Goal: Task Accomplishment & Management: Use online tool/utility

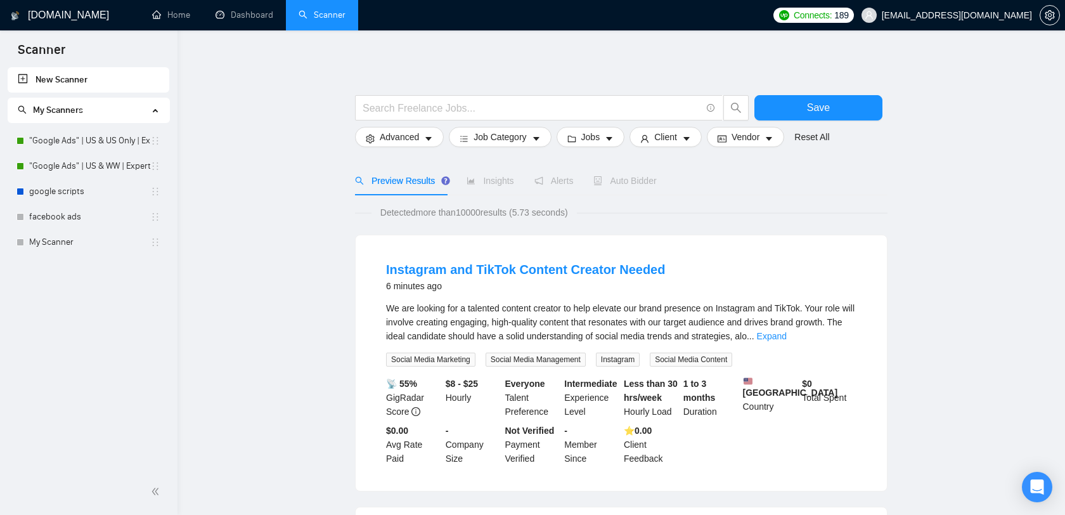
click at [1013, 5] on span "[EMAIL_ADDRESS][DOMAIN_NAME]" at bounding box center [947, 15] width 186 height 41
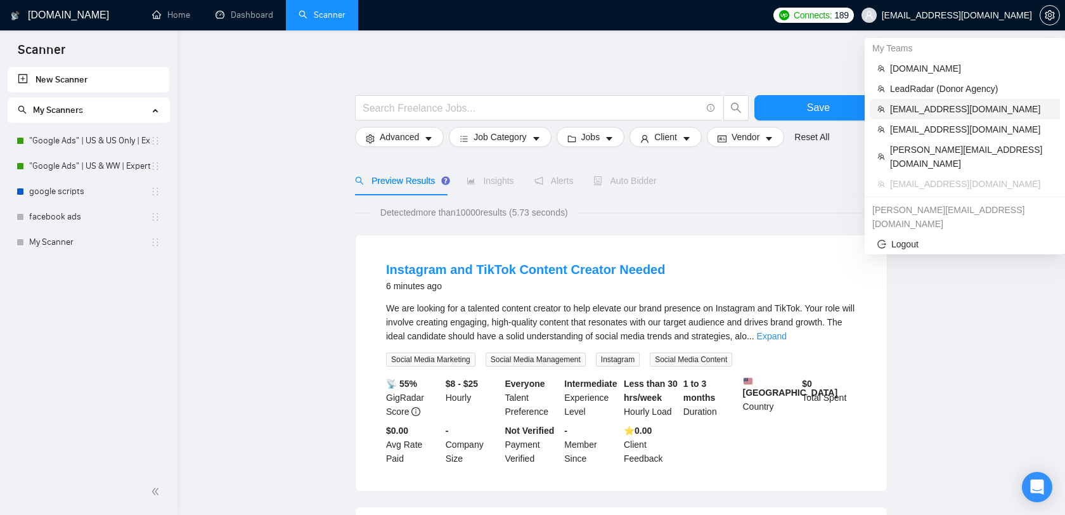
click at [966, 107] on span "[EMAIL_ADDRESS][DOMAIN_NAME]" at bounding box center [971, 109] width 162 height 14
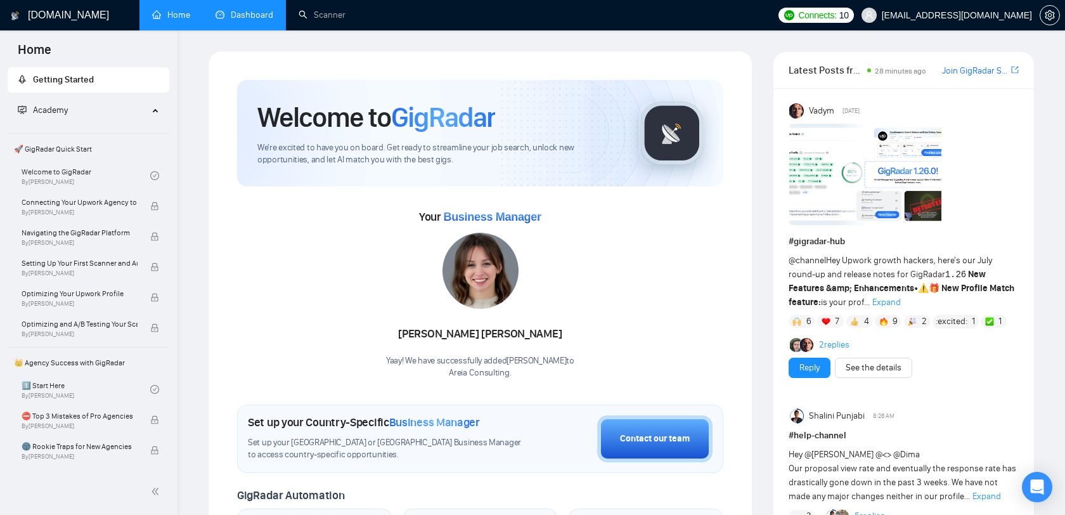
click at [254, 19] on link "Dashboard" at bounding box center [245, 15] width 58 height 11
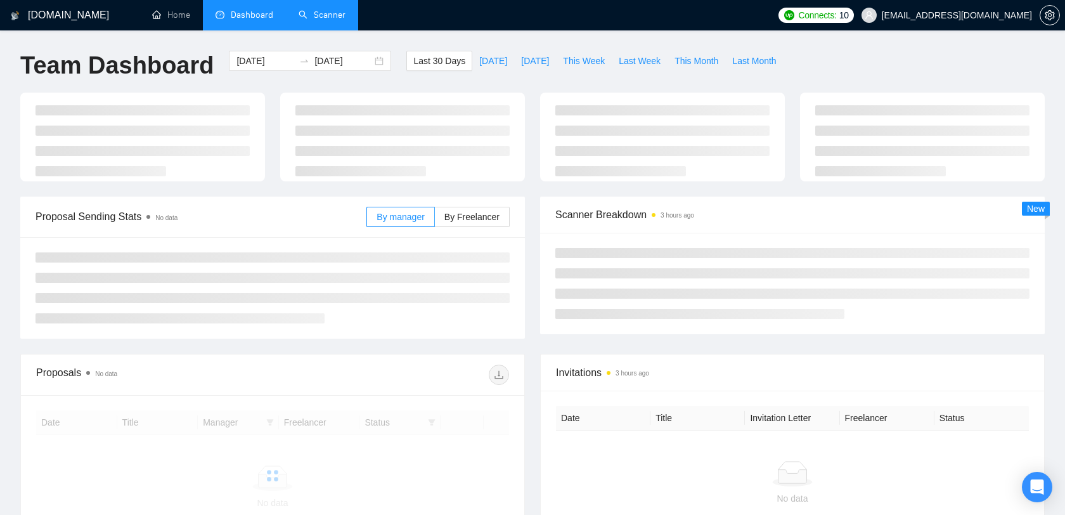
click at [335, 16] on link "Scanner" at bounding box center [322, 15] width 47 height 11
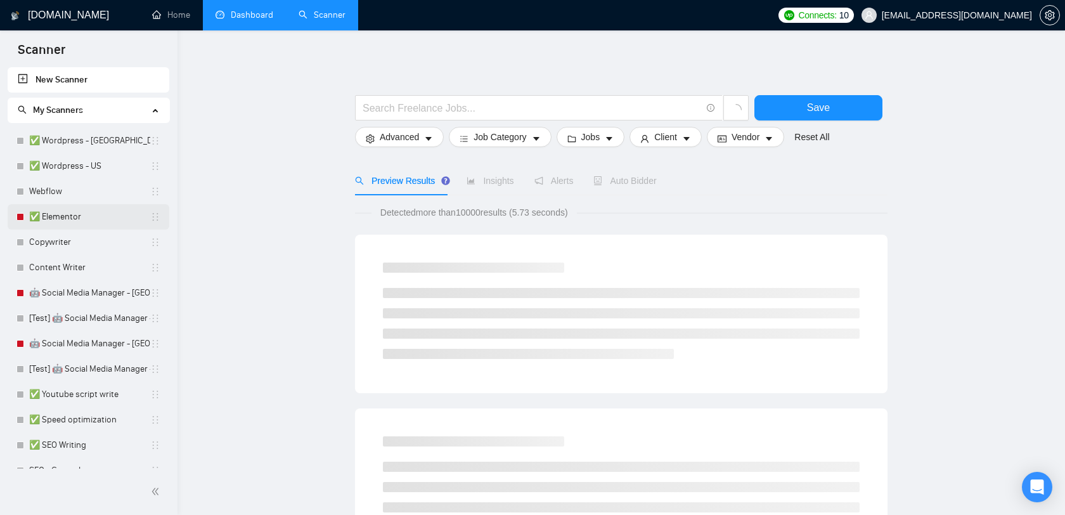
click at [122, 224] on link "✅ Elementor" at bounding box center [89, 216] width 121 height 25
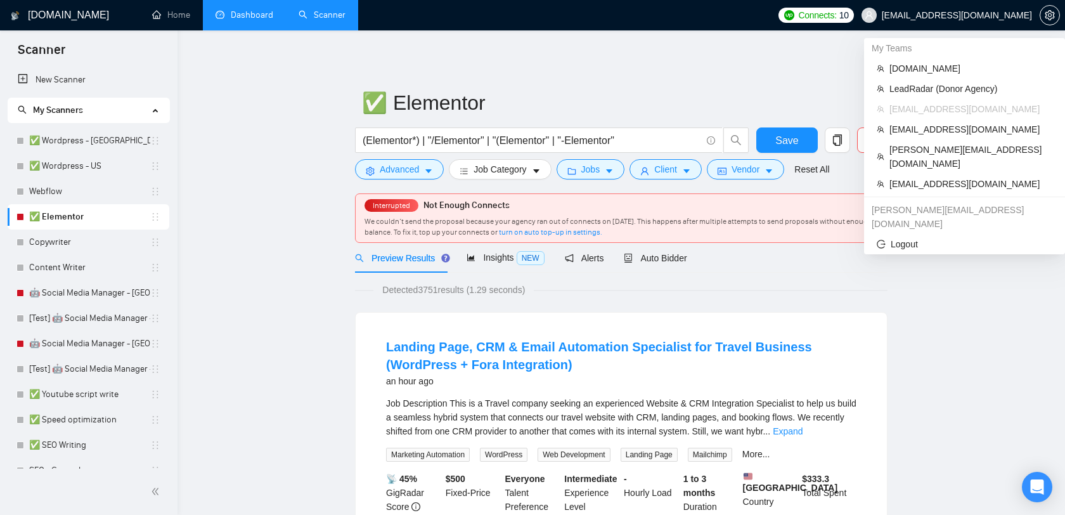
click at [996, 15] on span "[EMAIL_ADDRESS][DOMAIN_NAME]" at bounding box center [957, 15] width 150 height 0
click at [940, 177] on span "[EMAIL_ADDRESS][DOMAIN_NAME]" at bounding box center [971, 184] width 163 height 14
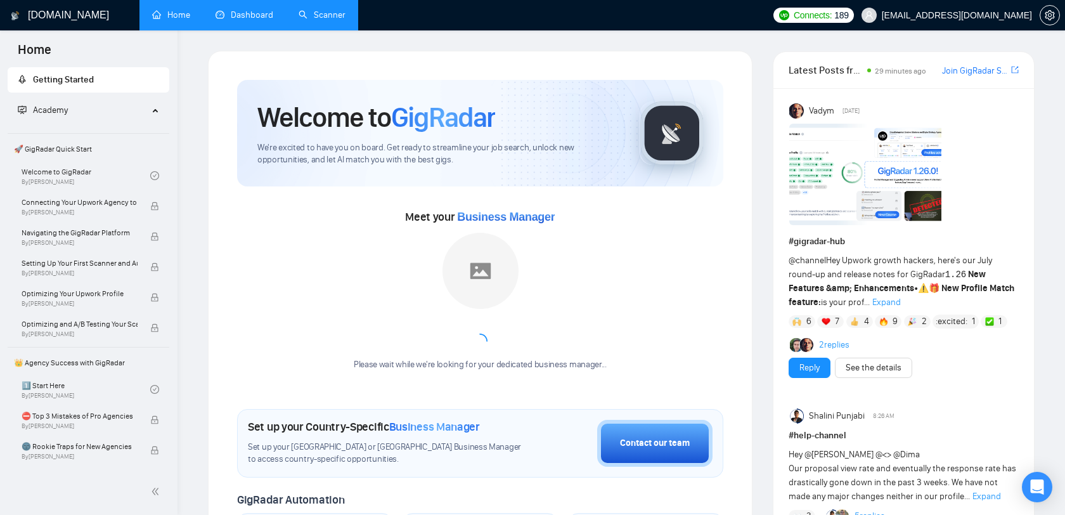
click at [273, 19] on link "Dashboard" at bounding box center [245, 15] width 58 height 11
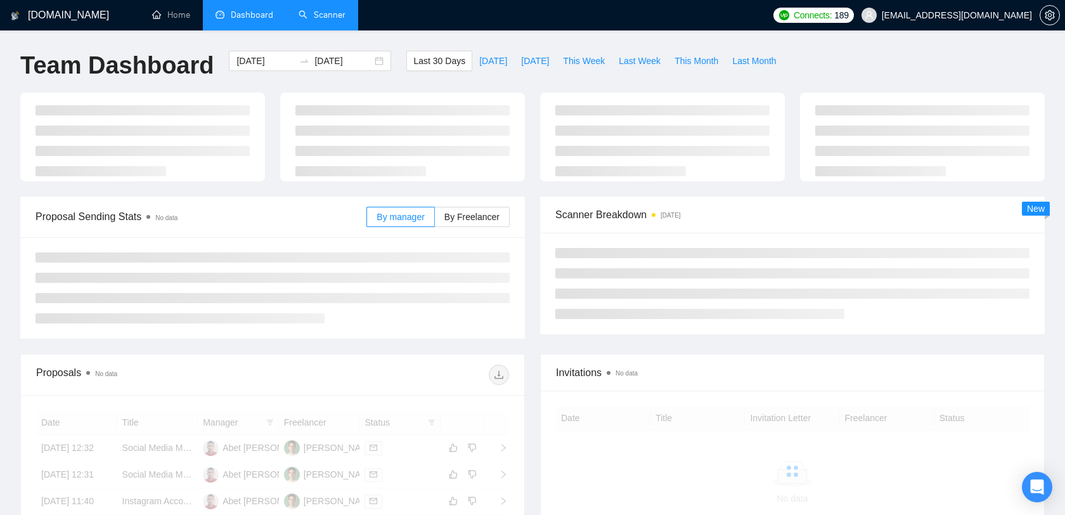
click at [329, 18] on link "Scanner" at bounding box center [322, 15] width 47 height 11
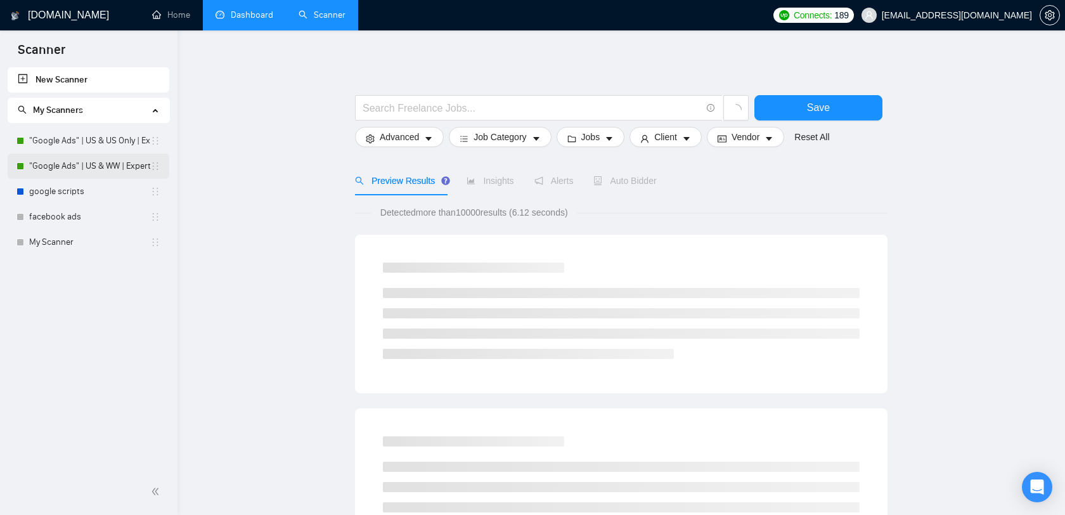
click at [108, 162] on link ""Google Ads" | US & WW | Expert" at bounding box center [89, 165] width 121 height 25
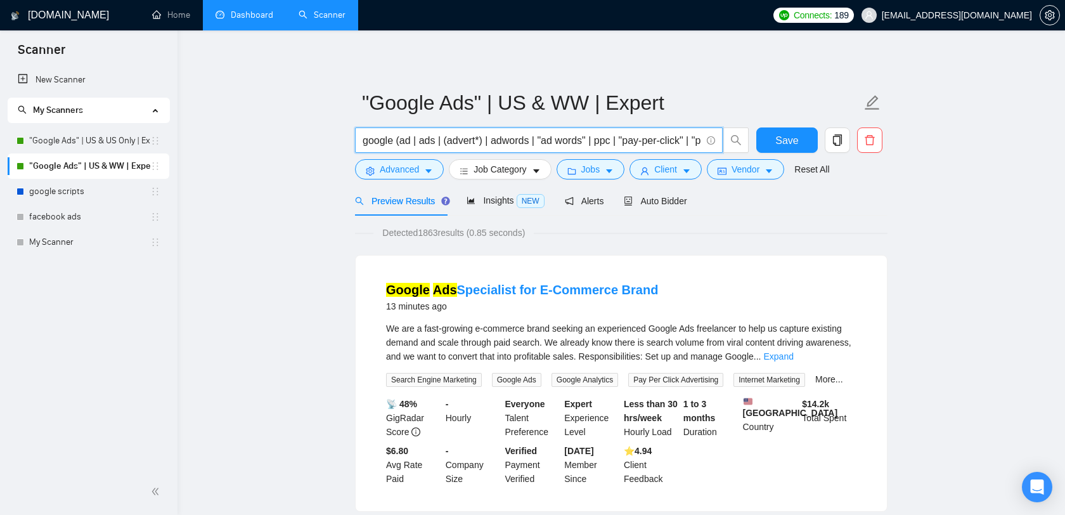
drag, startPoint x: 645, startPoint y: 142, endPoint x: 389, endPoint y: 139, distance: 255.6
click at [389, 139] on input "google (ad | ads | (advert*) | adwords | "ad words" | ppc | "pay-per-click" | "…" at bounding box center [532, 141] width 339 height 16
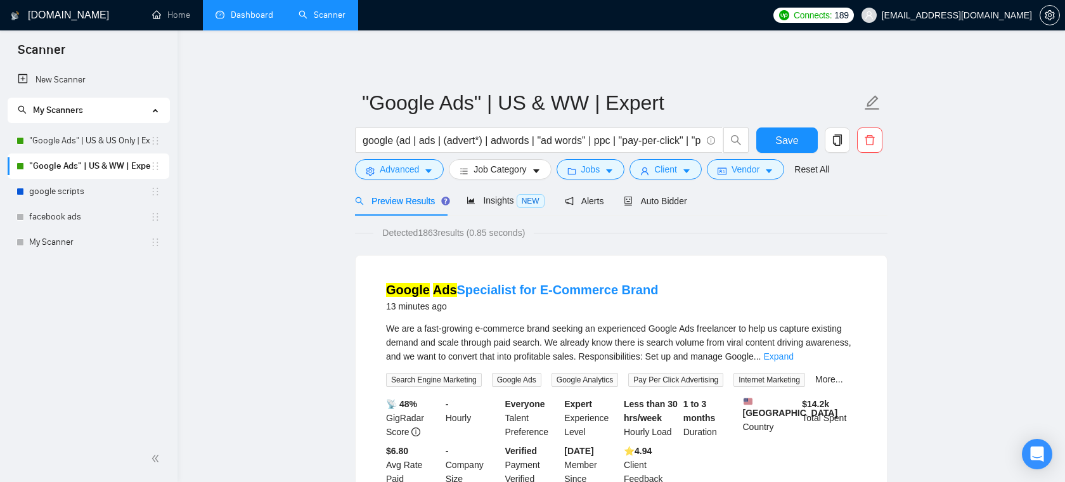
click at [677, 175] on span "Client" at bounding box center [665, 169] width 23 height 14
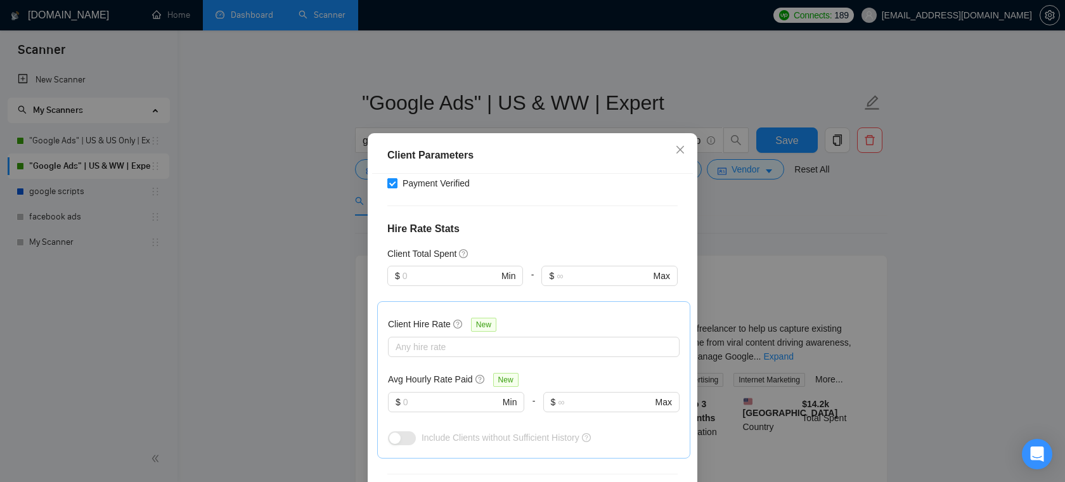
scroll to position [285, 0]
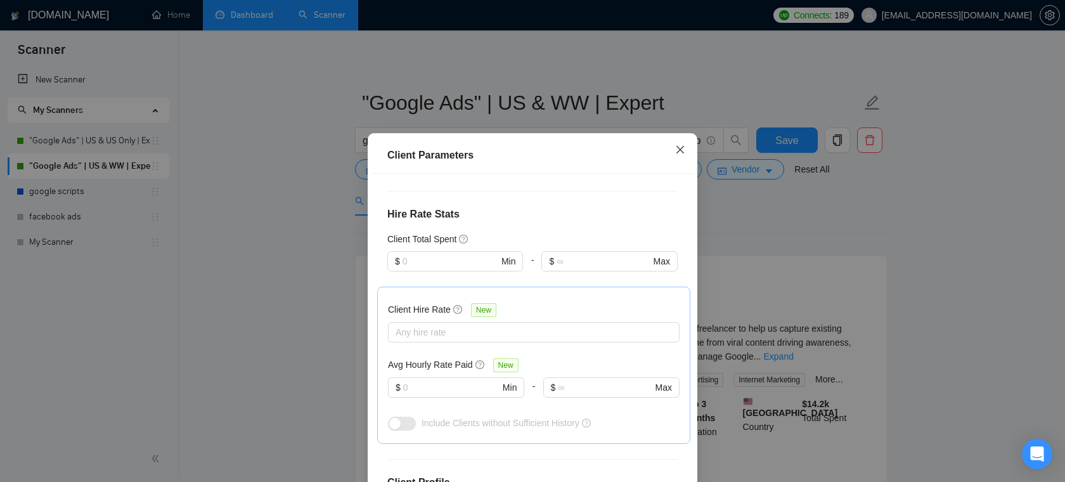
click at [682, 143] on span "Close" at bounding box center [680, 150] width 34 height 34
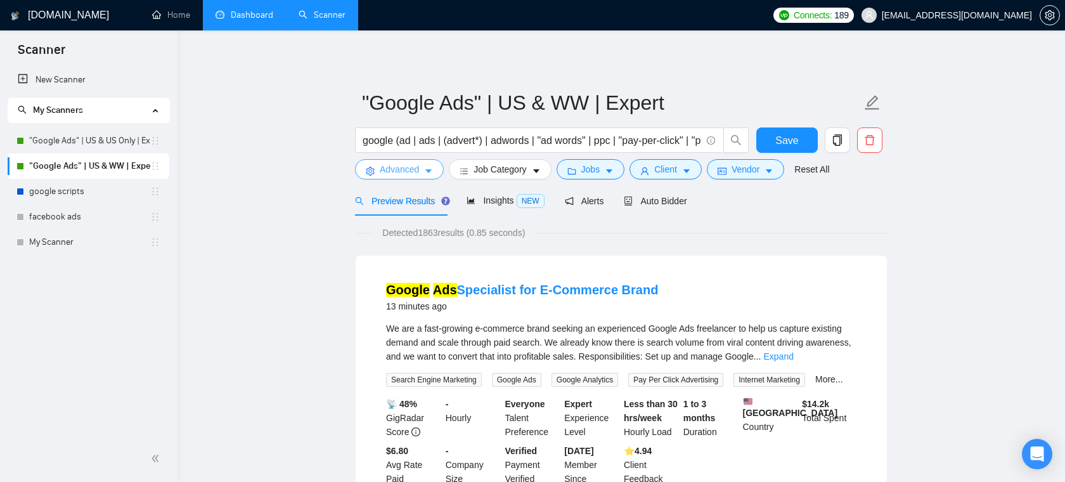
click at [419, 172] on span "Advanced" at bounding box center [399, 169] width 39 height 14
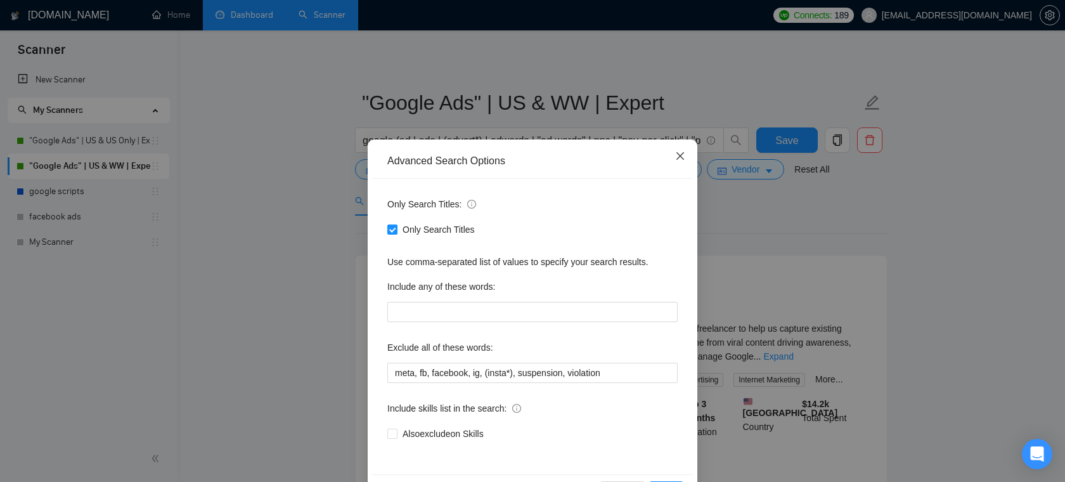
click at [682, 157] on icon "close" at bounding box center [680, 156] width 10 height 10
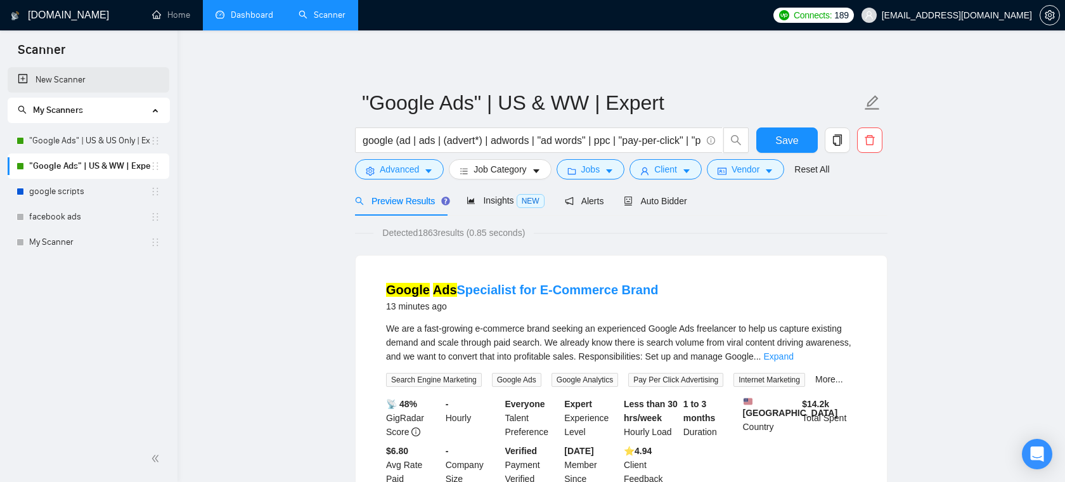
click at [103, 80] on link "New Scanner" at bounding box center [88, 79] width 141 height 25
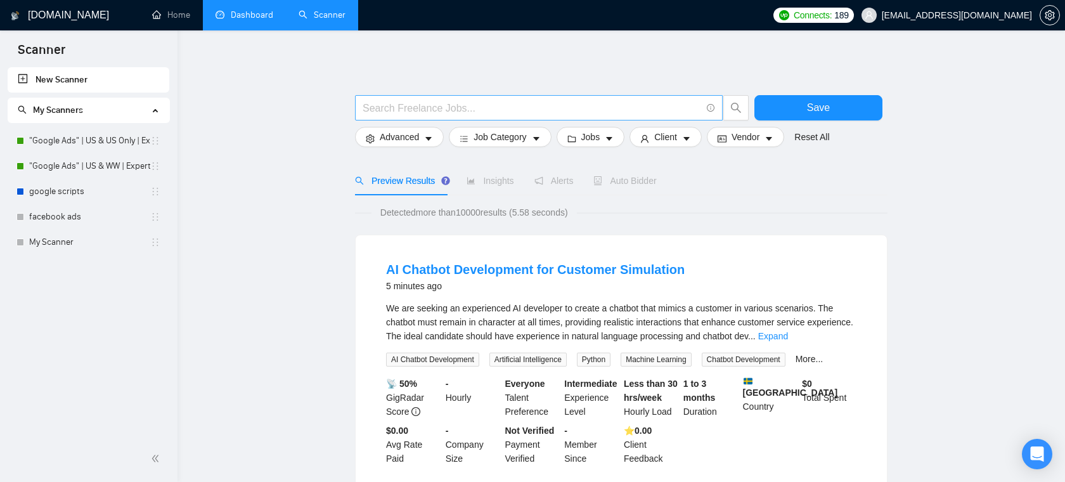
click at [381, 106] on input "text" at bounding box center [532, 108] width 339 height 16
paste input "SEO | "Search Engine Optimization" | "Search Optimization" | "Search Engine Mar…"
drag, startPoint x: 543, startPoint y: 107, endPoint x: 263, endPoint y: 107, distance: 280.9
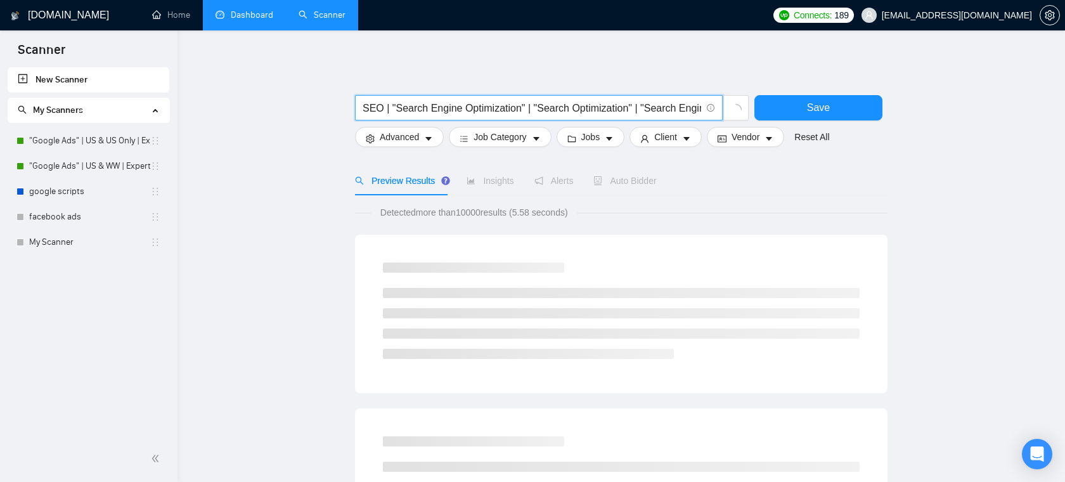
click at [415, 114] on input "SEO | "Search Engine Optimization" | "Search Optimization" | "Search Engine Mar…" at bounding box center [532, 108] width 339 height 16
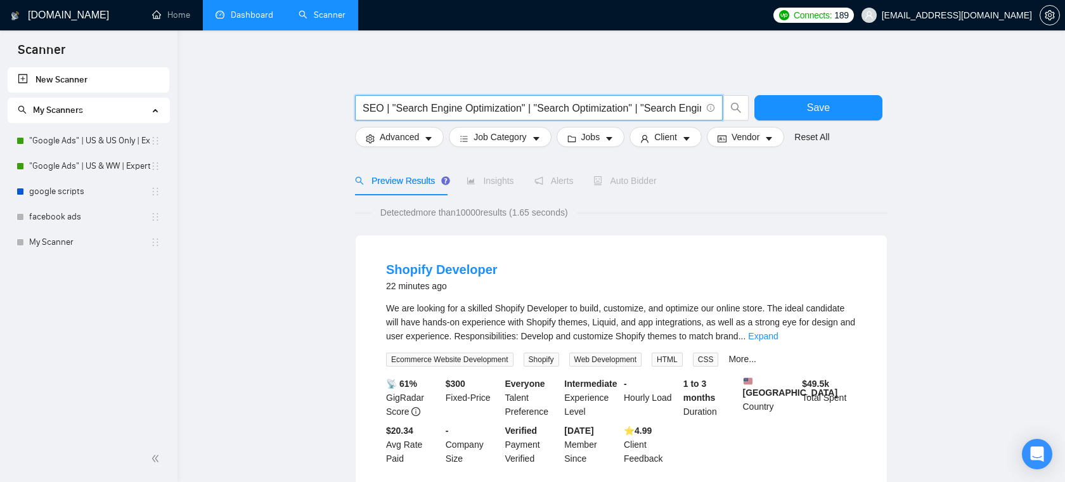
drag, startPoint x: 391, startPoint y: 109, endPoint x: 523, endPoint y: 107, distance: 131.9
click at [523, 107] on input "SEO | "Search Engine Optimization" | "Search Optimization" | "Search Engine Mar…" at bounding box center [532, 108] width 339 height 16
drag, startPoint x: 639, startPoint y: 109, endPoint x: 531, endPoint y: 110, distance: 107.8
click at [531, 110] on input "SEO | "Search Engine Optimization" | "Search Optimization" | "Search Engine Mar…" at bounding box center [532, 108] width 339 height 16
drag, startPoint x: 640, startPoint y: 112, endPoint x: 703, endPoint y: 105, distance: 63.8
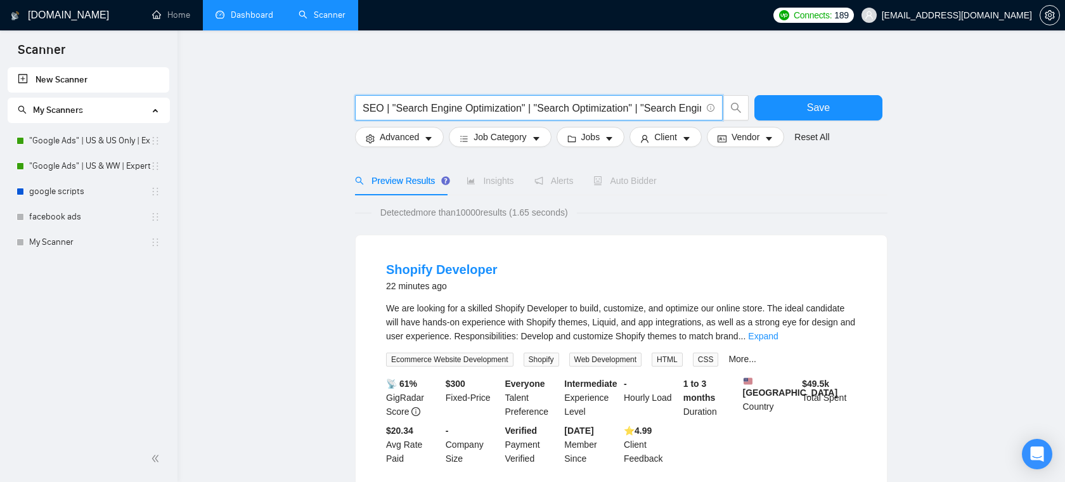
click at [703, 105] on span "SEO | "Search Engine Optimization" | "Search Optimization" | "Search Engine Mar…" at bounding box center [539, 107] width 368 height 25
drag, startPoint x: 646, startPoint y: 112, endPoint x: 656, endPoint y: 111, distance: 10.2
click at [656, 111] on input "SEO | "Search Engine Optimization" | "Search Optimization" | "Search Engine Mar…" at bounding box center [532, 108] width 339 height 16
click at [635, 108] on input "SEO | "Search Engine Optimization" | "Search Optimization" | "Search Engine Mar…" at bounding box center [532, 108] width 339 height 16
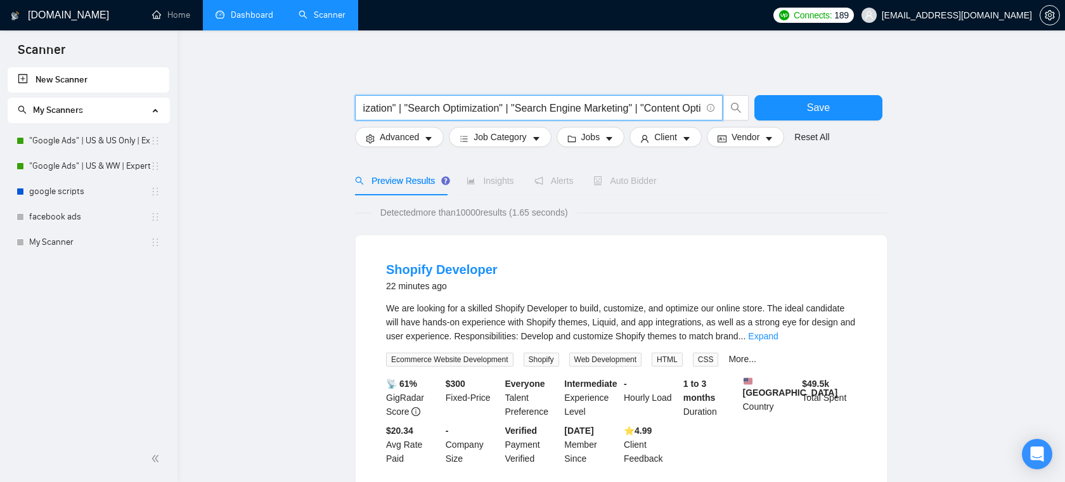
scroll to position [0, 0]
drag, startPoint x: 512, startPoint y: 102, endPoint x: 325, endPoint y: 110, distance: 187.9
click at [439, 104] on input "SEO | "Search Engine Optimization" | "Search Optimization" | "Search Engine Mar…" at bounding box center [532, 108] width 339 height 16
type input "SEO | "Search Engine Optimization" | "Search Optimization" | "Search Engine Mar…"
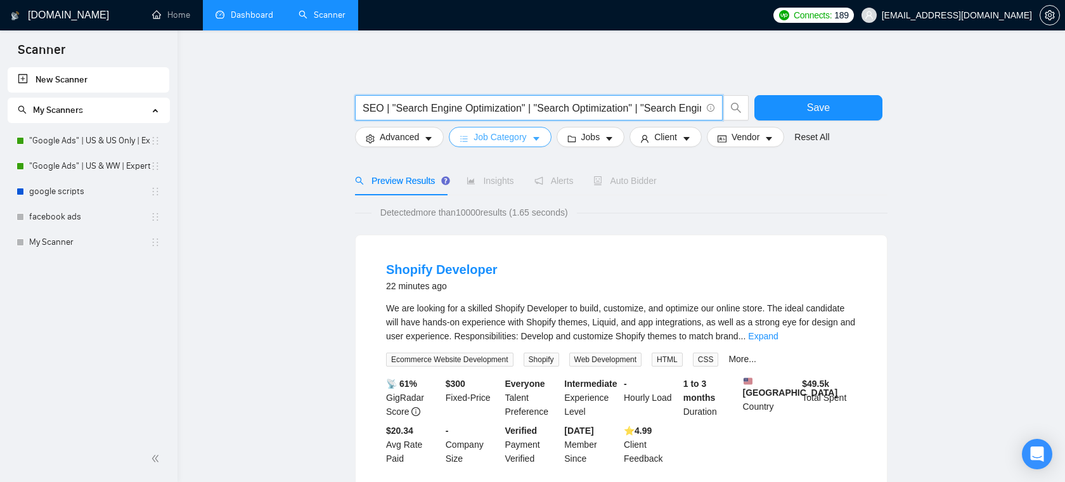
click at [533, 135] on button "Job Category" at bounding box center [500, 137] width 102 height 20
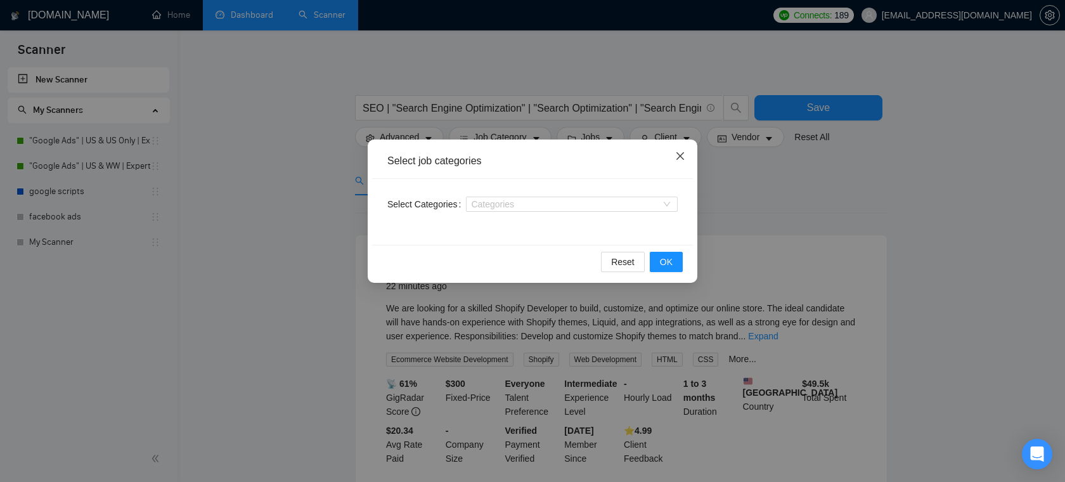
click at [688, 147] on span "Close" at bounding box center [680, 157] width 34 height 34
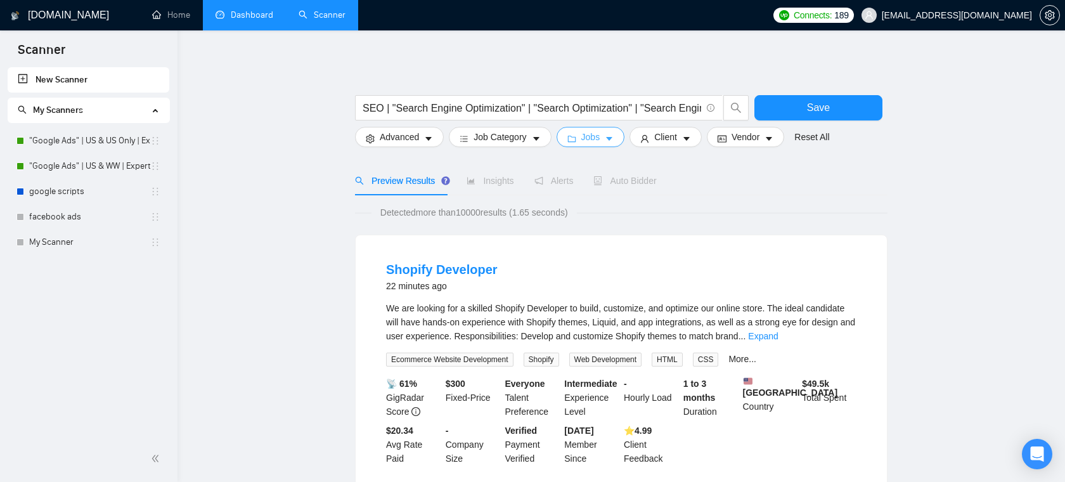
click at [614, 143] on icon "caret-down" at bounding box center [609, 138] width 9 height 9
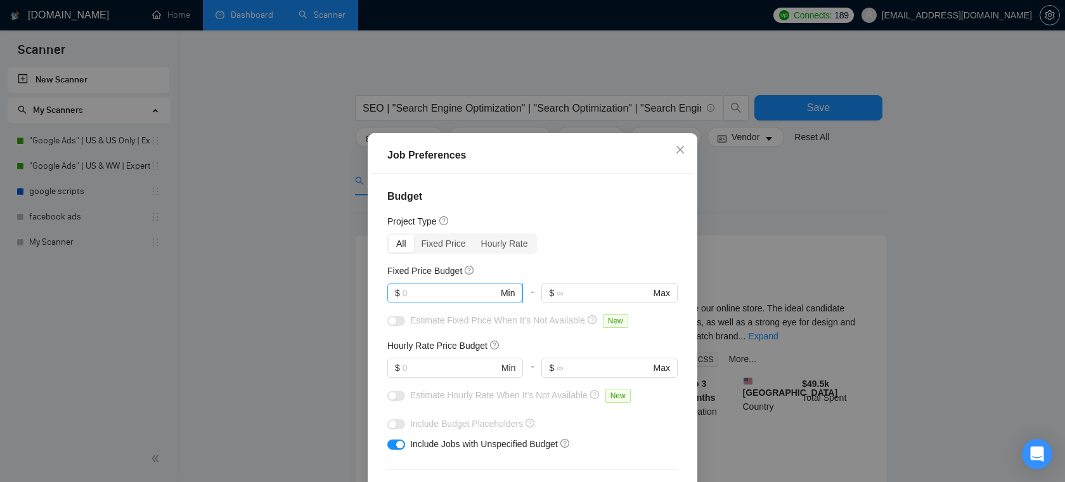
click at [448, 286] on input "text" at bounding box center [451, 293] width 96 height 14
type input "1"
type input "1500"
click at [411, 367] on input "text" at bounding box center [451, 368] width 96 height 14
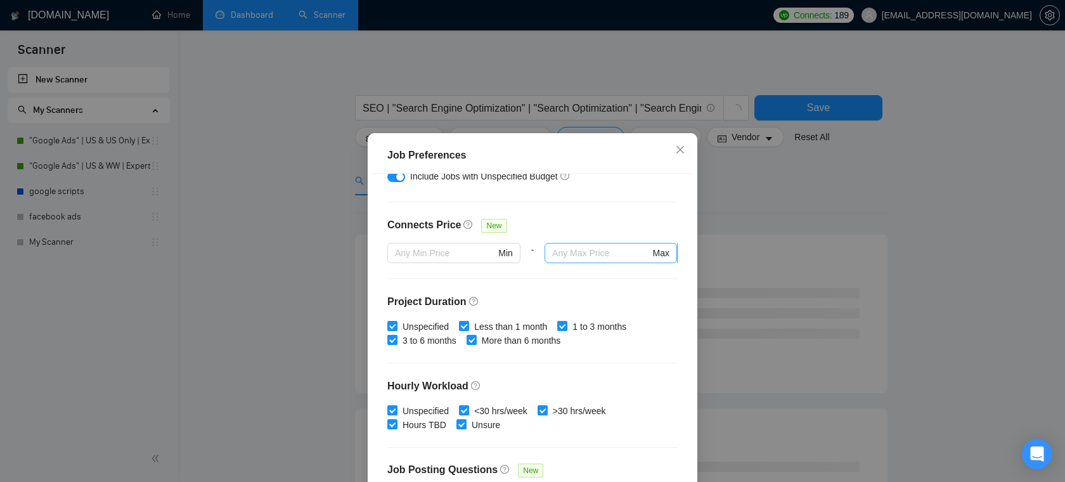
scroll to position [377, 0]
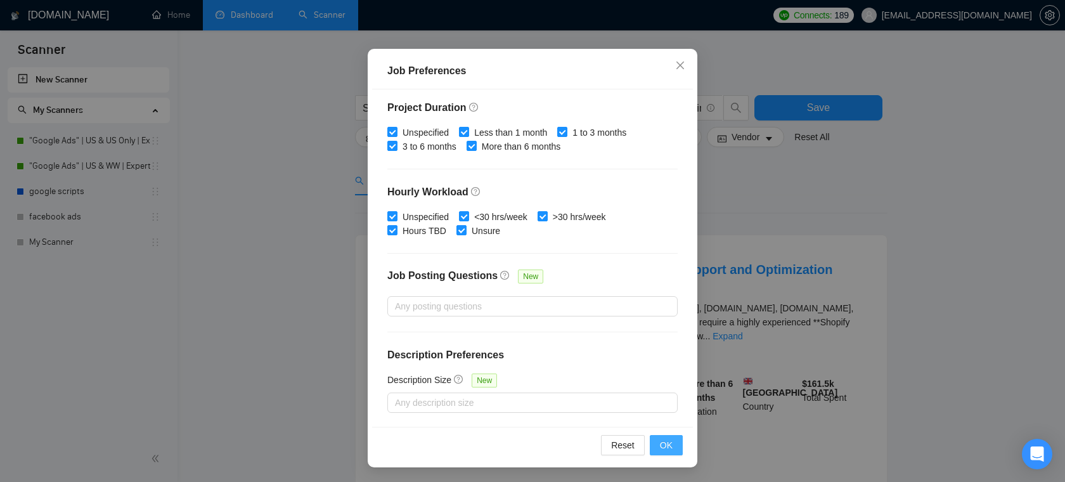
type input "25"
click at [671, 445] on span "OK" at bounding box center [666, 445] width 13 height 14
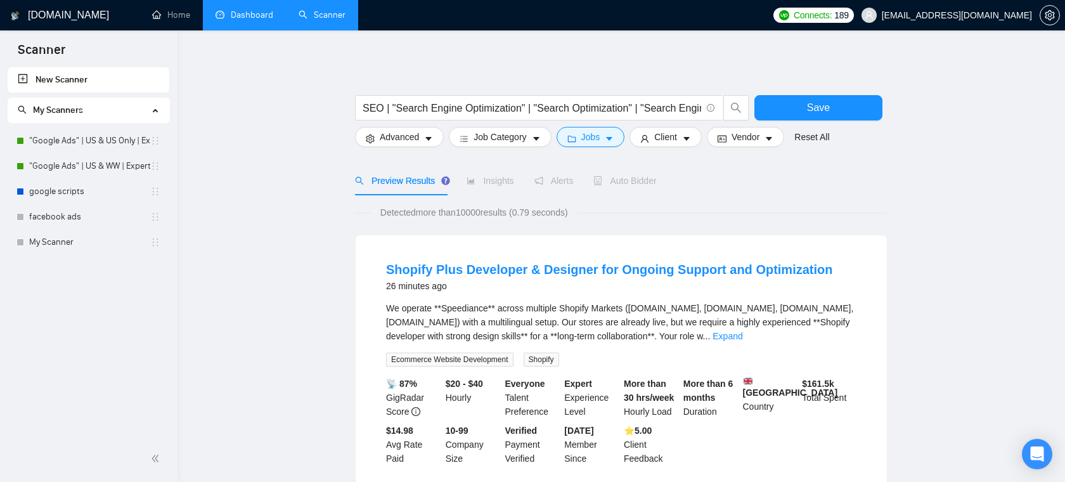
scroll to position [28, 0]
click at [822, 100] on span "Save" at bounding box center [818, 108] width 23 height 16
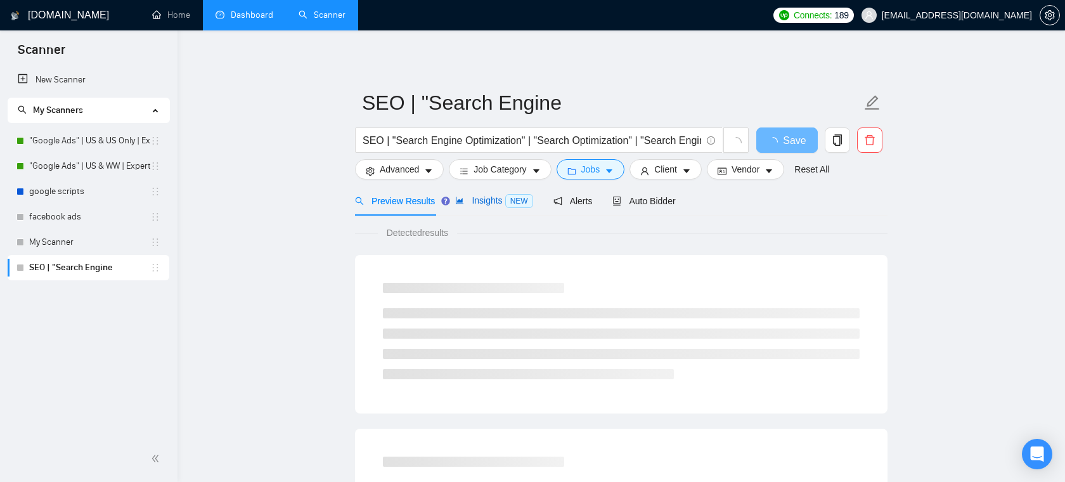
click at [498, 201] on span "Insights NEW" at bounding box center [493, 200] width 77 height 10
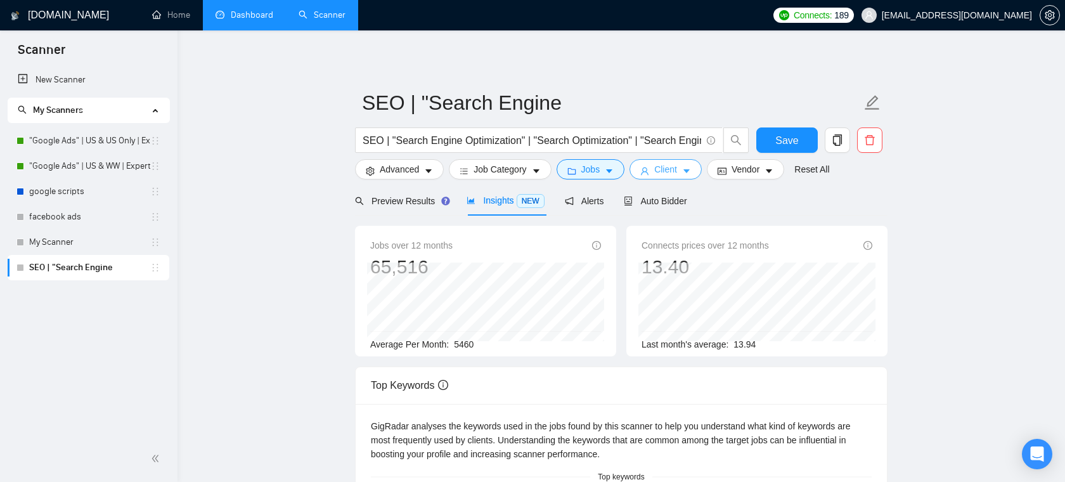
click at [685, 177] on button "Client" at bounding box center [666, 169] width 72 height 20
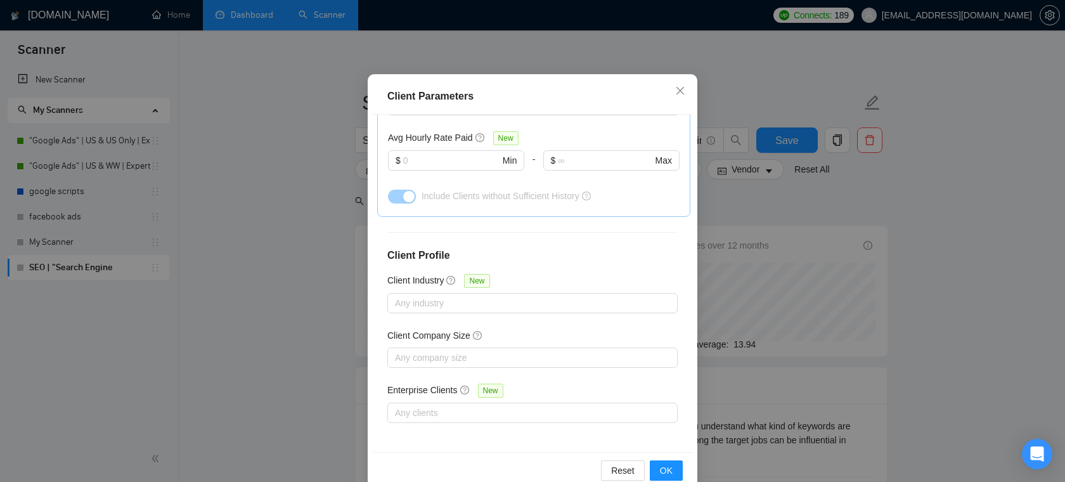
scroll to position [70, 0]
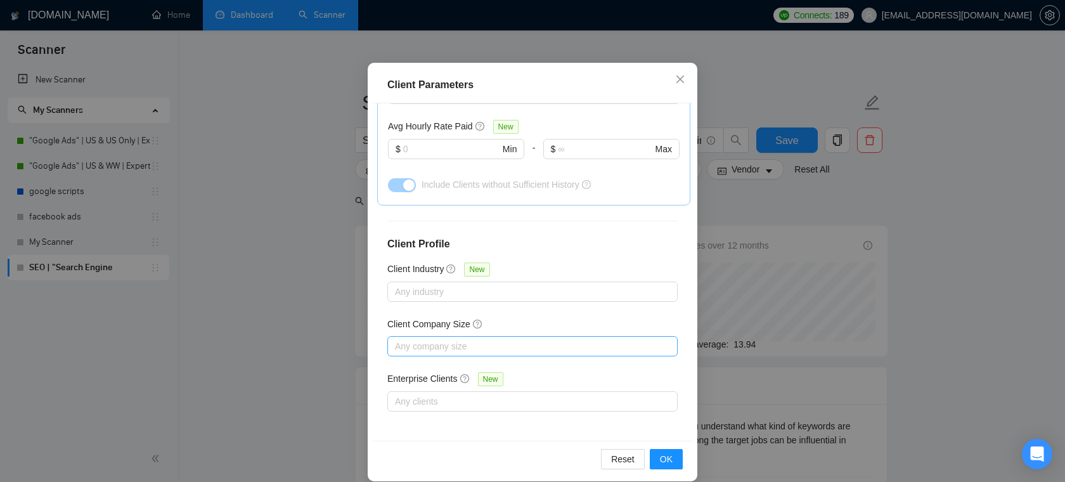
click at [496, 336] on div "Any company size" at bounding box center [532, 346] width 290 height 20
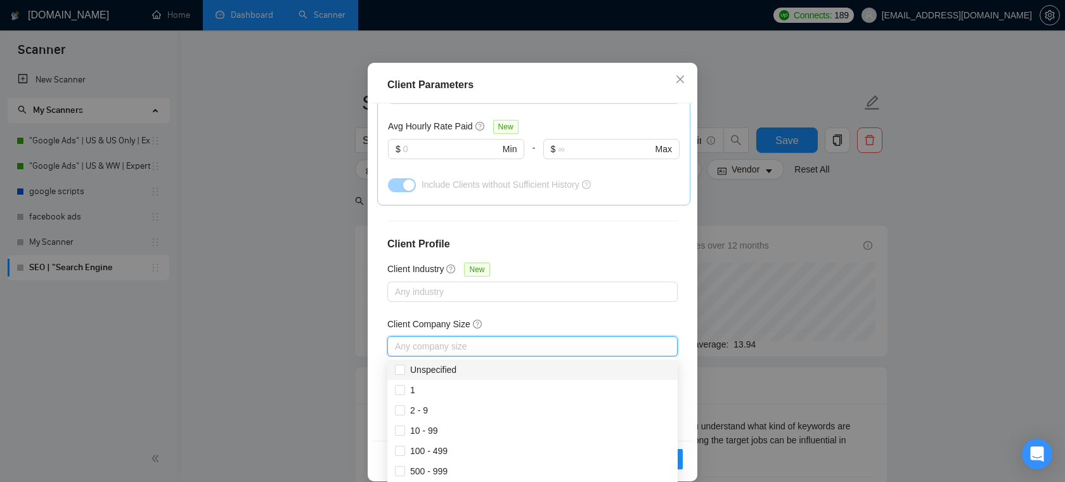
click at [562, 232] on div "Client Location Include Client Countries Select Exclude Client Countries Select…" at bounding box center [532, 271] width 321 height 337
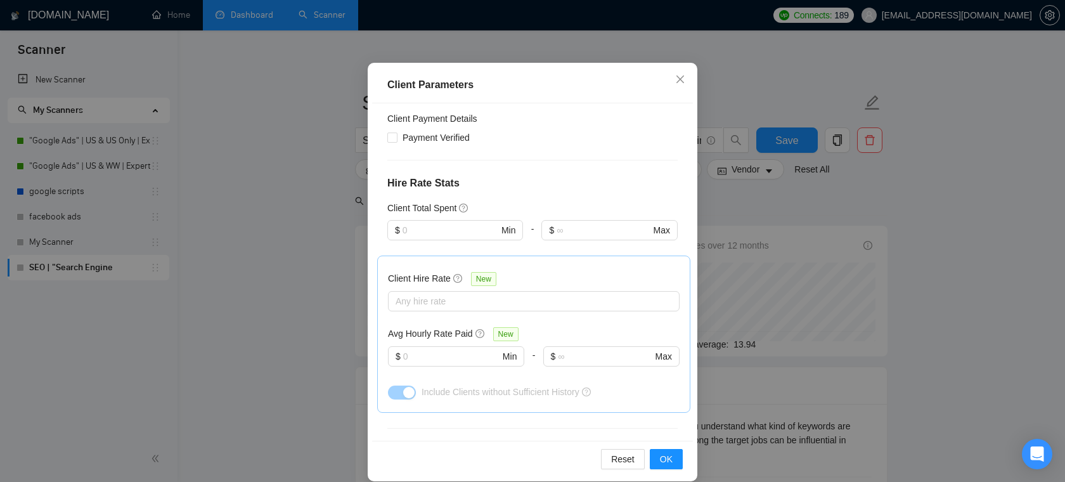
scroll to position [220, 0]
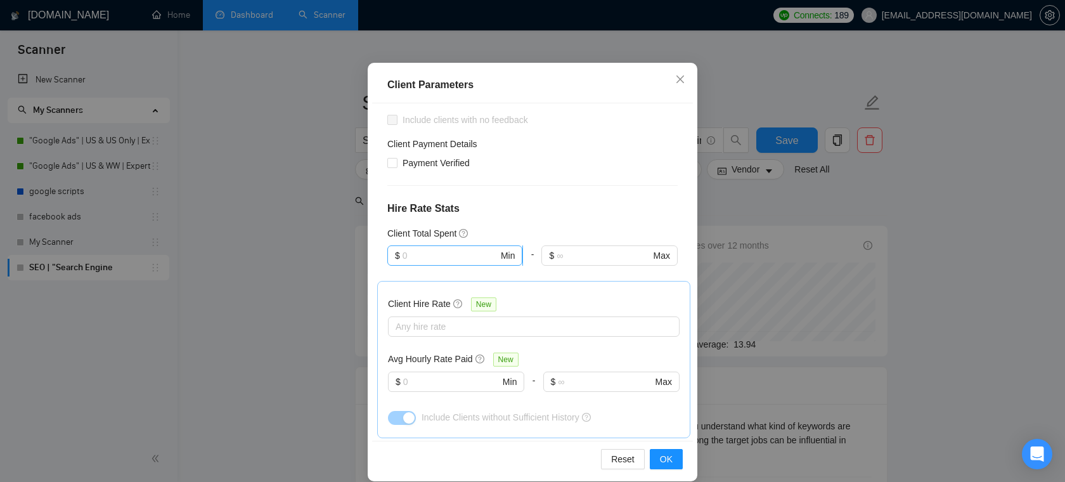
click at [457, 254] on input "text" at bounding box center [451, 256] width 96 height 14
type input "10000"
click at [420, 269] on body "Scanner New Scanner My Scanners "Google Ads" | US & US Only | Expert "Google Ad…" at bounding box center [532, 241] width 1065 height 482
click at [446, 247] on span "$ 10000 Min" at bounding box center [454, 255] width 135 height 20
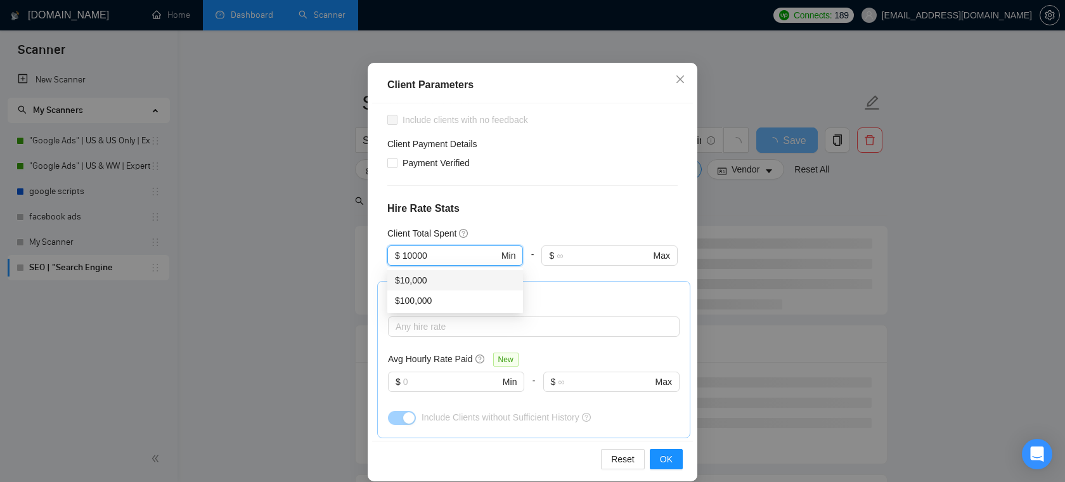
click at [429, 286] on div "$10,000" at bounding box center [455, 280] width 120 height 14
click at [435, 328] on div at bounding box center [527, 326] width 273 height 15
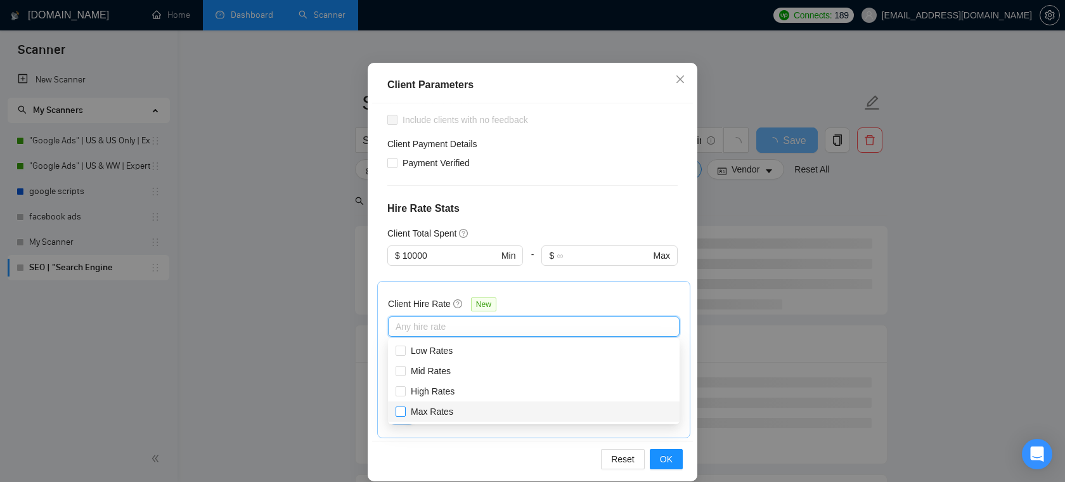
click at [425, 411] on span "Max Rates" at bounding box center [432, 411] width 42 height 10
click at [405, 411] on input "Max Rates" at bounding box center [400, 410] width 9 height 9
checkbox input "true"
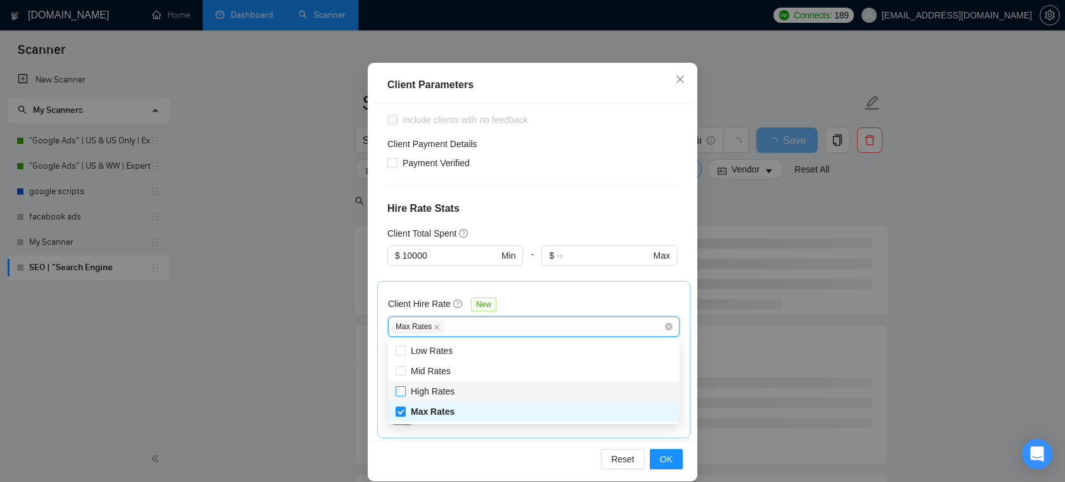
click at [432, 391] on span "High Rates" at bounding box center [433, 391] width 44 height 10
click at [405, 391] on input "High Rates" at bounding box center [400, 390] width 9 height 9
checkbox input "true"
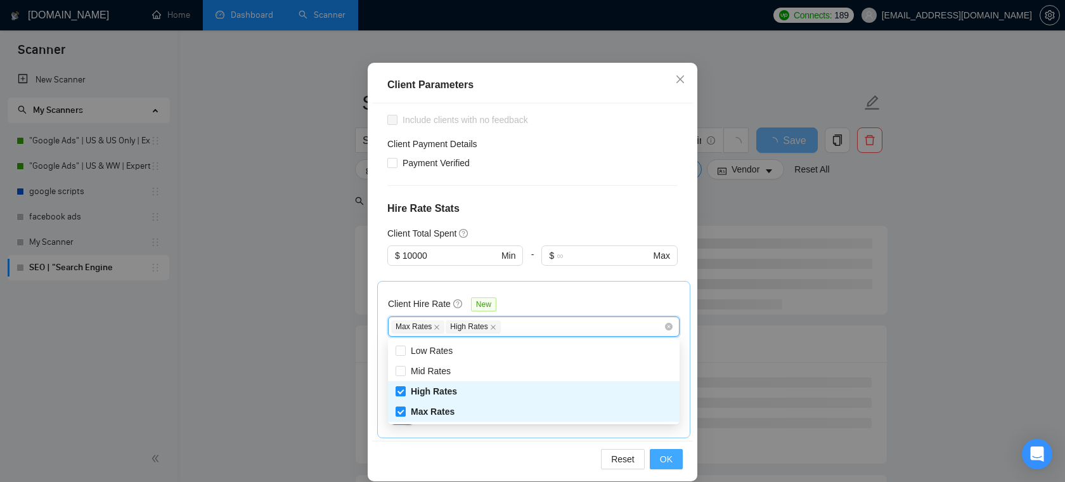
click at [666, 460] on span "OK" at bounding box center [666, 459] width 13 height 14
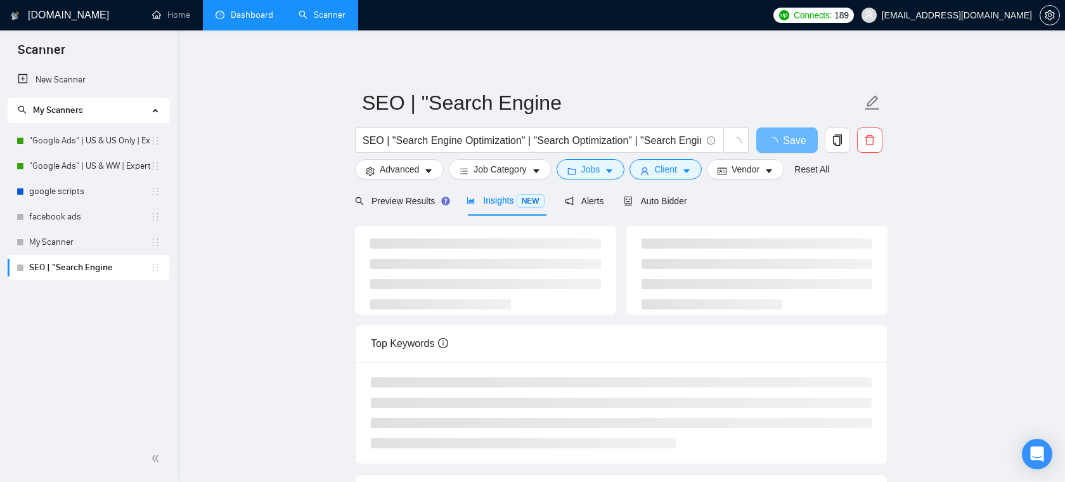
scroll to position [28, 0]
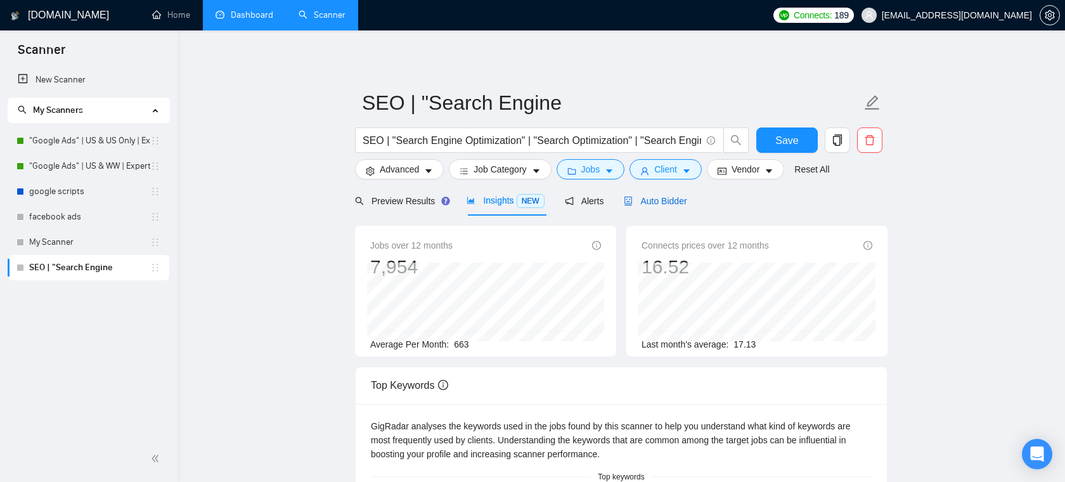
click at [677, 204] on span "Auto Bidder" at bounding box center [655, 201] width 63 height 10
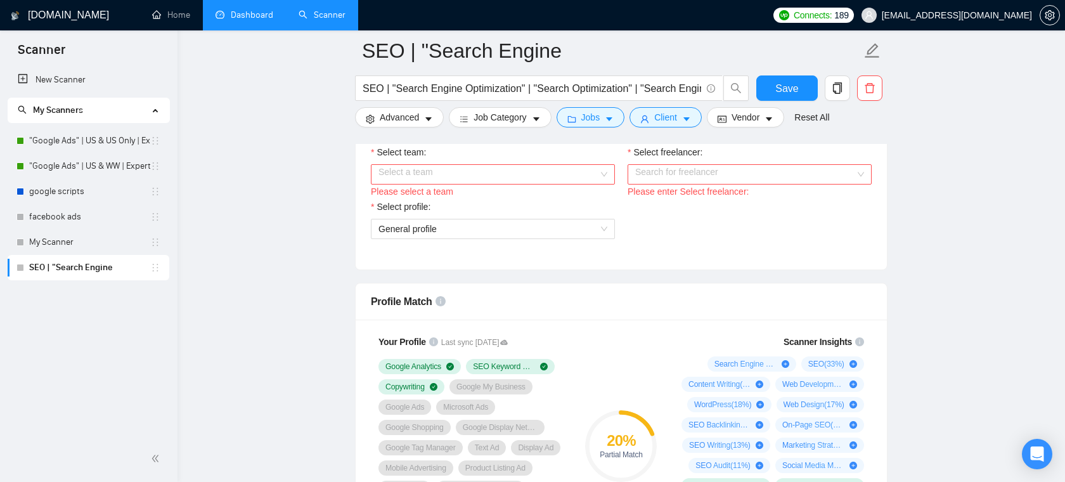
scroll to position [691, 0]
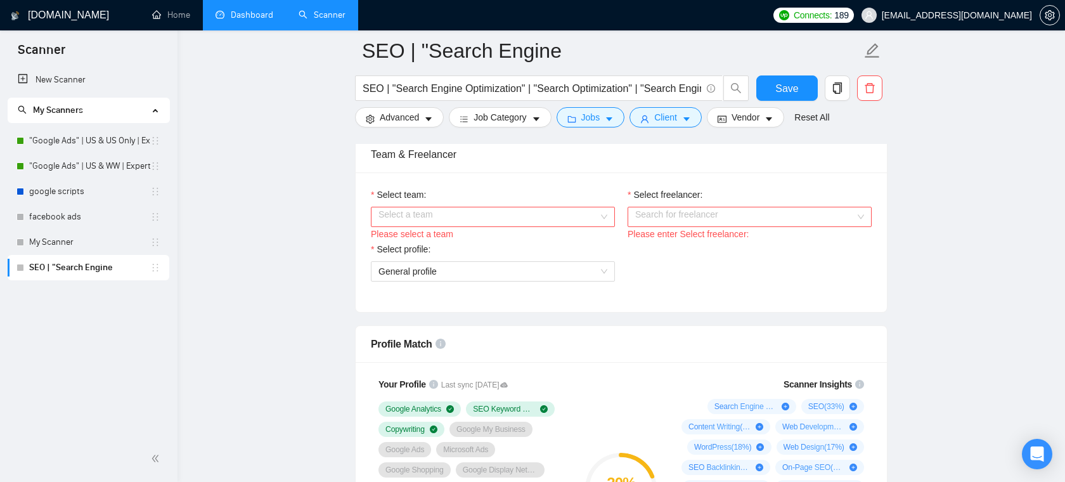
click at [557, 226] on input "Select team:" at bounding box center [489, 216] width 220 height 19
click at [408, 254] on div "Pixelocity" at bounding box center [493, 256] width 229 height 14
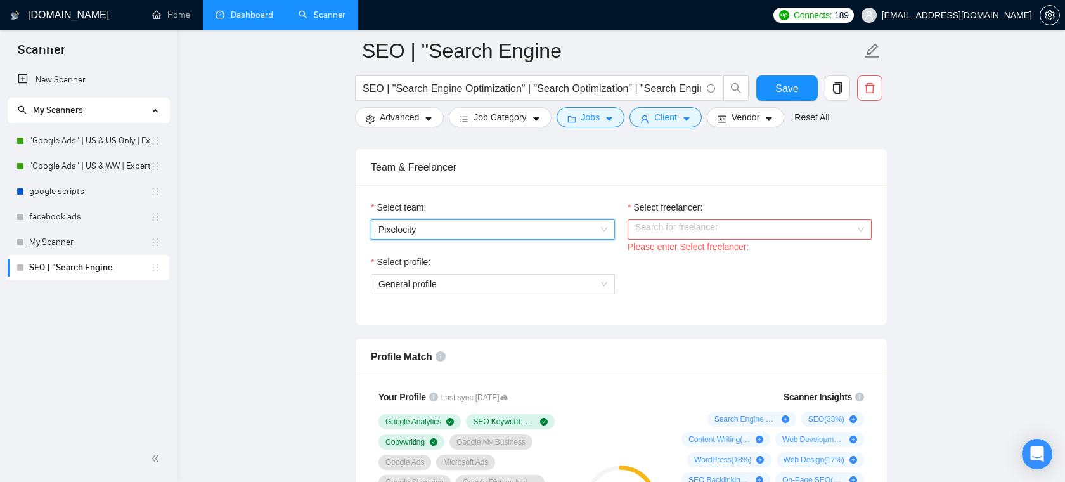
scroll to position [678, 0]
click at [674, 240] on input "Select freelancer:" at bounding box center [745, 230] width 220 height 19
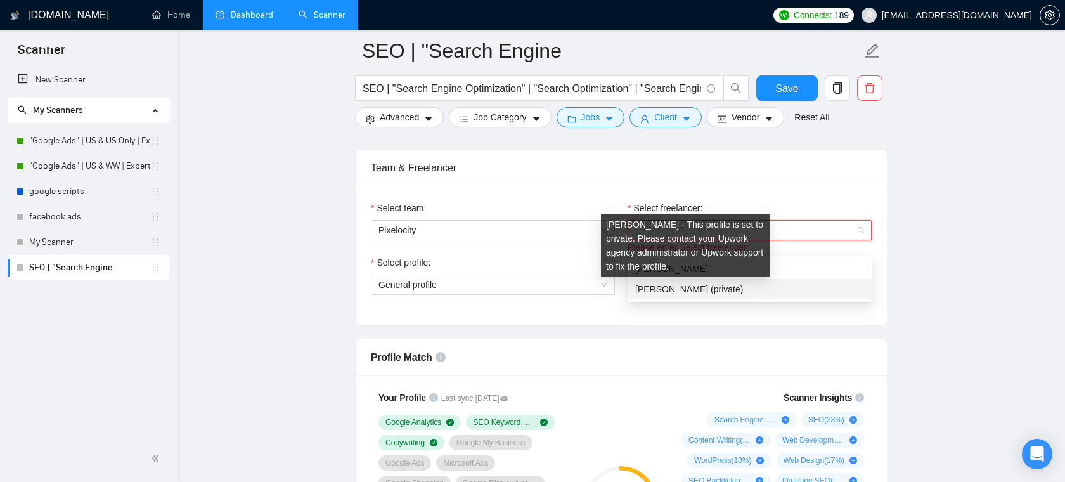
click at [707, 310] on div "Select profile: General profile" at bounding box center [622, 283] width 514 height 55
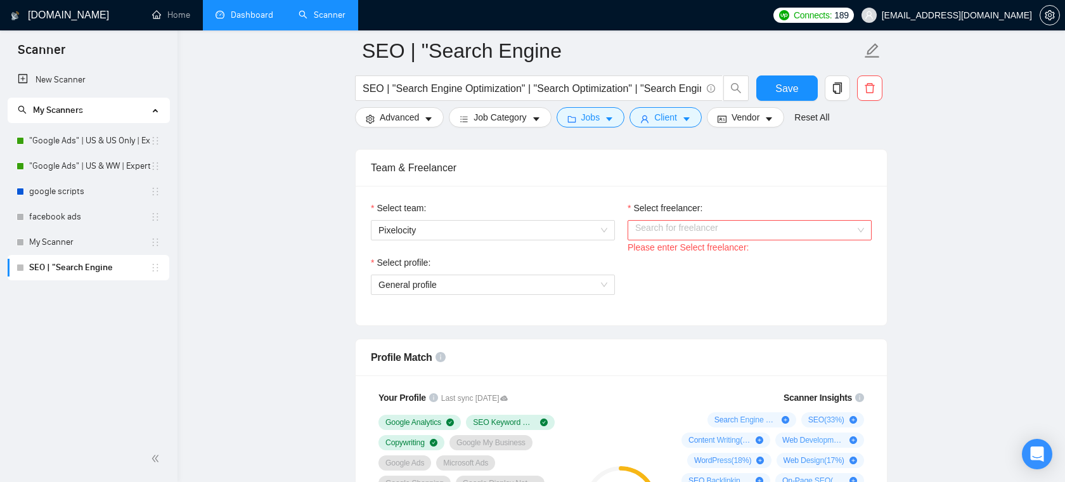
click at [707, 240] on input "Select freelancer:" at bounding box center [745, 230] width 220 height 19
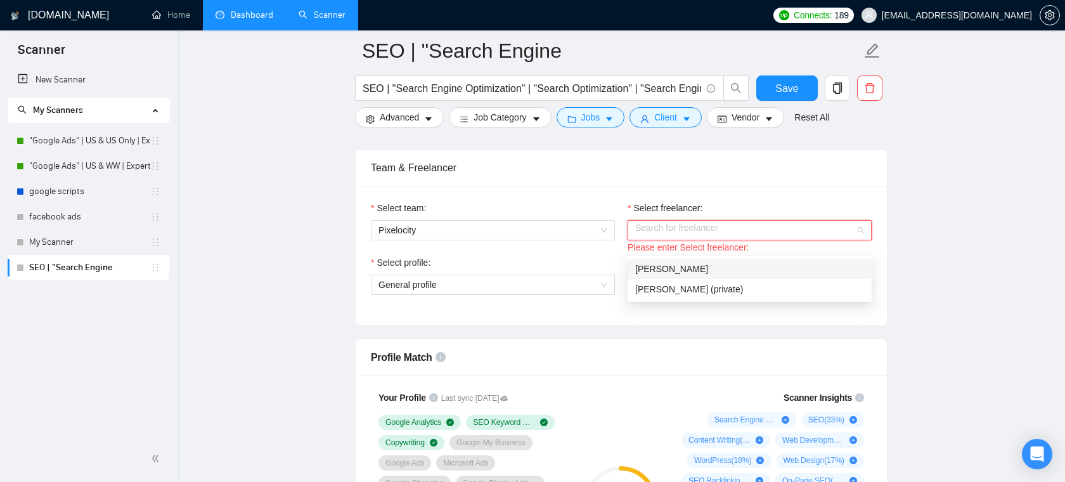
click at [691, 268] on div "[PERSON_NAME]" at bounding box center [749, 269] width 229 height 14
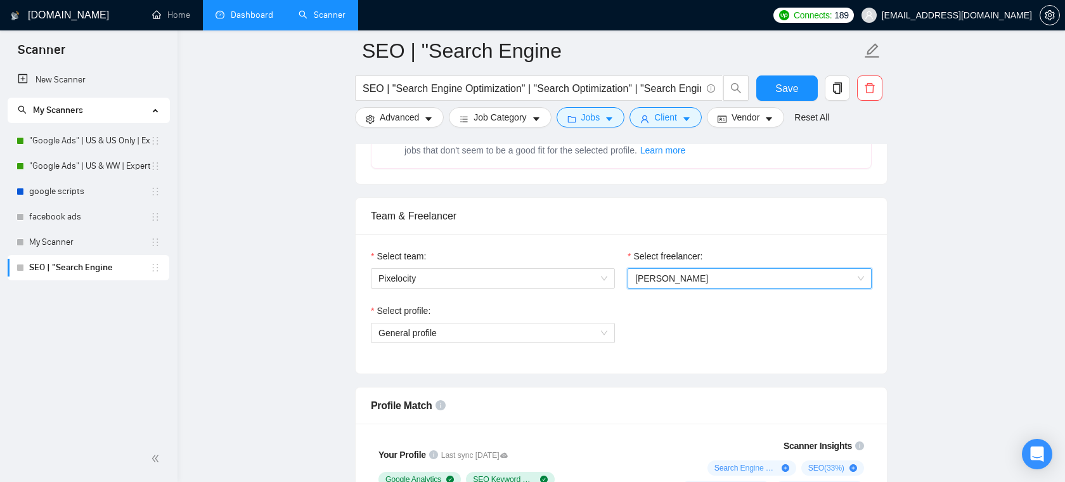
scroll to position [652, 0]
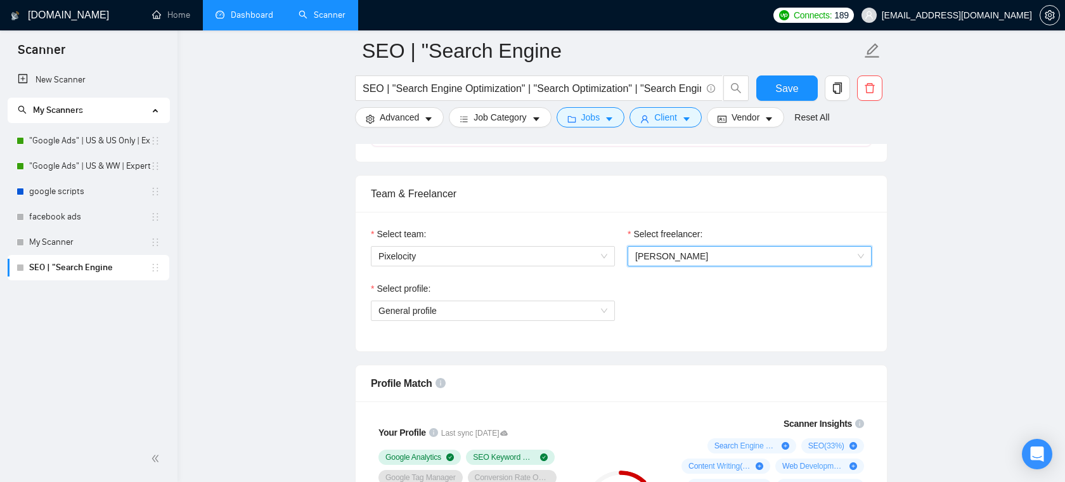
click at [753, 136] on div "Laziza AI 👑 NEW Extends Sardor AI by learning from your feedback and automatica…" at bounding box center [621, 106] width 479 height 58
click at [391, 88] on input "radio" at bounding box center [386, 83] width 9 height 9
radio input "true"
radio input "false"
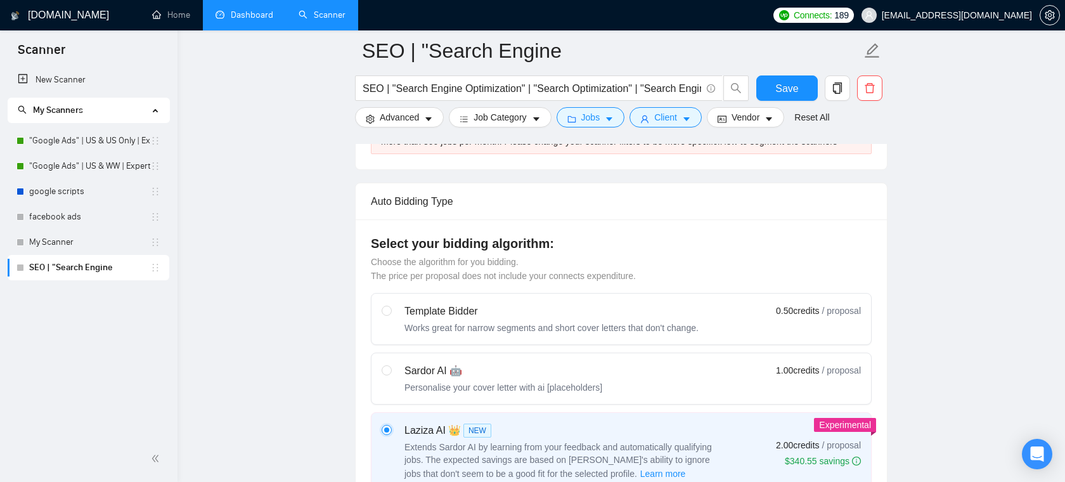
scroll to position [285, 0]
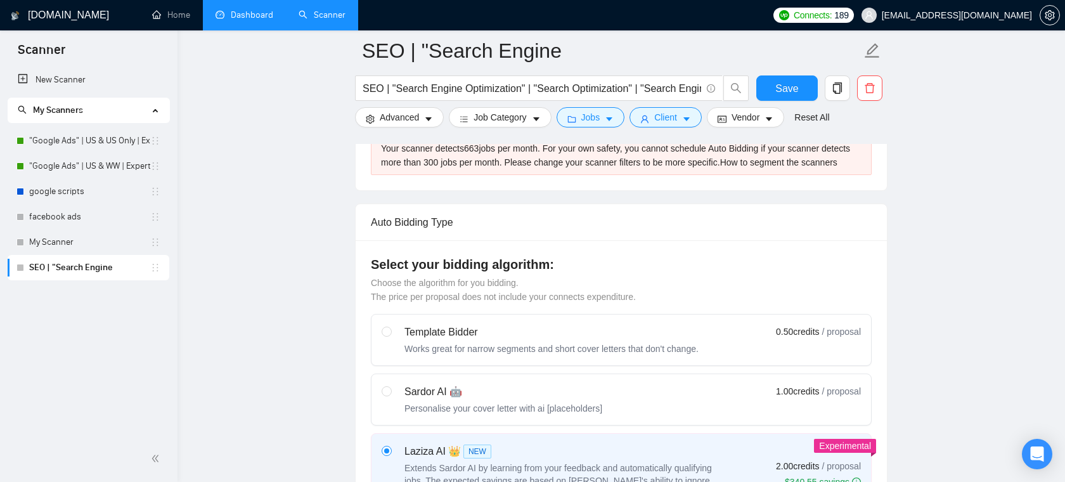
click at [490, 400] on div "Sardor AI 🤖" at bounding box center [504, 391] width 198 height 15
click at [391, 395] on input "radio" at bounding box center [386, 390] width 9 height 9
radio input "true"
radio input "false"
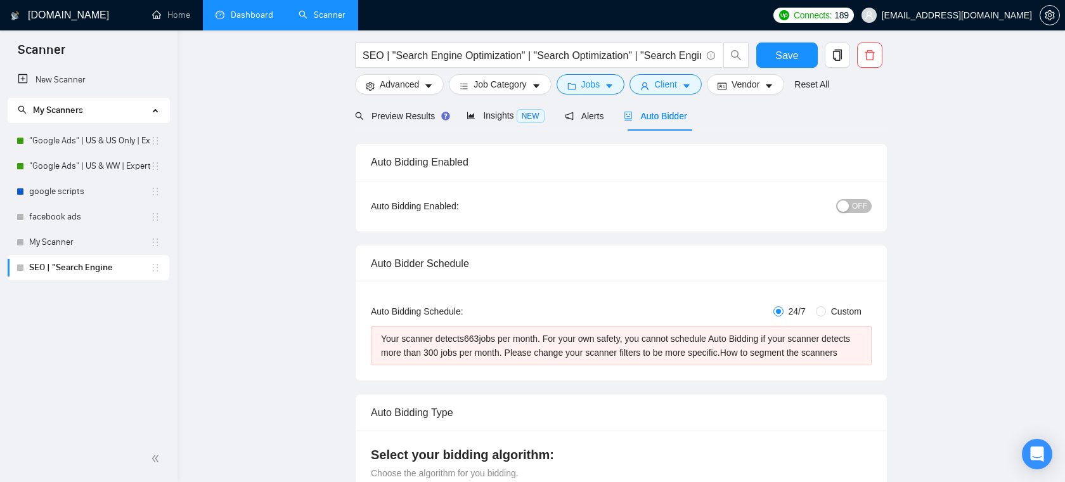
scroll to position [0, 0]
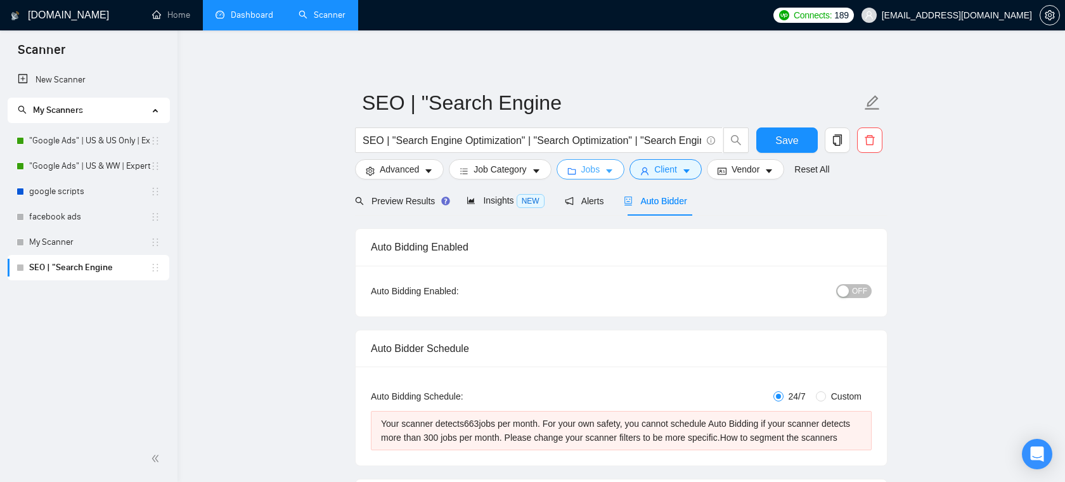
click at [582, 169] on button "Jobs" at bounding box center [591, 169] width 68 height 20
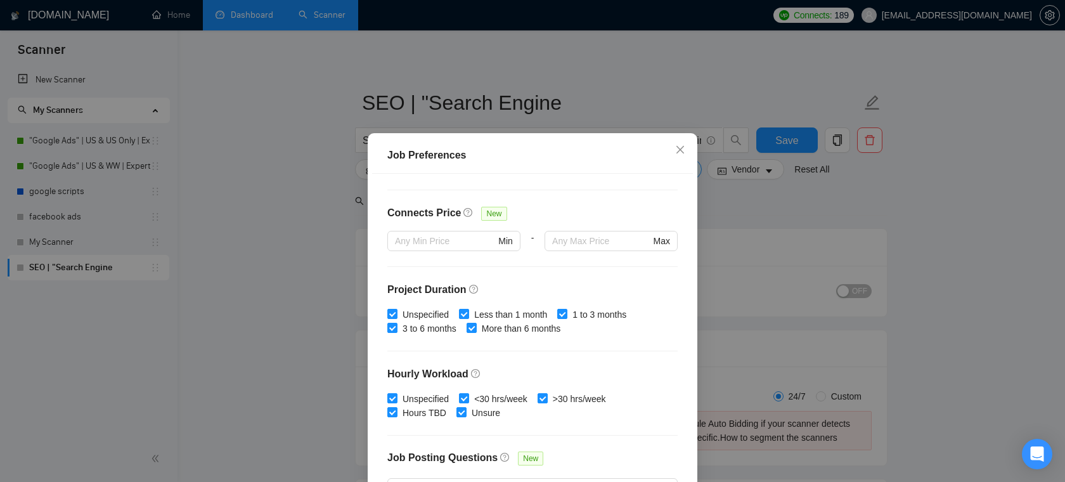
scroll to position [280, 0]
click at [484, 244] on input "text" at bounding box center [445, 240] width 100 height 14
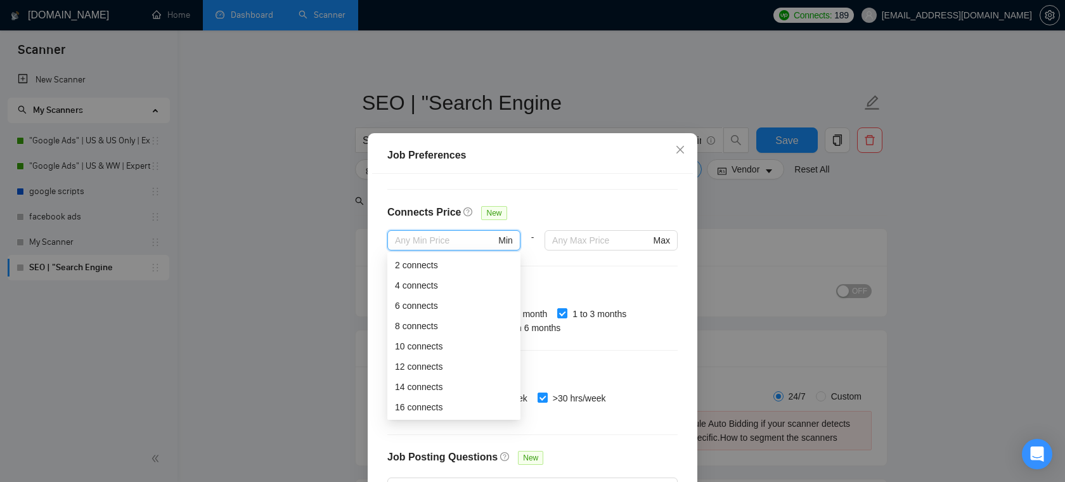
click at [556, 263] on div at bounding box center [611, 257] width 133 height 15
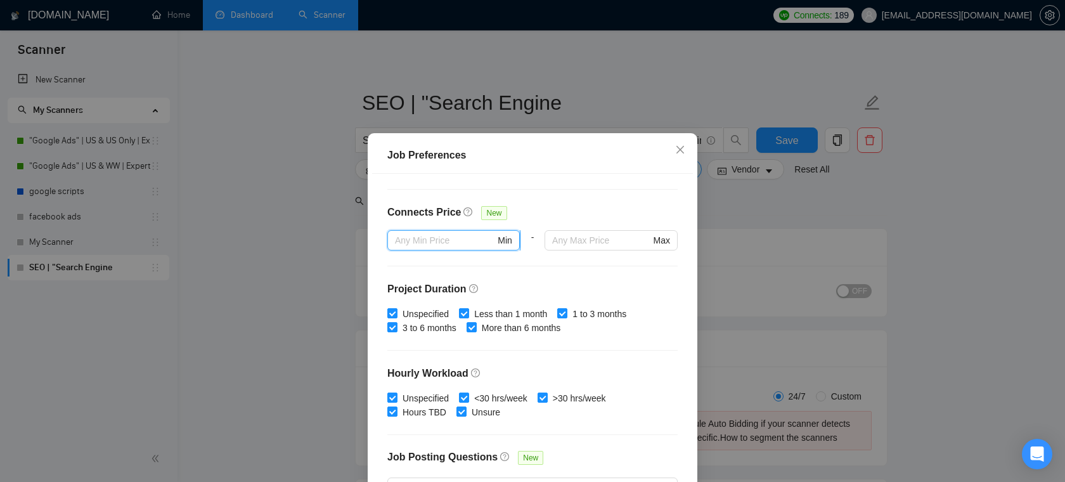
click at [456, 243] on input "text" at bounding box center [445, 240] width 100 height 14
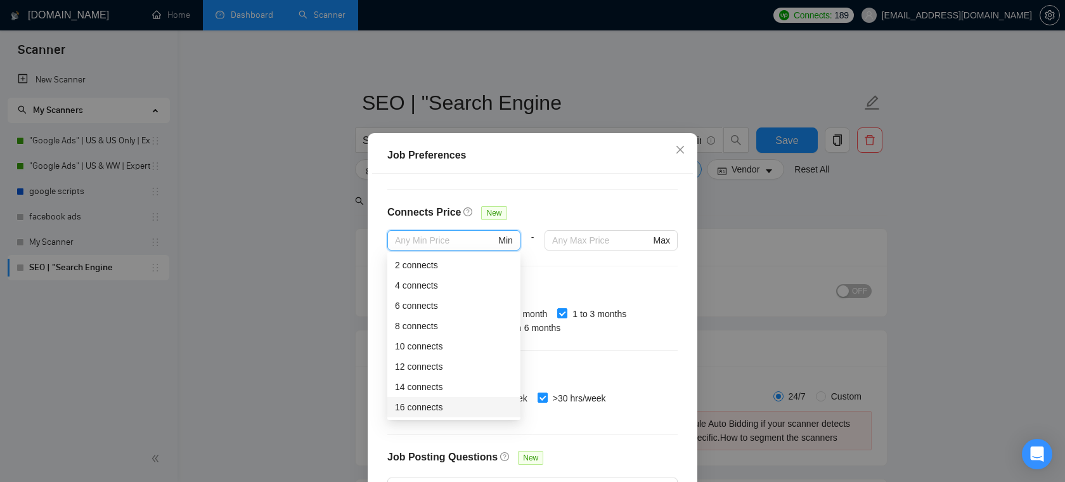
click at [432, 405] on div "16 connects" at bounding box center [454, 407] width 118 height 14
type input "16"
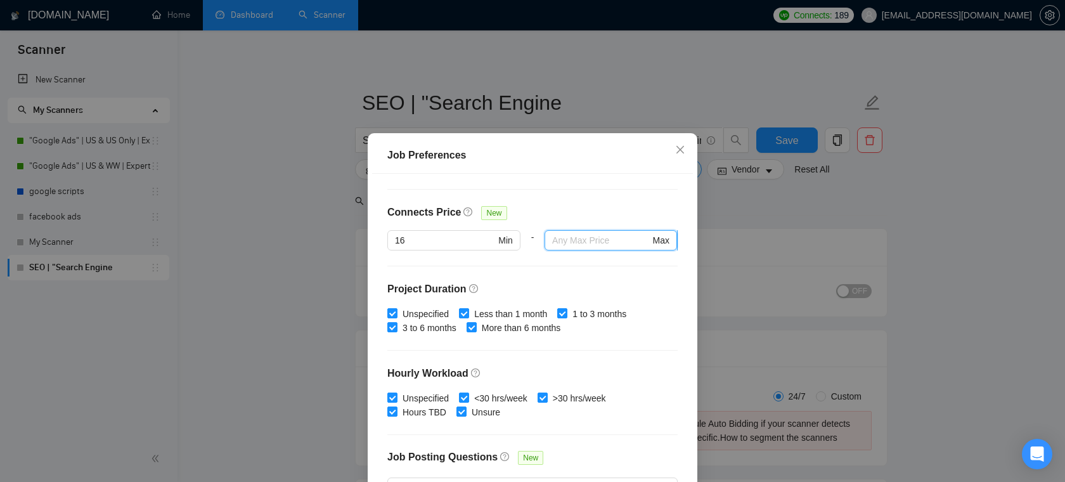
click at [612, 245] on input "text" at bounding box center [601, 240] width 98 height 14
type input "5"
type input "25"
click at [602, 268] on div "Budget Project Type All Fixed Price Hourly Rate Fixed Price Budget $ 1500 Min -…" at bounding box center [532, 342] width 321 height 337
click at [475, 240] on input "16" at bounding box center [445, 240] width 100 height 14
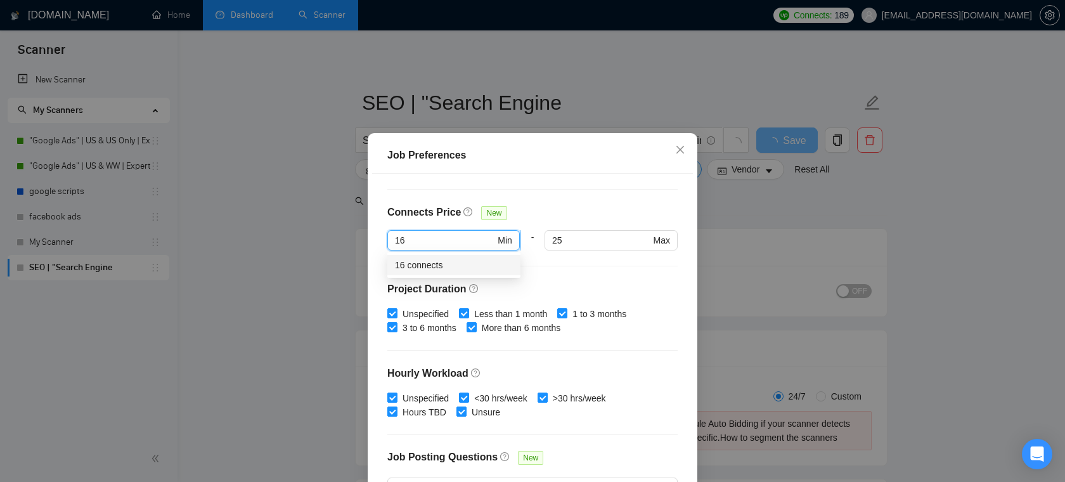
type input "1"
type input "20"
click at [554, 269] on div "Budget Project Type All Fixed Price Hourly Rate Fixed Price Budget $ 1500 Min -…" at bounding box center [532, 342] width 321 height 337
click at [449, 240] on input "20" at bounding box center [445, 240] width 100 height 14
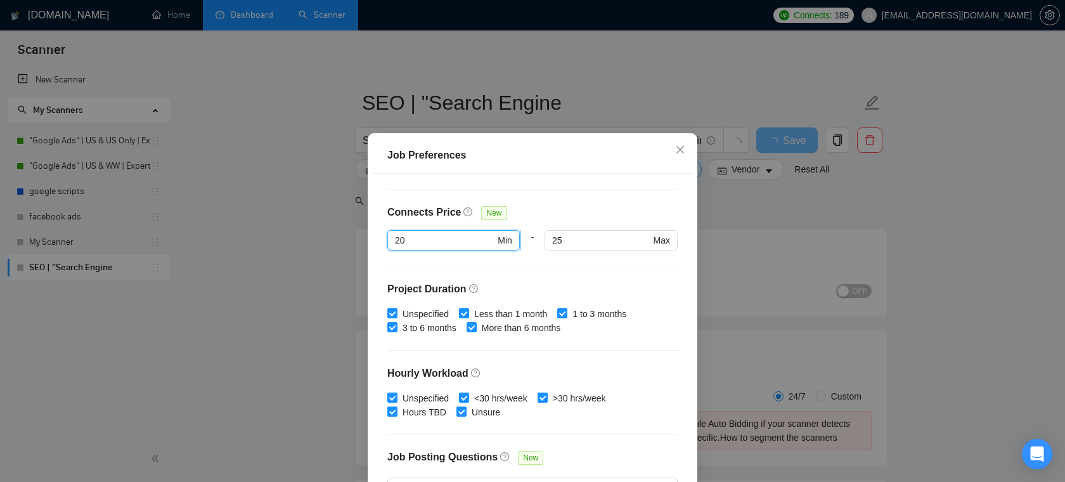
click at [449, 240] on input "20" at bounding box center [445, 240] width 100 height 14
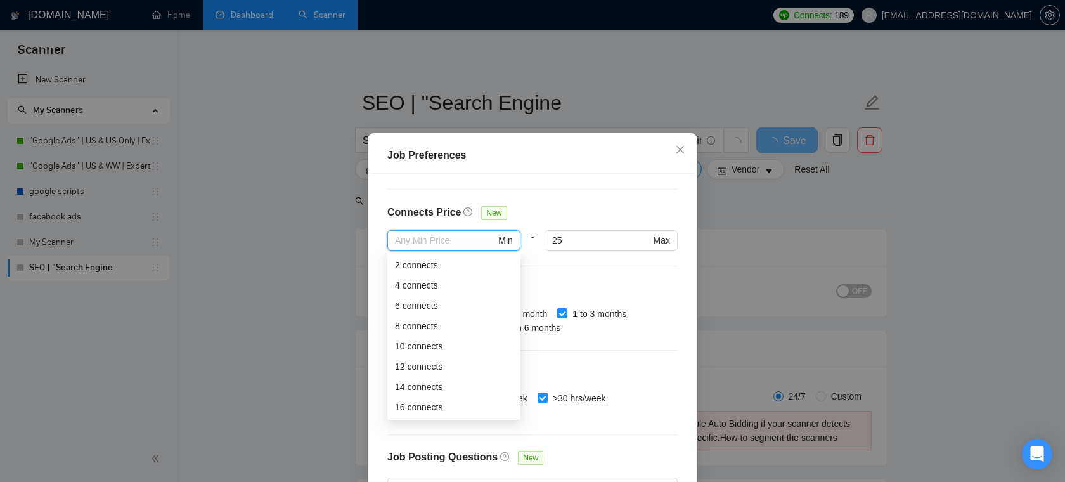
click at [584, 259] on div at bounding box center [611, 257] width 133 height 15
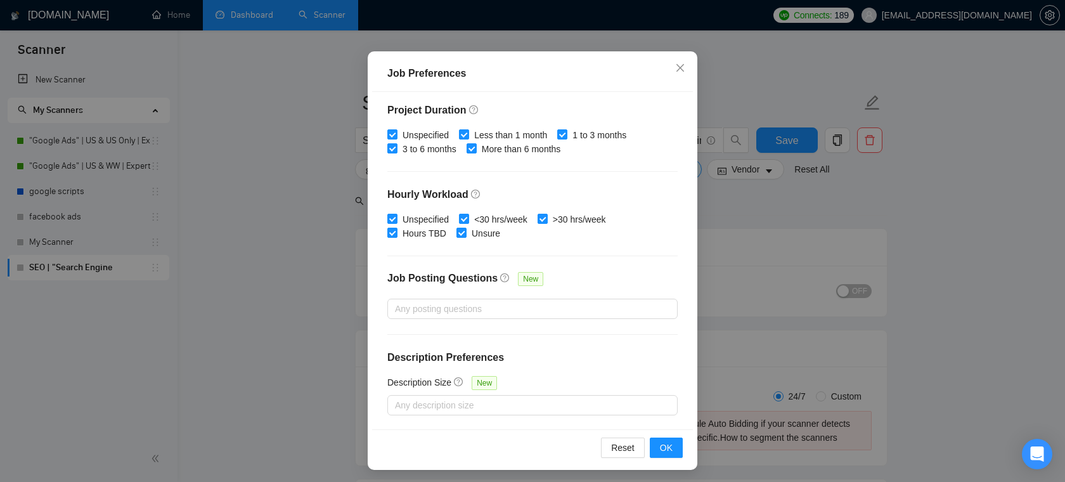
scroll to position [84, 0]
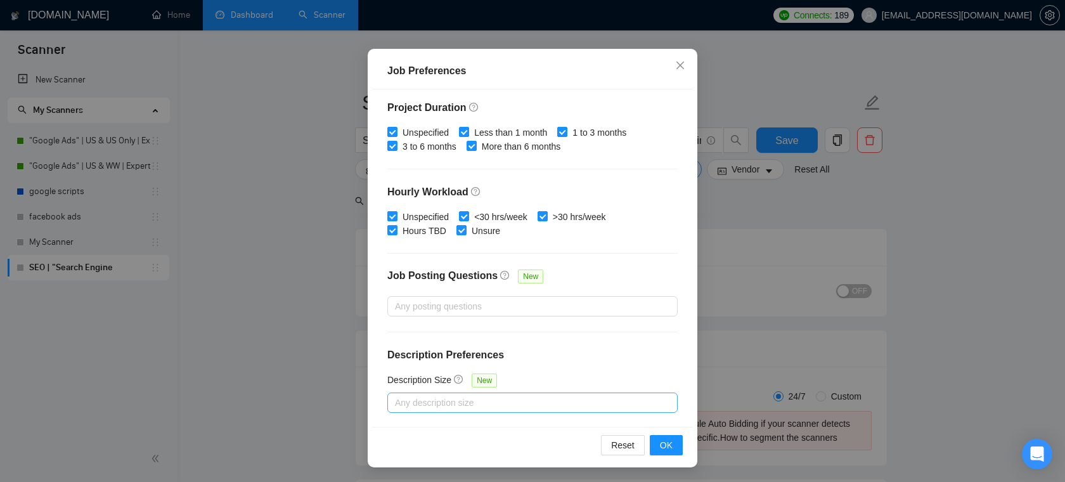
click at [475, 393] on div "Any description size" at bounding box center [532, 403] width 290 height 20
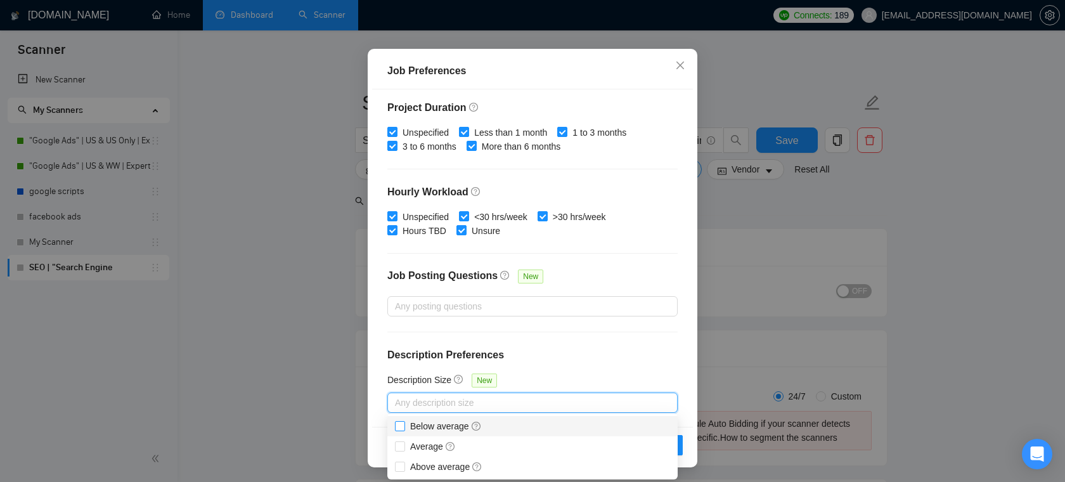
click at [419, 427] on span "Below average" at bounding box center [446, 426] width 72 height 10
click at [404, 427] on input "Below average" at bounding box center [399, 425] width 9 height 9
checkbox input "true"
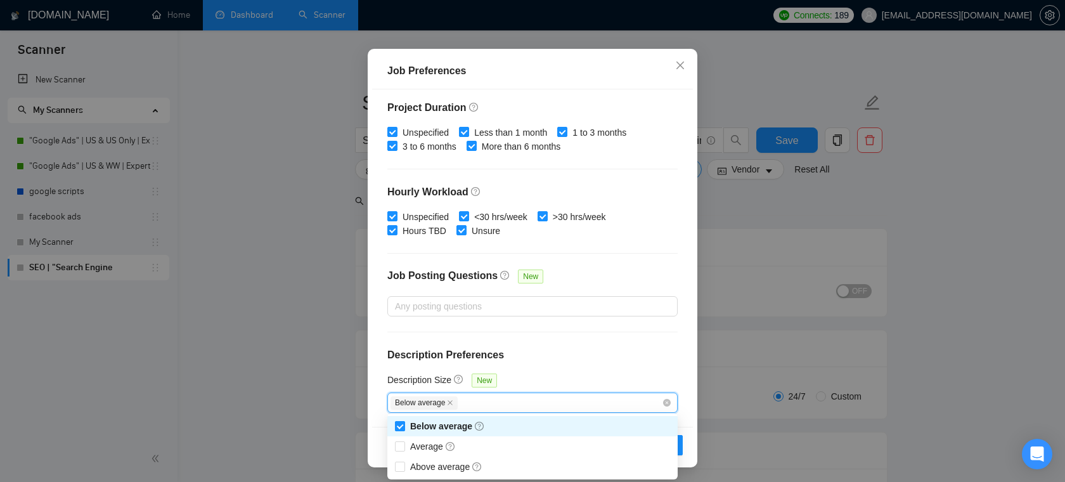
click at [403, 426] on input "Below average" at bounding box center [399, 425] width 9 height 9
checkbox input "false"
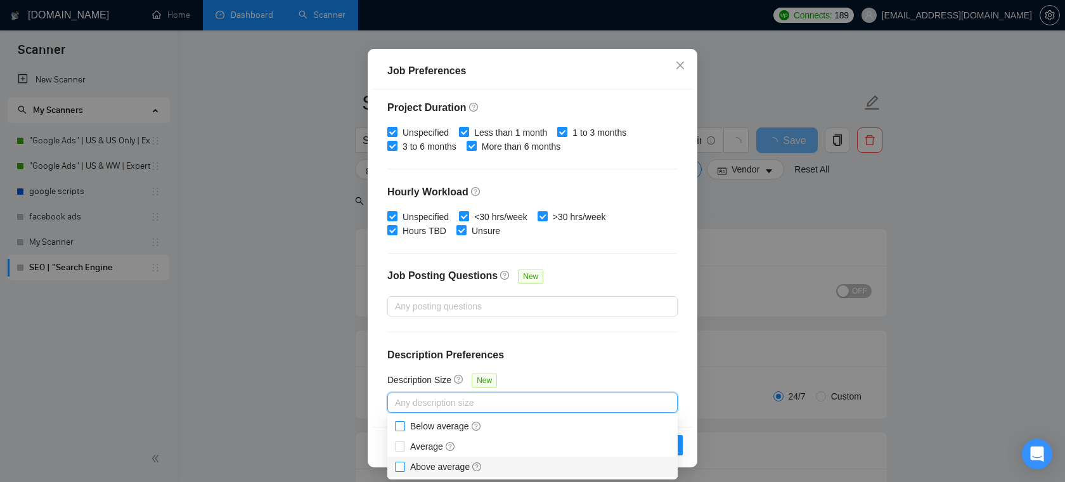
click at [404, 469] on span at bounding box center [400, 467] width 10 height 10
click at [404, 469] on input "Above average" at bounding box center [399, 466] width 9 height 9
click at [403, 469] on input "Above average" at bounding box center [399, 466] width 9 height 9
checkbox input "true"
click at [549, 345] on div "Budget Project Type All Fixed Price Hourly Rate Fixed Price Budget $ 1500 Min -…" at bounding box center [532, 257] width 321 height 337
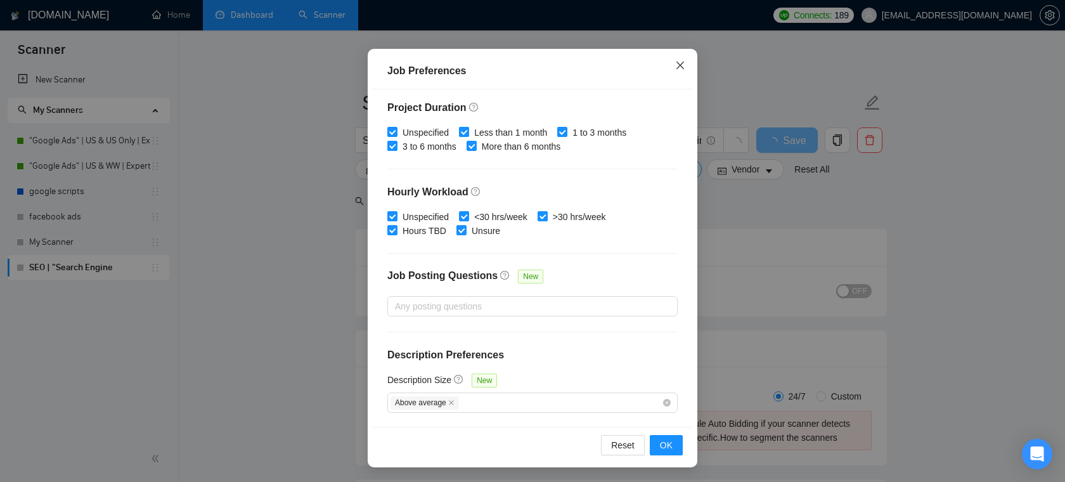
click at [679, 66] on icon "close" at bounding box center [681, 65] width 8 height 8
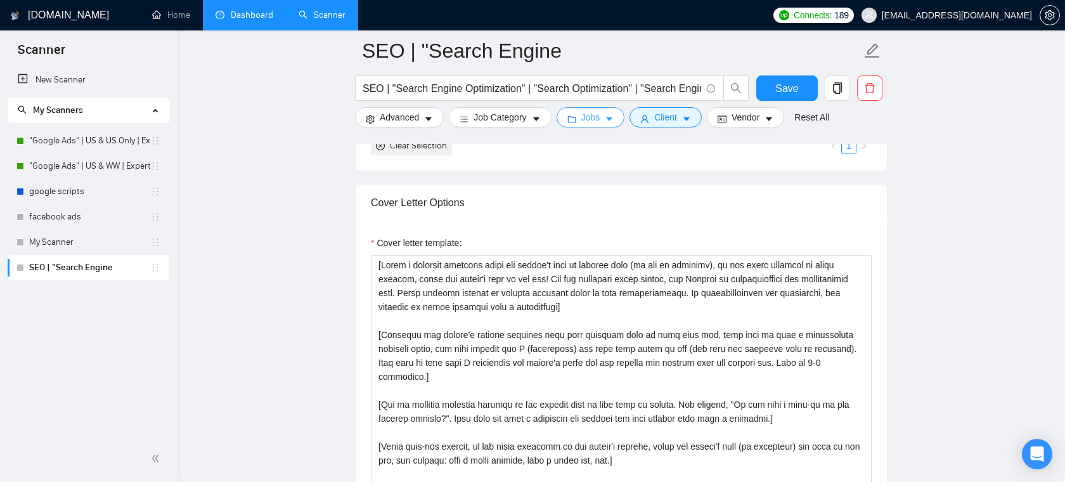
scroll to position [1395, 0]
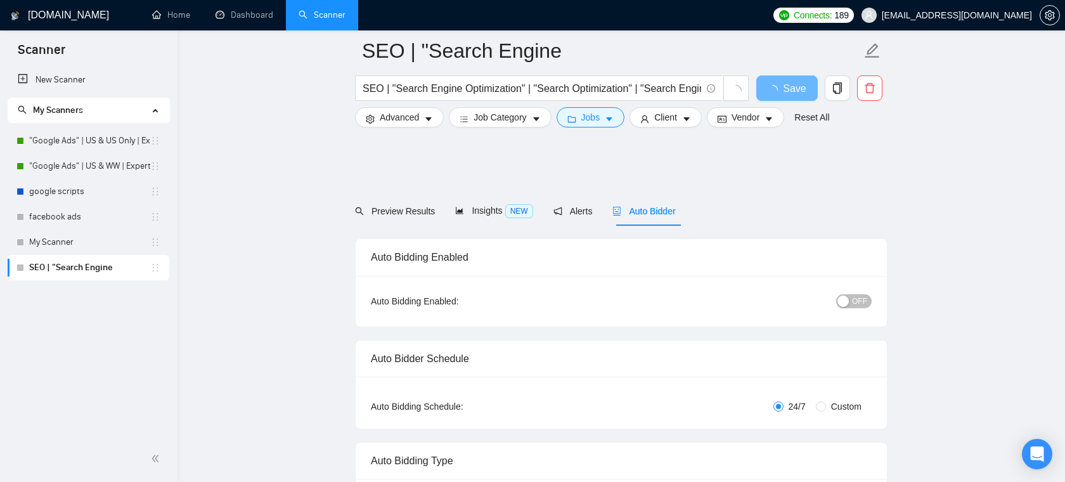
scroll to position [1395, 0]
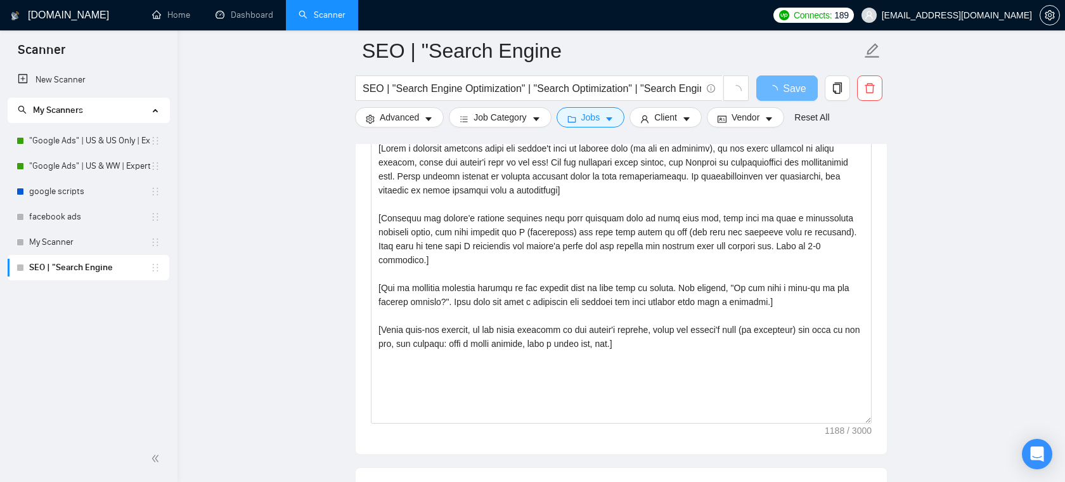
click at [995, 15] on span "[EMAIL_ADDRESS][DOMAIN_NAME]" at bounding box center [957, 15] width 150 height 0
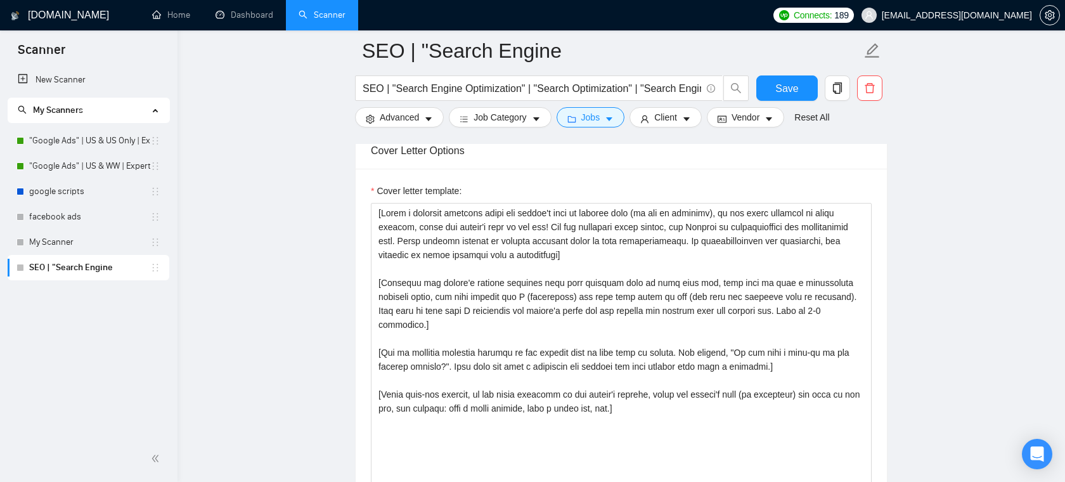
click at [984, 15] on span "[EMAIL_ADDRESS][DOMAIN_NAME]" at bounding box center [957, 15] width 150 height 0
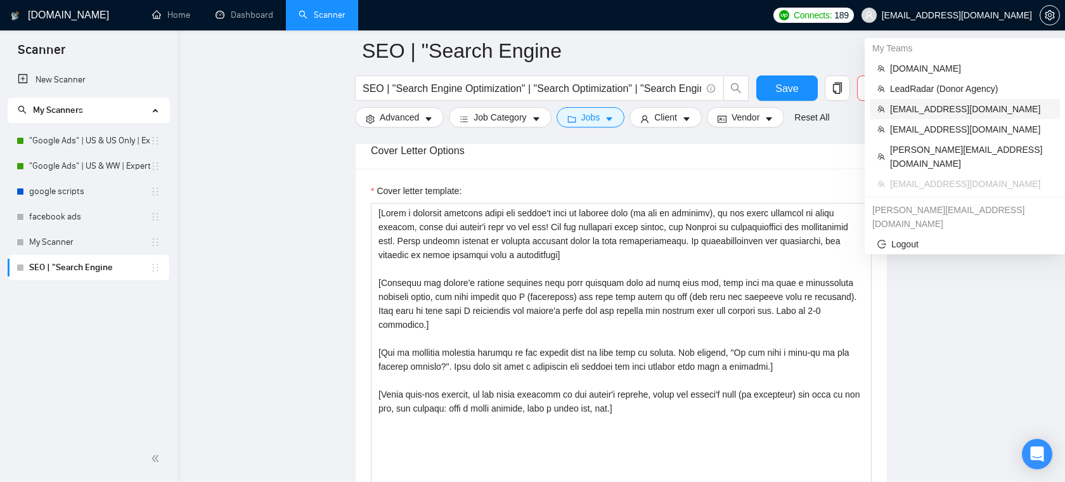
click at [933, 107] on span "[EMAIL_ADDRESS][DOMAIN_NAME]" at bounding box center [971, 109] width 162 height 14
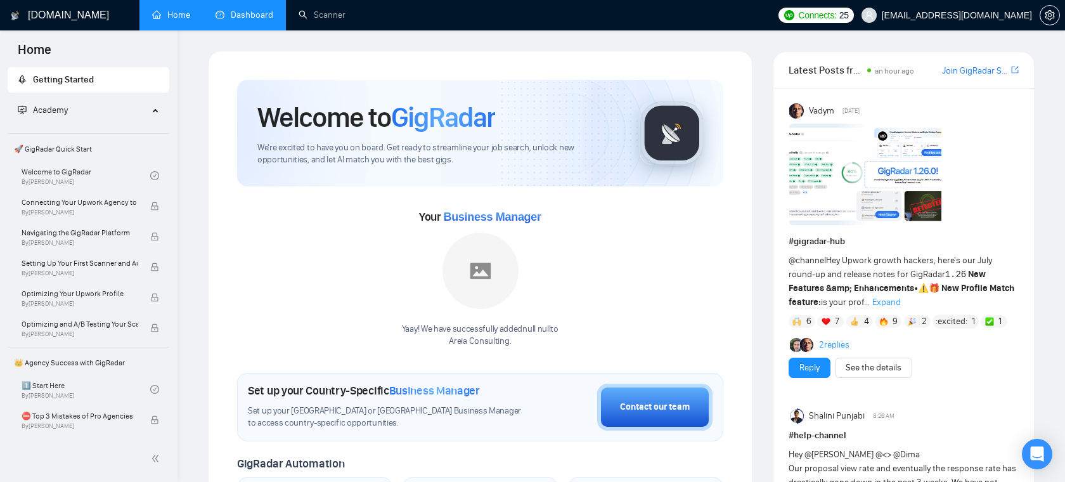
click at [251, 16] on link "Dashboard" at bounding box center [245, 15] width 58 height 11
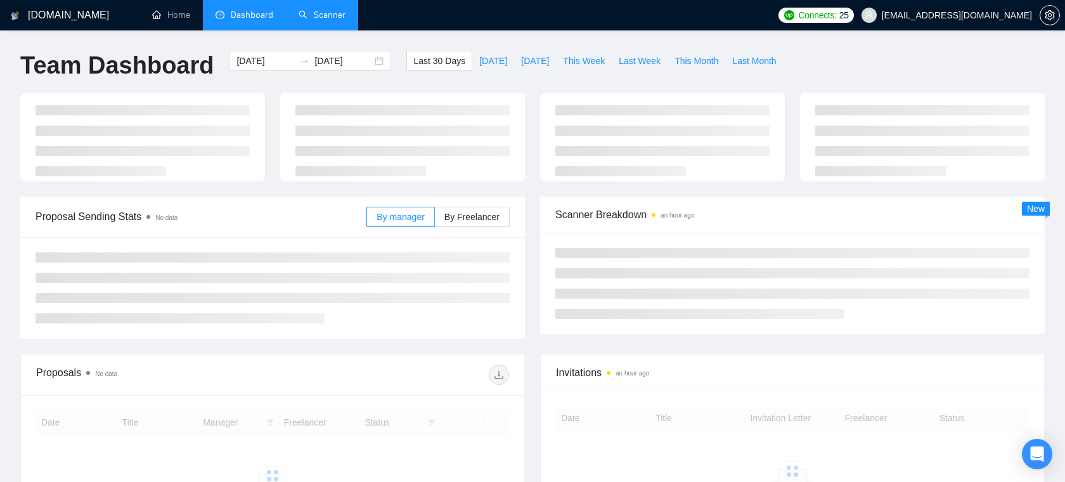
click at [323, 16] on link "Scanner" at bounding box center [322, 15] width 47 height 11
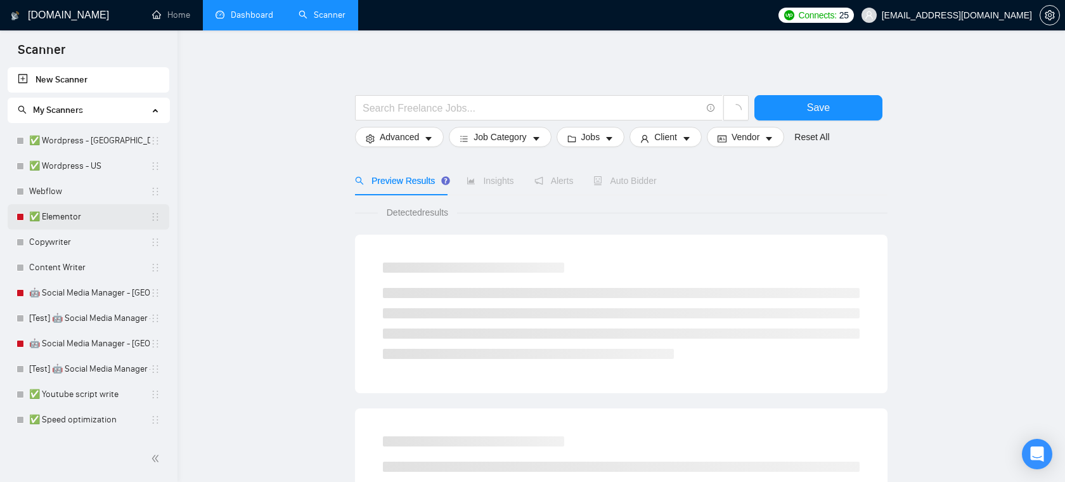
click at [79, 214] on link "✅ Elementor" at bounding box center [89, 216] width 121 height 25
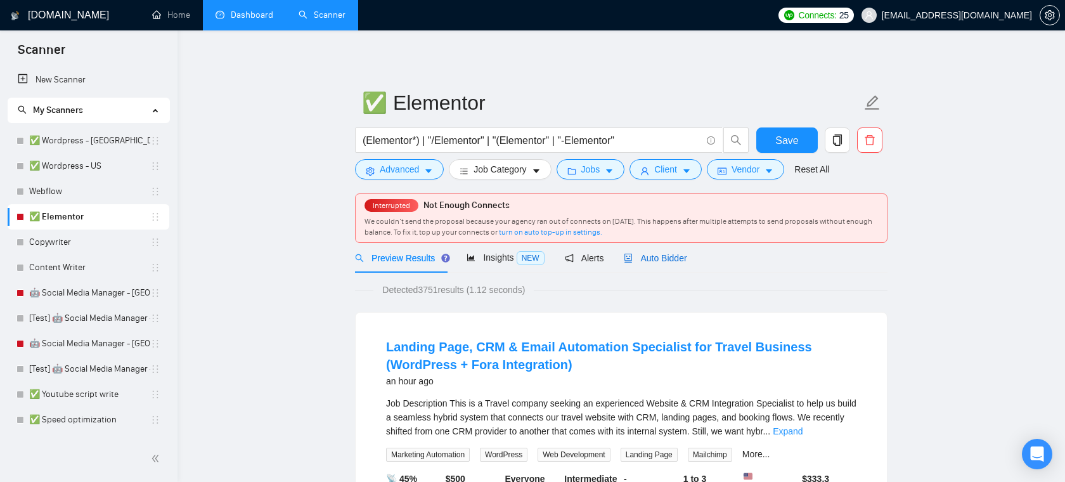
click at [648, 256] on span "Auto Bidder" at bounding box center [655, 258] width 63 height 10
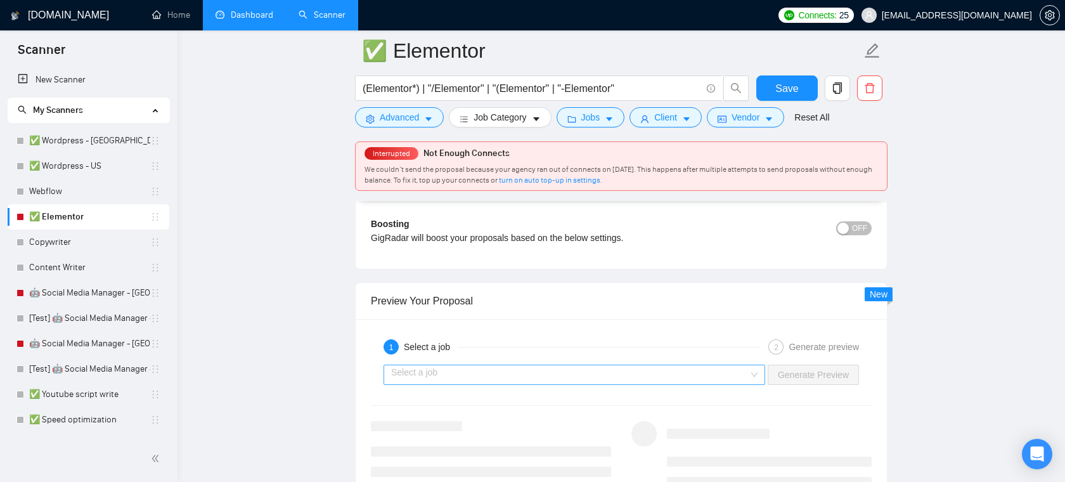
scroll to position [2377, 0]
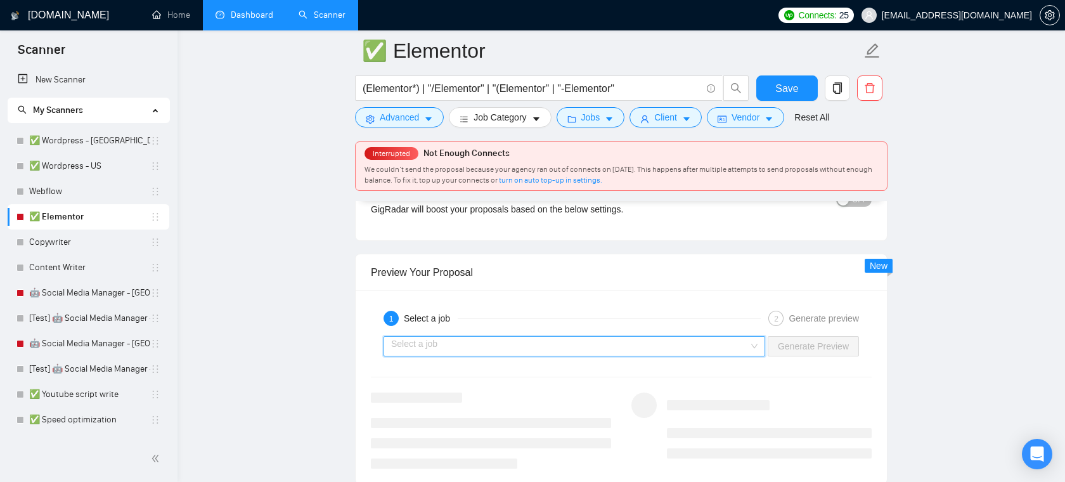
click at [615, 349] on input "search" at bounding box center [570, 346] width 358 height 19
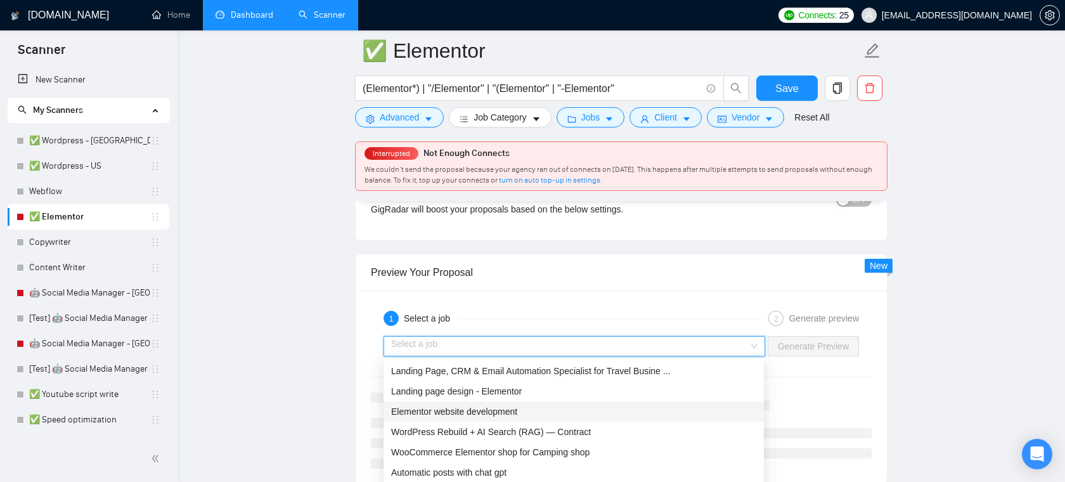
click at [458, 417] on div "Elementor website development" at bounding box center [573, 412] width 365 height 14
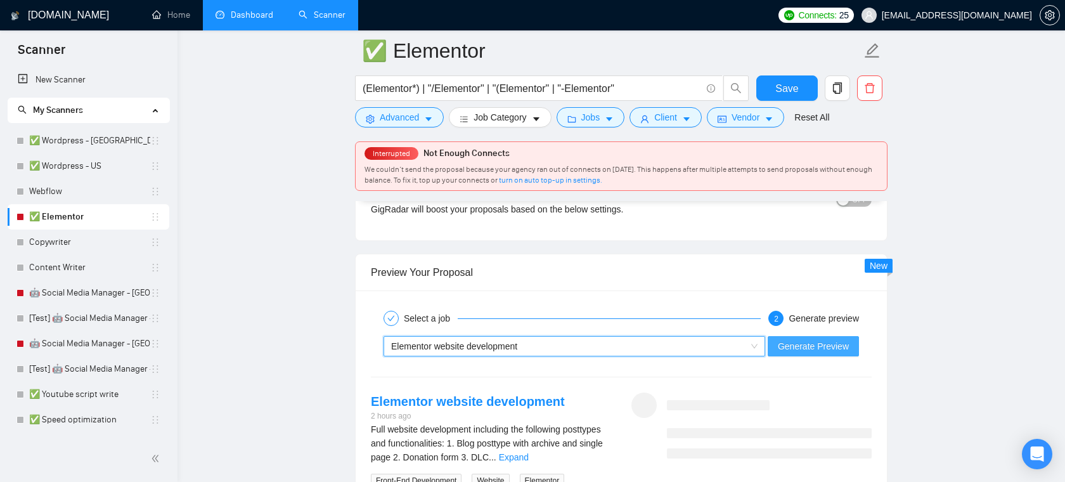
click at [797, 346] on span "Generate Preview" at bounding box center [813, 346] width 71 height 14
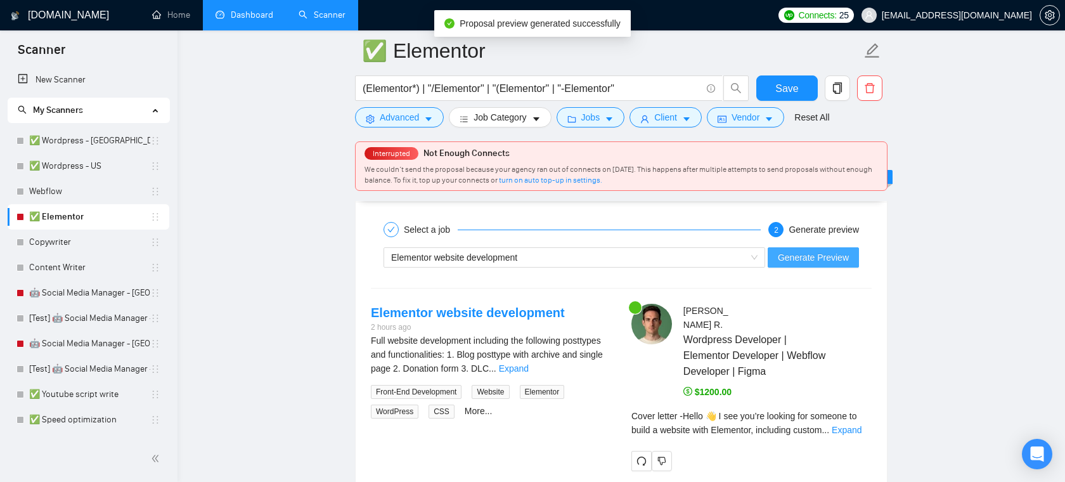
scroll to position [2500, 0]
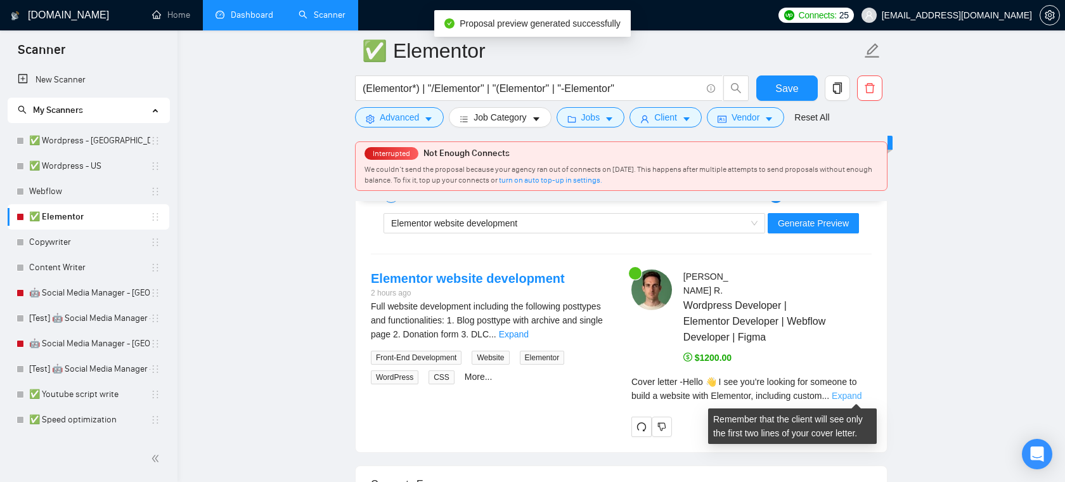
click at [847, 396] on link "Expand" at bounding box center [847, 396] width 30 height 10
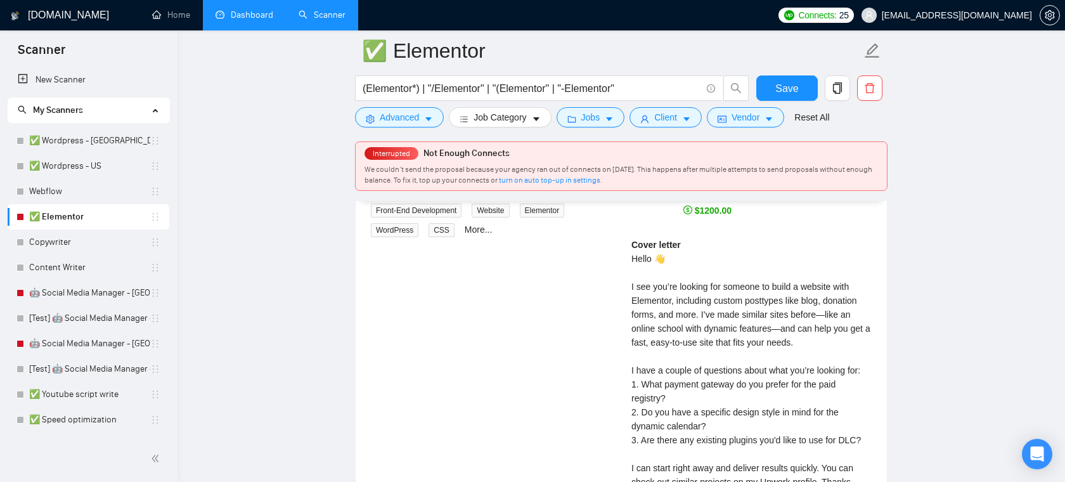
scroll to position [2648, 0]
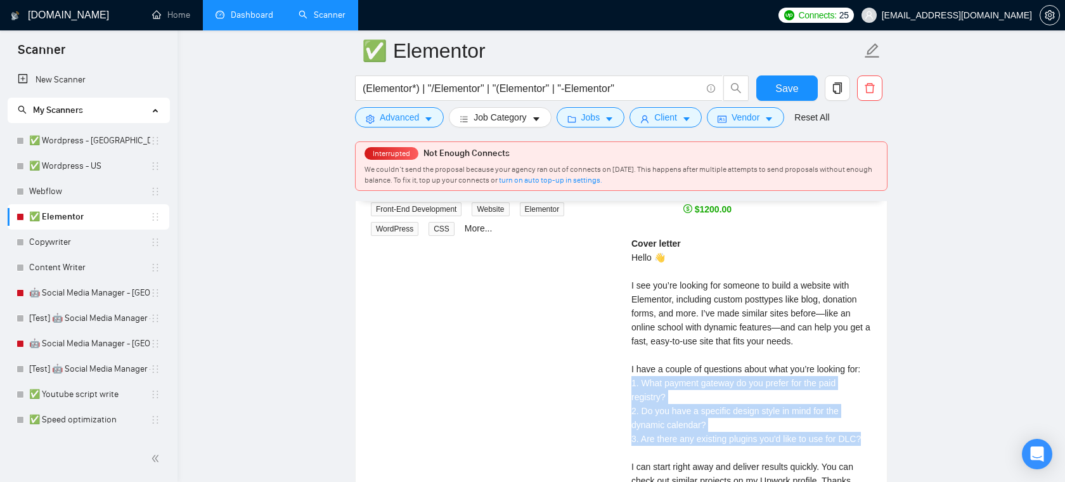
drag, startPoint x: 874, startPoint y: 438, endPoint x: 627, endPoint y: 386, distance: 252.2
click at [628, 386] on div "Alejandro R . Wordpress Developer | Elementor Developer | Webflow Developer | F…" at bounding box center [751, 328] width 261 height 414
click at [704, 386] on div "Cover letter Hello 👋 I see you’re looking for someone to build a website with E…" at bounding box center [752, 369] width 240 height 265
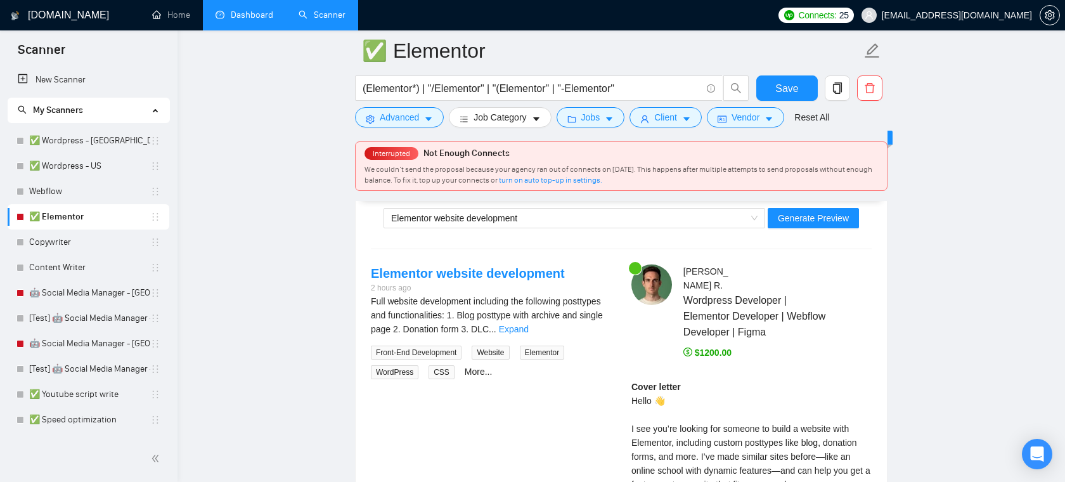
scroll to position [2506, 0]
click at [601, 218] on div "Elementor website development" at bounding box center [568, 216] width 355 height 19
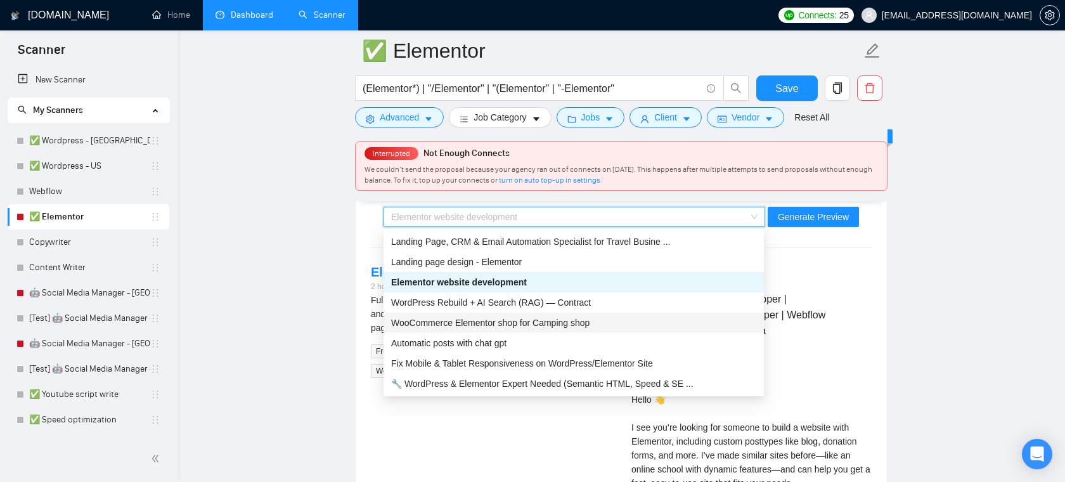
click at [840, 254] on div "Select a job 2 Generate preview Elementor website development Generate Preview …" at bounding box center [621, 426] width 531 height 531
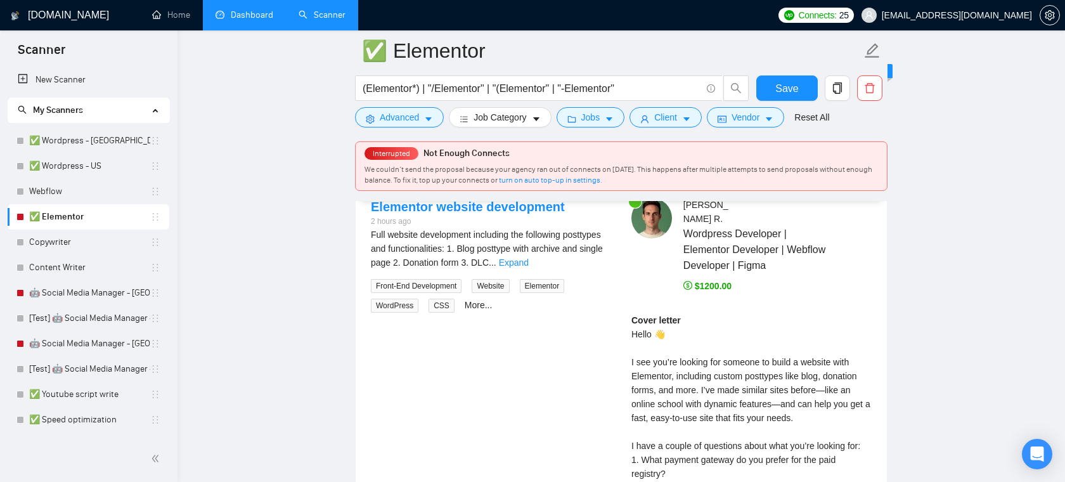
scroll to position [2583, 0]
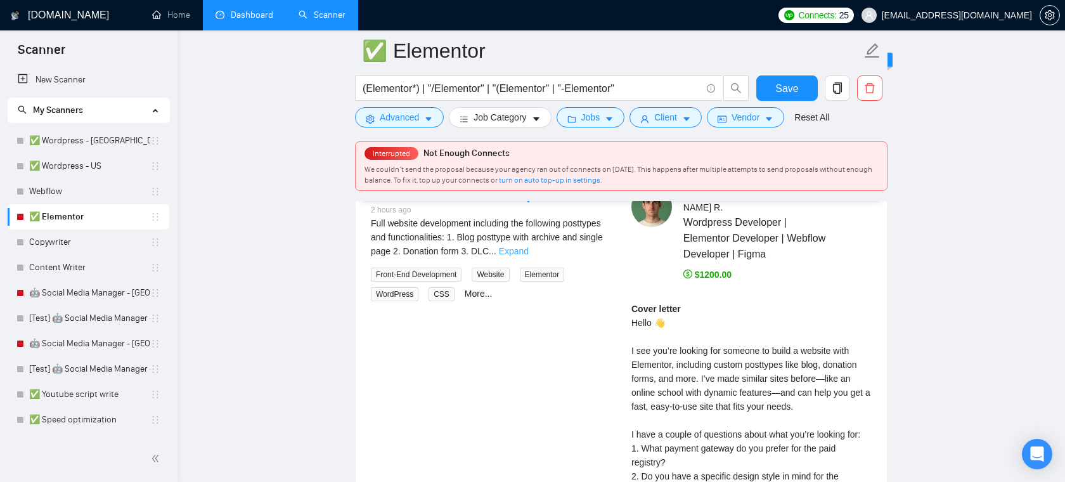
click at [529, 252] on link "Expand" at bounding box center [514, 251] width 30 height 10
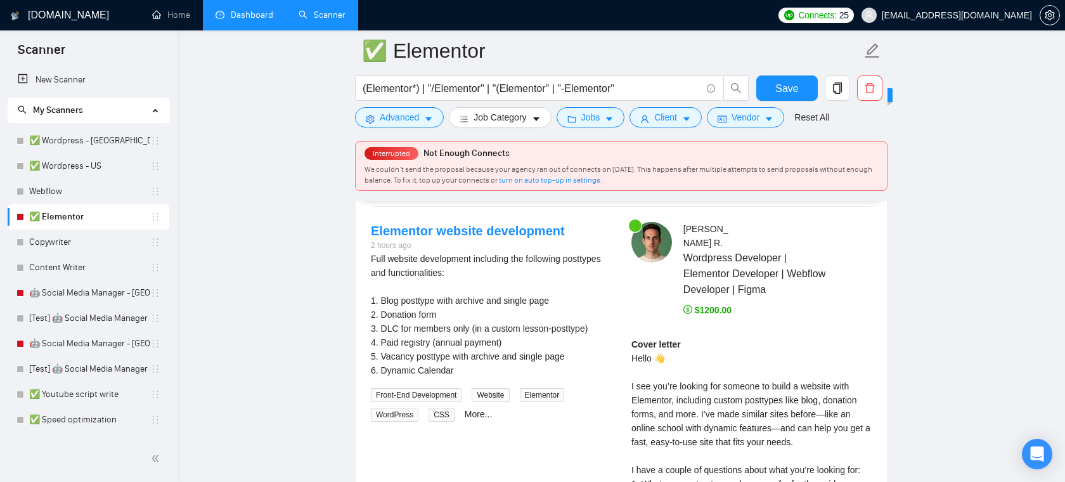
scroll to position [2530, 0]
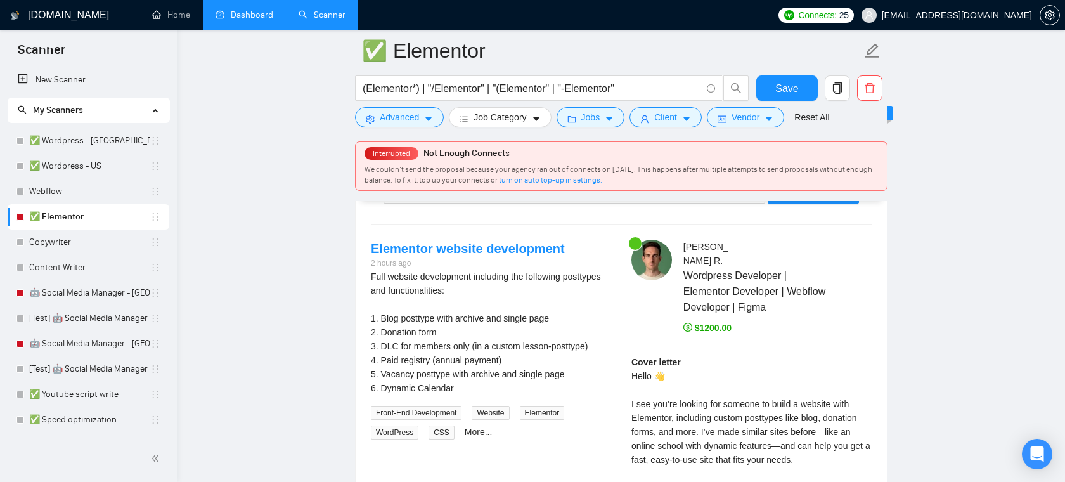
click at [483, 437] on div "More..." at bounding box center [478, 432] width 33 height 15
click at [483, 434] on link "More..." at bounding box center [479, 432] width 28 height 10
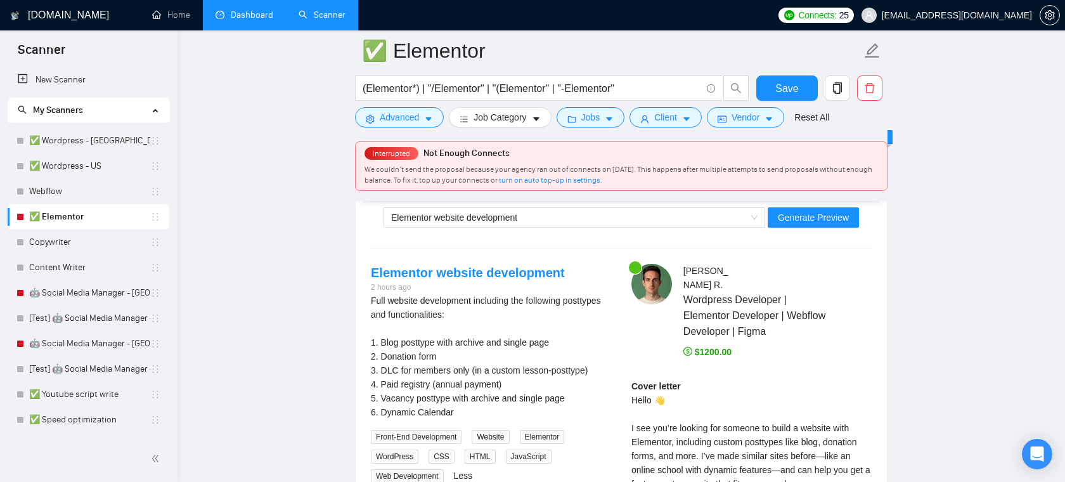
scroll to position [2518, 0]
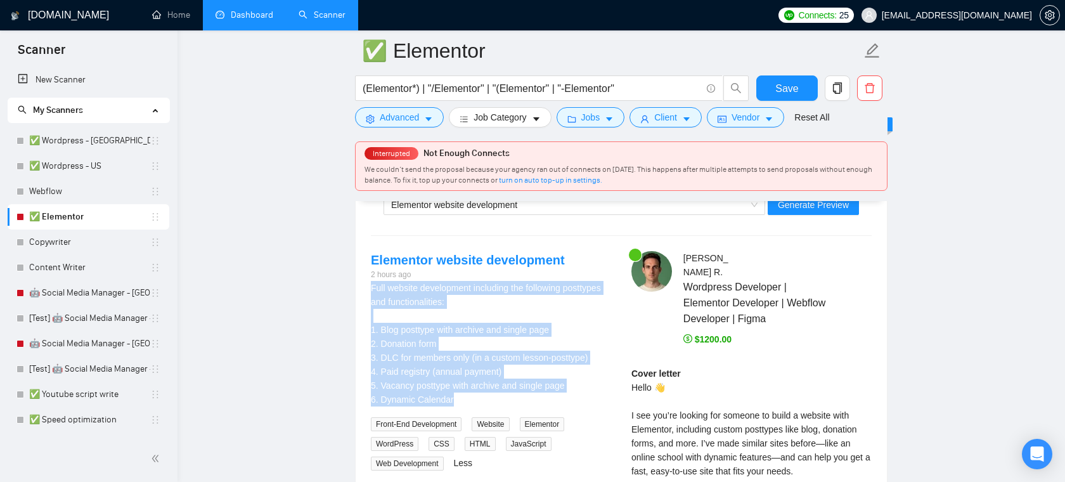
drag, startPoint x: 368, startPoint y: 287, endPoint x: 536, endPoint y: 396, distance: 200.0
click at [536, 396] on div "Elementor website development 2 hours ago Full website development including th…" at bounding box center [491, 360] width 261 height 219
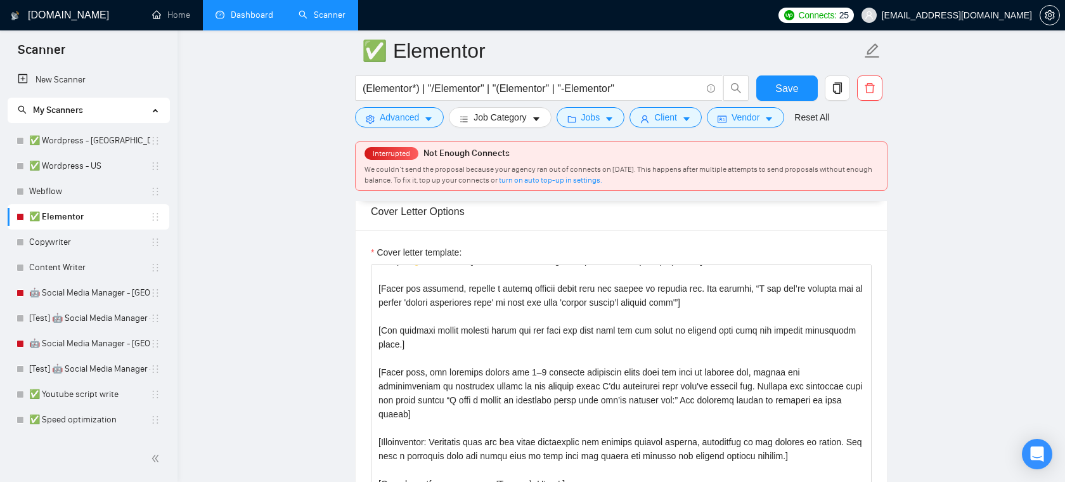
scroll to position [1434, 0]
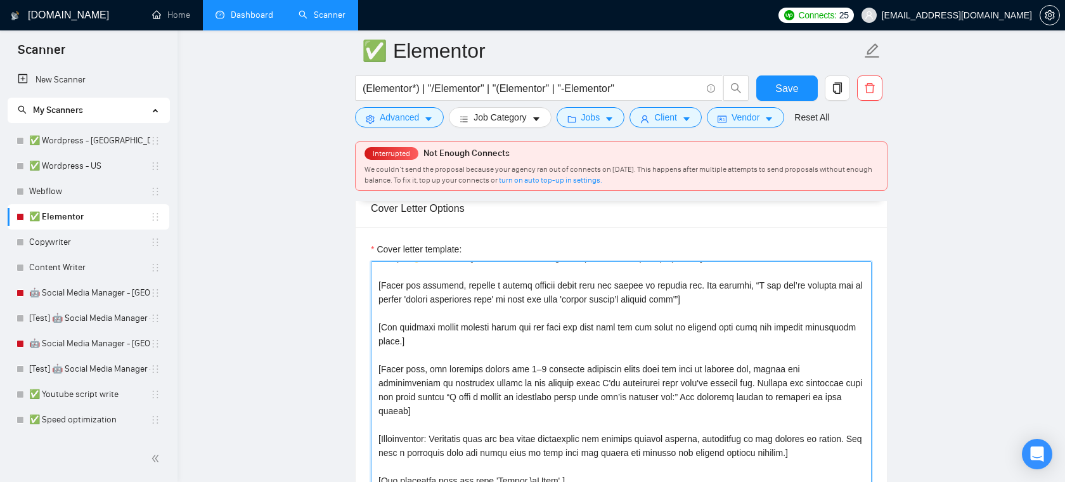
click at [557, 348] on textarea "Cover letter template:" at bounding box center [621, 403] width 501 height 285
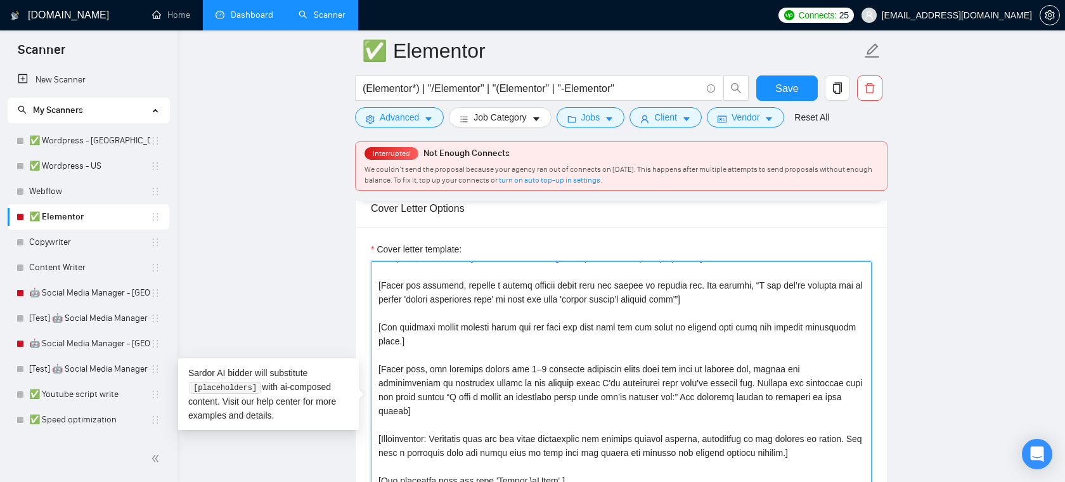
click at [538, 316] on textarea "Cover letter template:" at bounding box center [621, 403] width 501 height 285
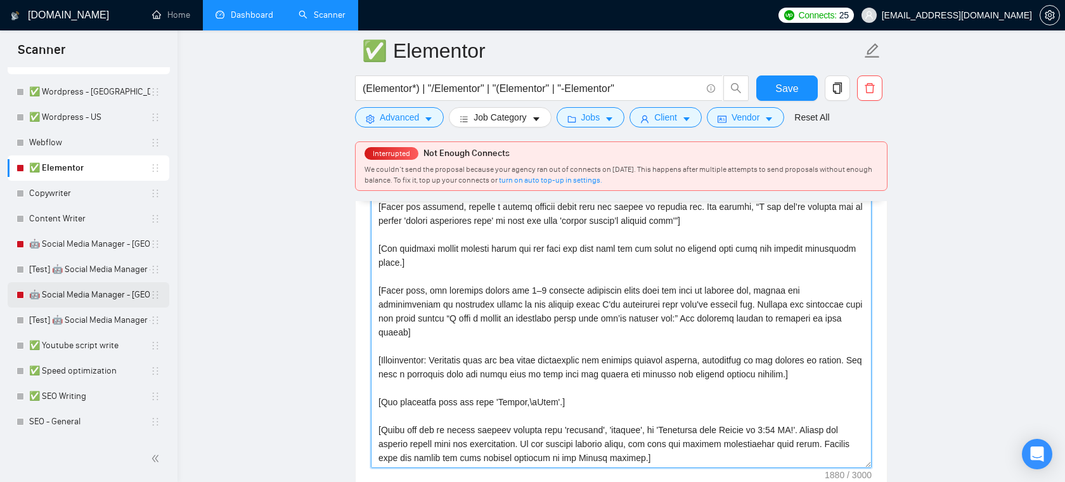
scroll to position [48, 0]
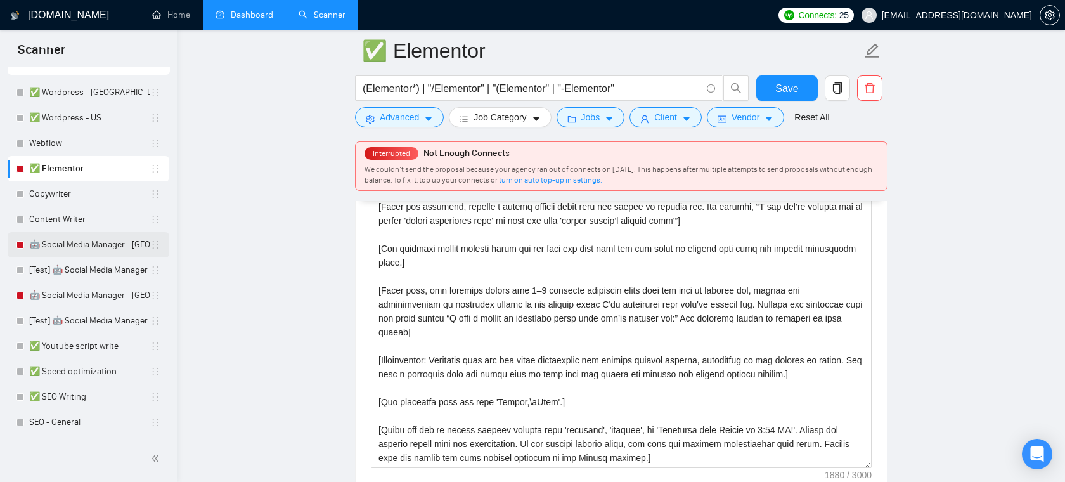
click at [86, 245] on link "🤖 Social Media Manager - Europe" at bounding box center [89, 244] width 121 height 25
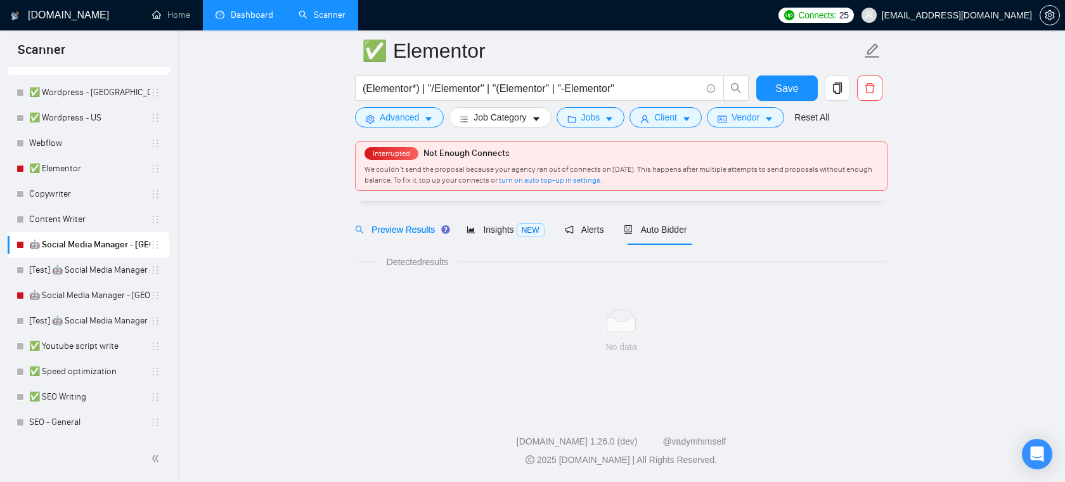
scroll to position [38, 0]
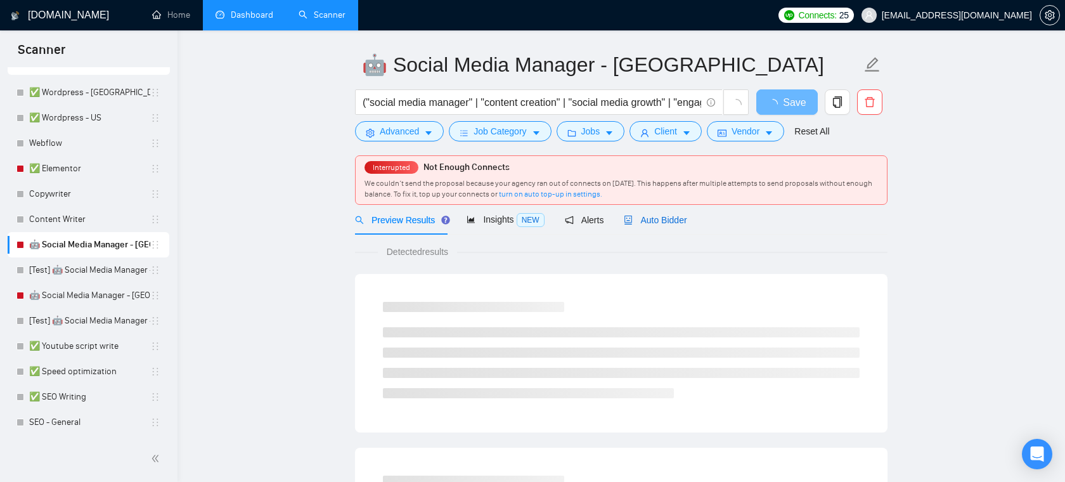
click at [660, 221] on span "Auto Bidder" at bounding box center [655, 220] width 63 height 10
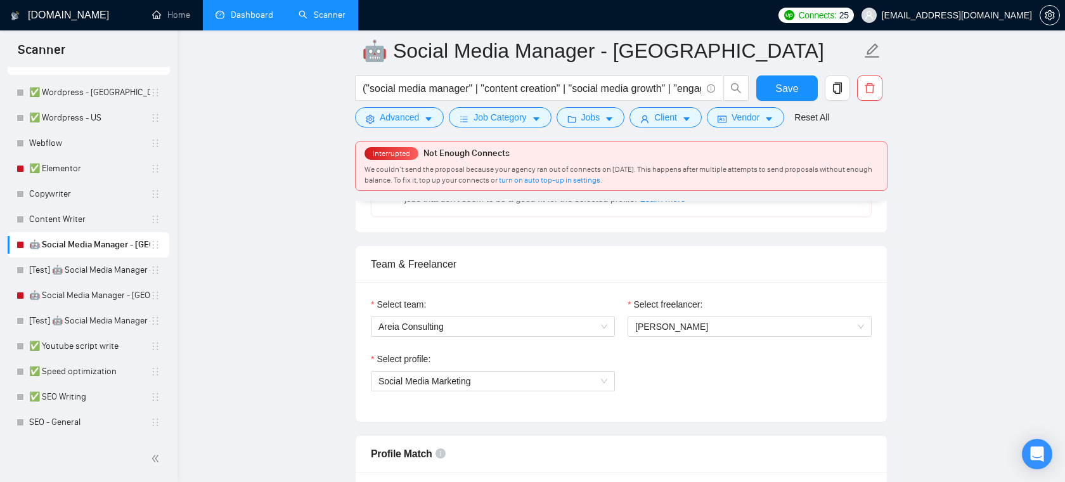
scroll to position [584, 0]
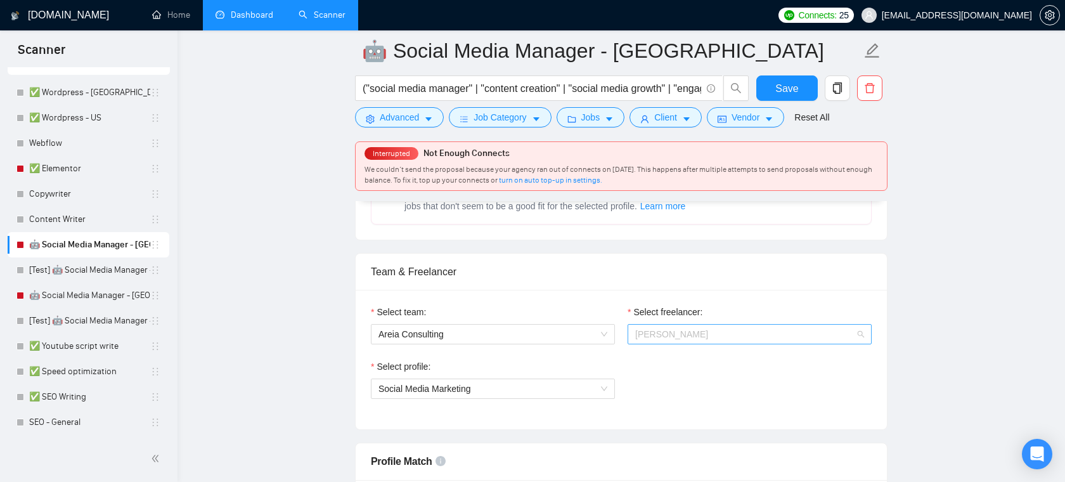
click at [686, 332] on span "Alejandro Rodriguez Puerta" at bounding box center [671, 334] width 73 height 10
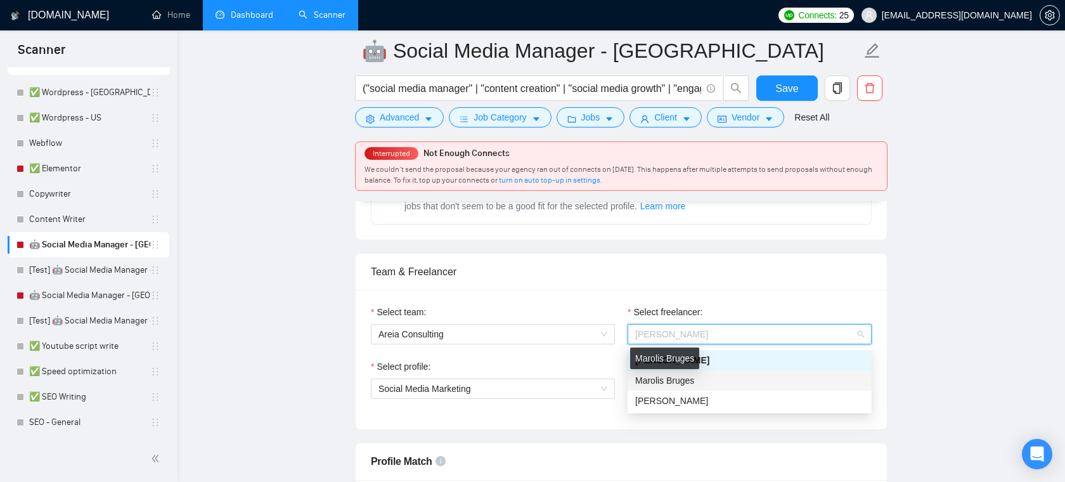
click at [680, 380] on span "Marolis Bruges" at bounding box center [664, 380] width 59 height 10
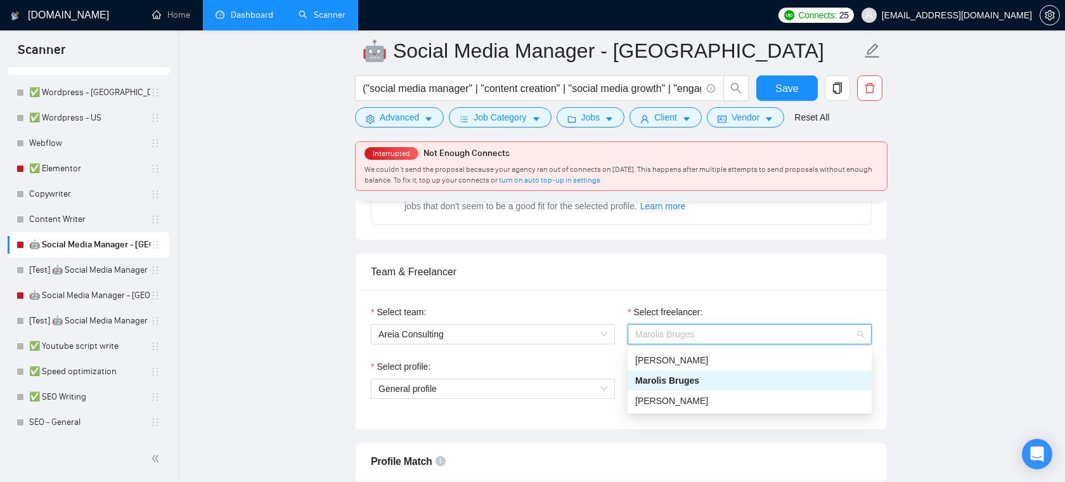
click at [697, 334] on span "Marolis Bruges" at bounding box center [749, 334] width 229 height 19
click at [682, 359] on span "Alejandro Rodriguez Puerta" at bounding box center [671, 360] width 73 height 10
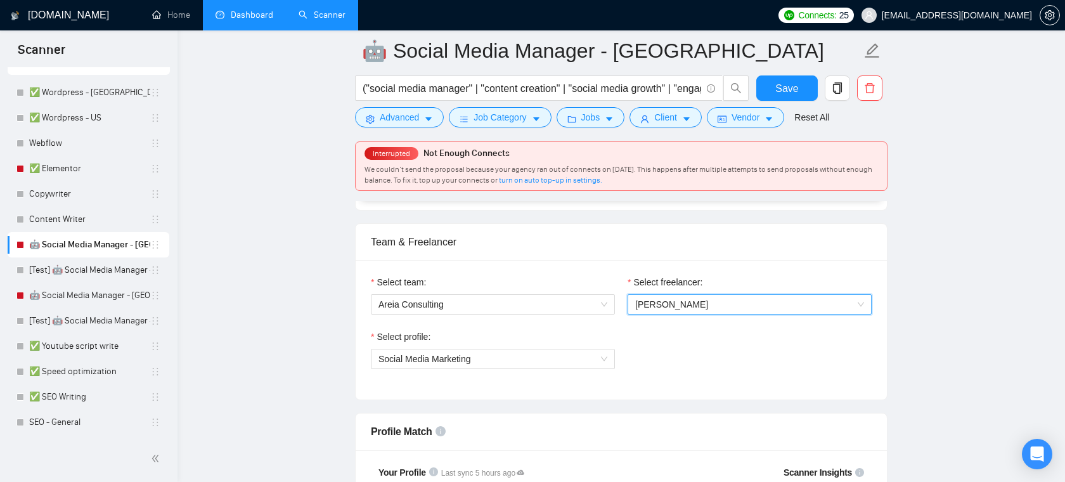
scroll to position [604, 0]
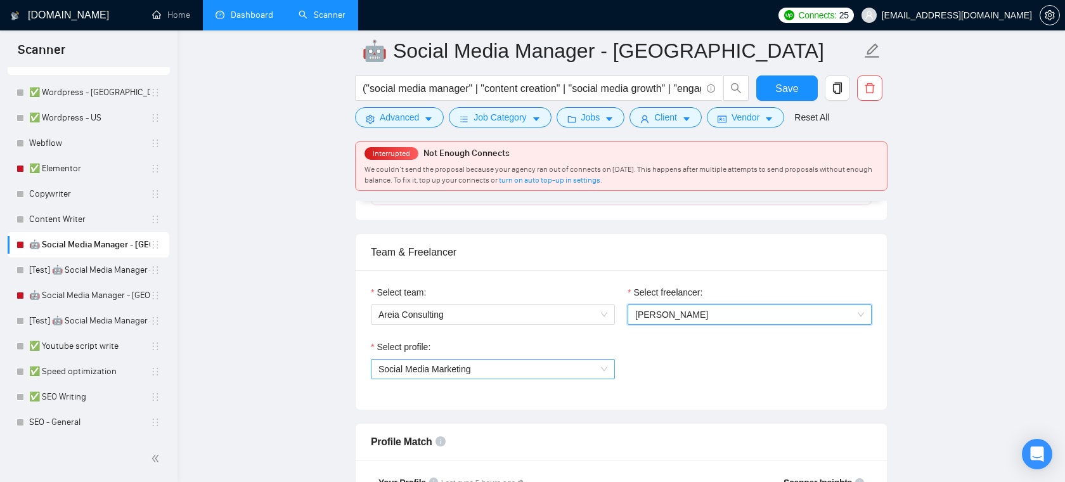
click at [486, 367] on span "Social Media Marketing" at bounding box center [493, 369] width 229 height 19
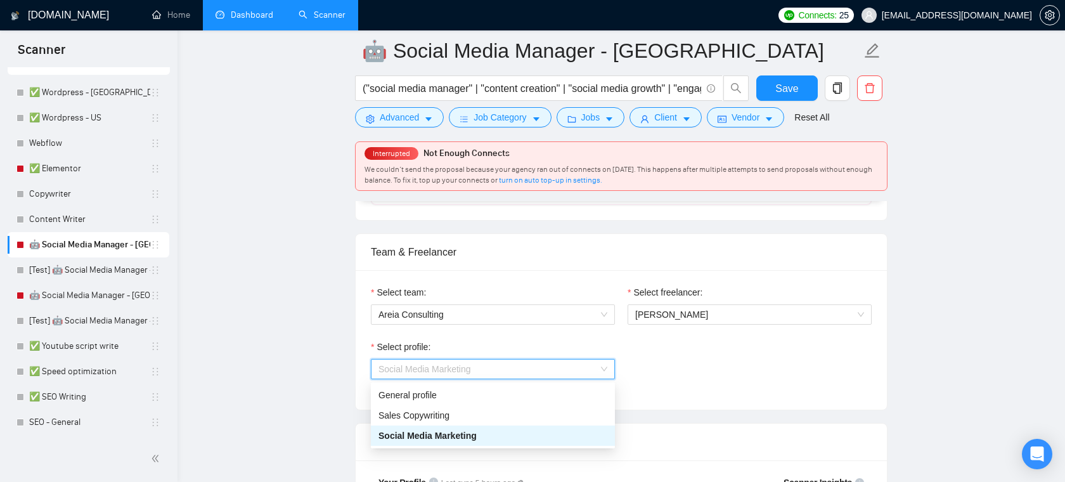
click at [467, 438] on span "Social Media Marketing" at bounding box center [428, 436] width 98 height 10
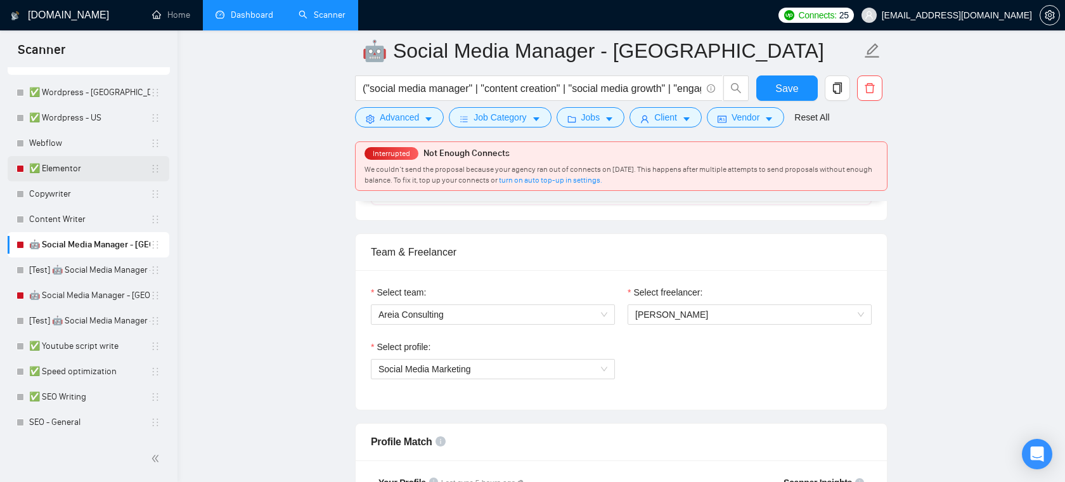
click at [79, 165] on link "✅ Elementor" at bounding box center [89, 168] width 121 height 25
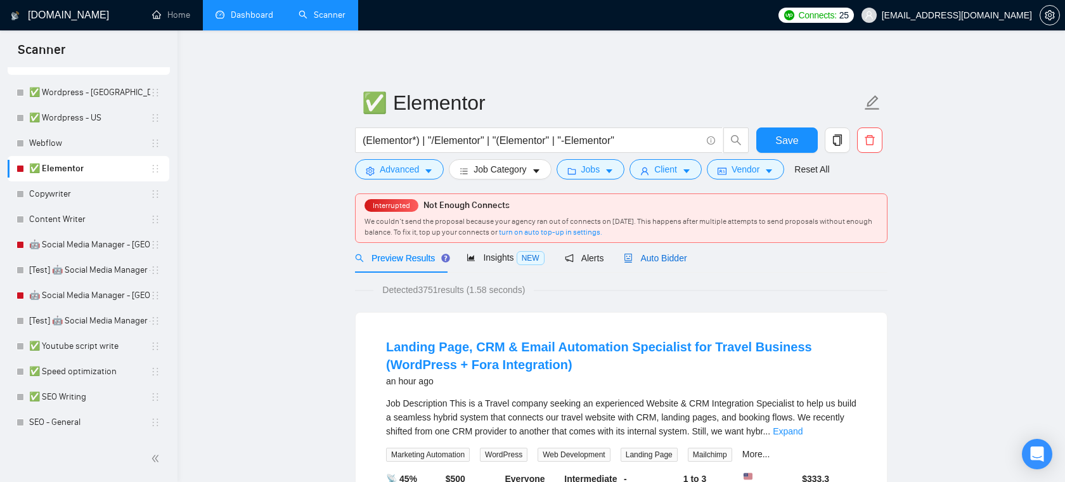
click at [652, 260] on span "Auto Bidder" at bounding box center [655, 258] width 63 height 10
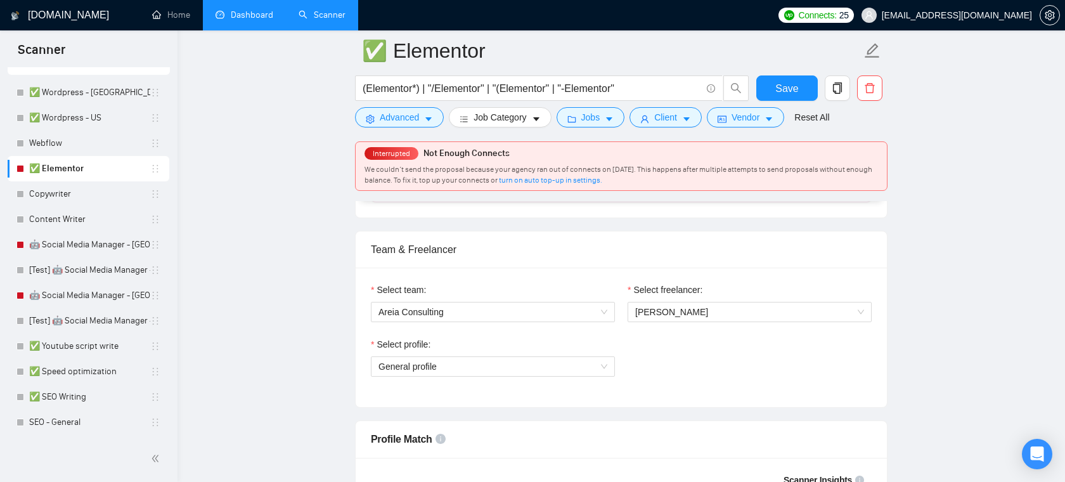
scroll to position [612, 0]
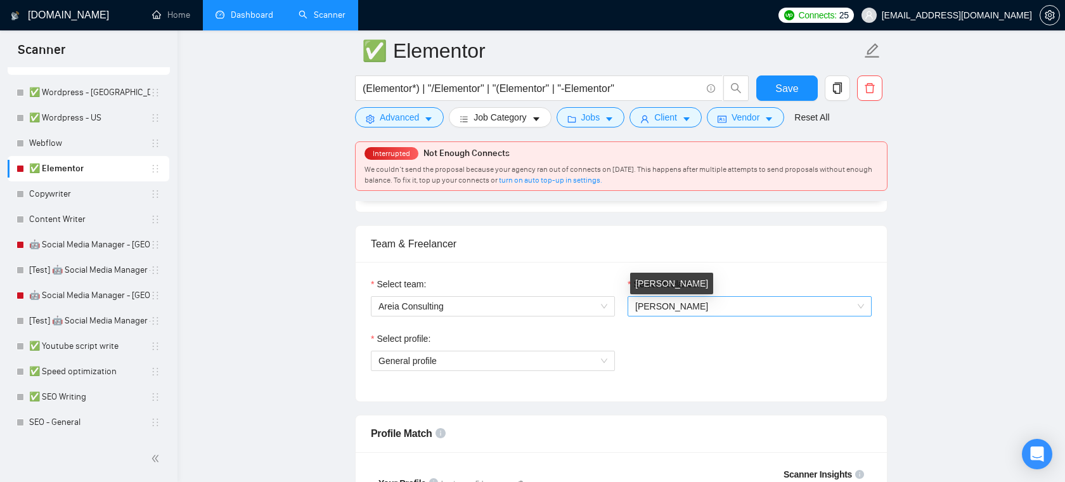
click at [708, 308] on span "Alejandro Rodriguez Puerta" at bounding box center [671, 306] width 73 height 10
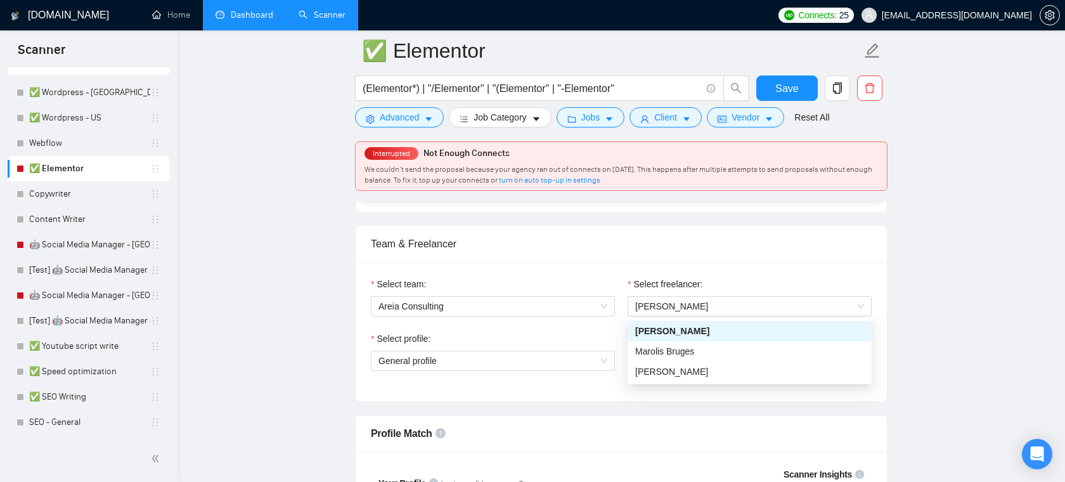
click at [685, 275] on div "Select team: Areia Consulting Select freelancer: Alejandro Rodriguez Puerta Sel…" at bounding box center [621, 332] width 531 height 140
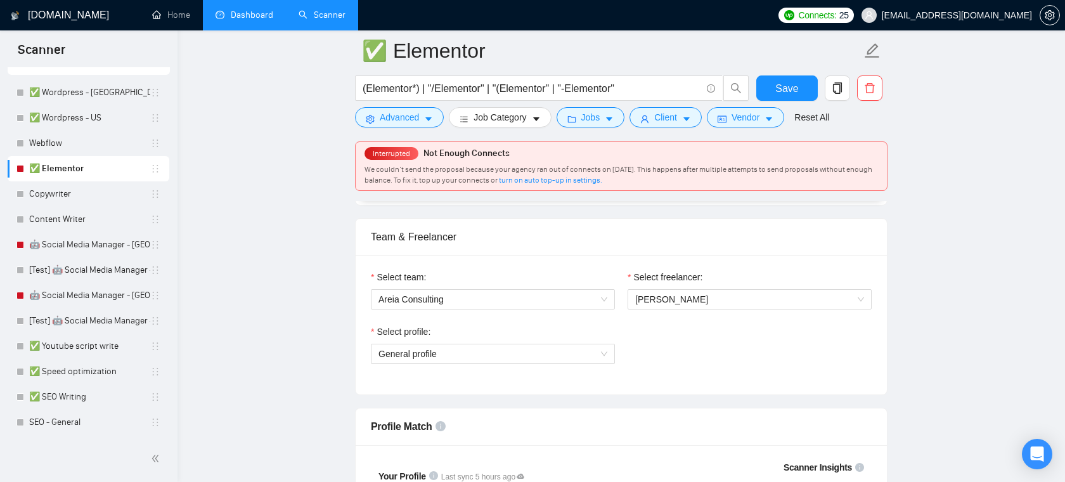
scroll to position [644, 0]
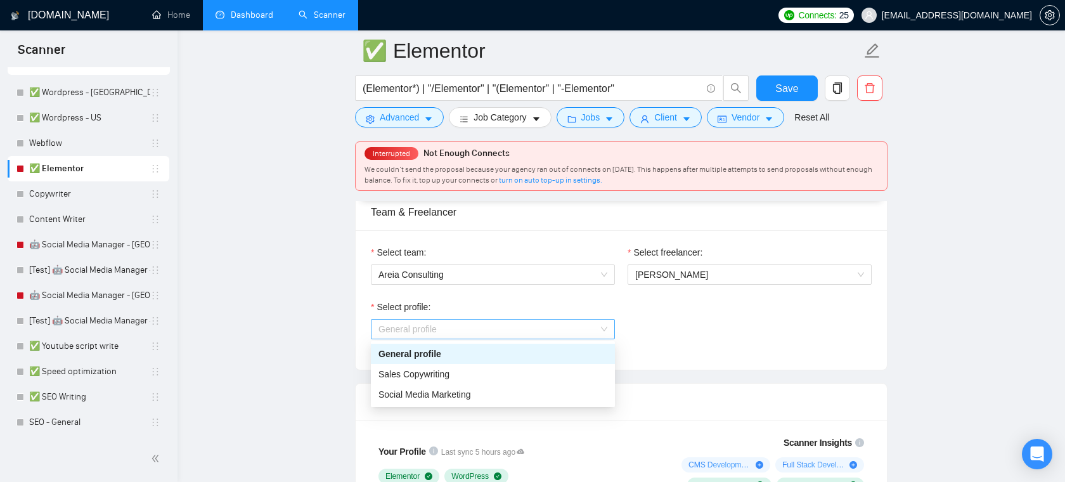
click at [519, 325] on span "General profile" at bounding box center [493, 329] width 229 height 19
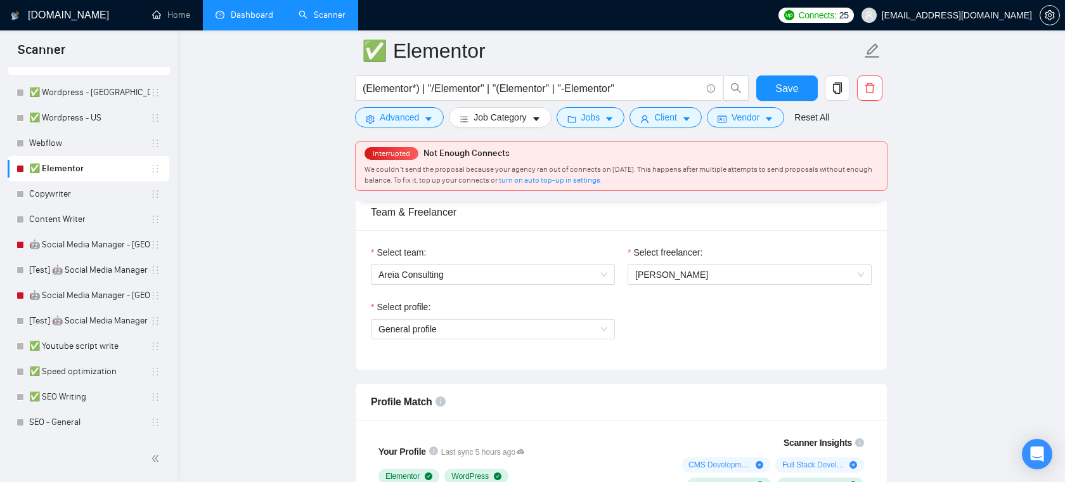
click at [689, 325] on div "Select profile: General profile" at bounding box center [622, 327] width 514 height 55
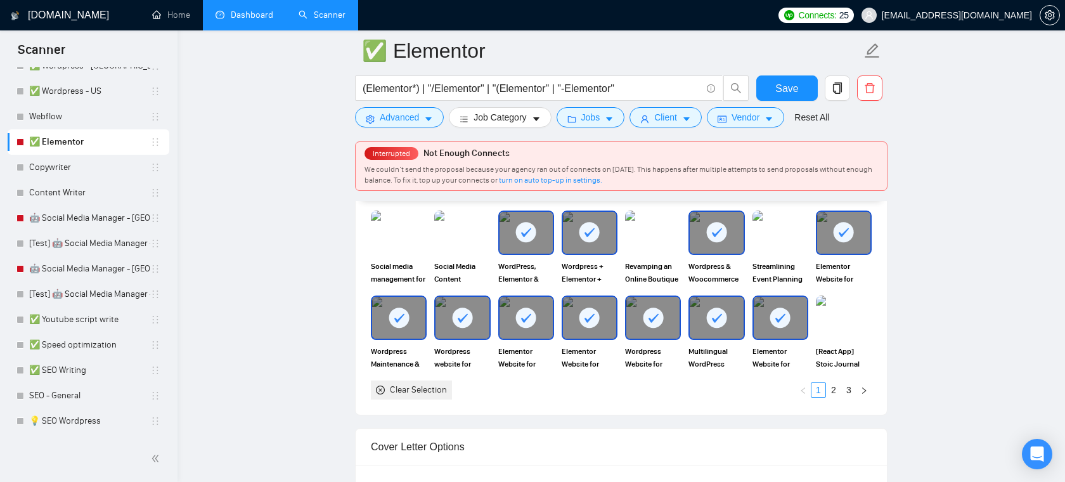
scroll to position [82, 0]
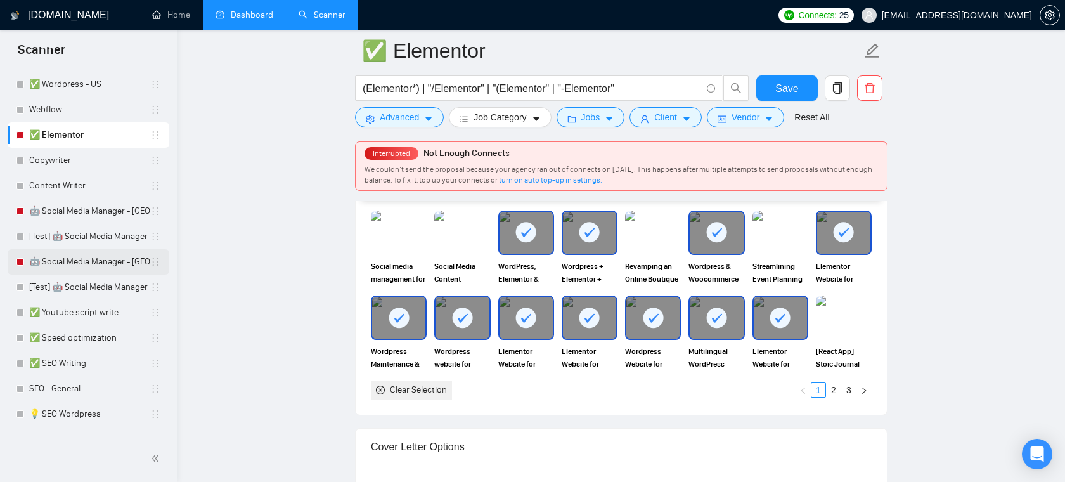
click at [110, 254] on link "🤖 Social Media Manager - America" at bounding box center [89, 261] width 121 height 25
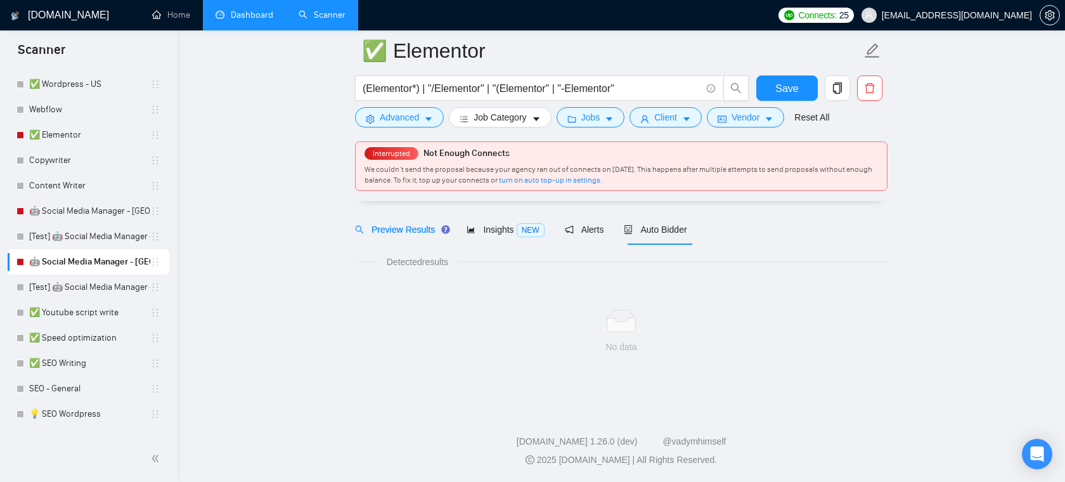
scroll to position [38, 0]
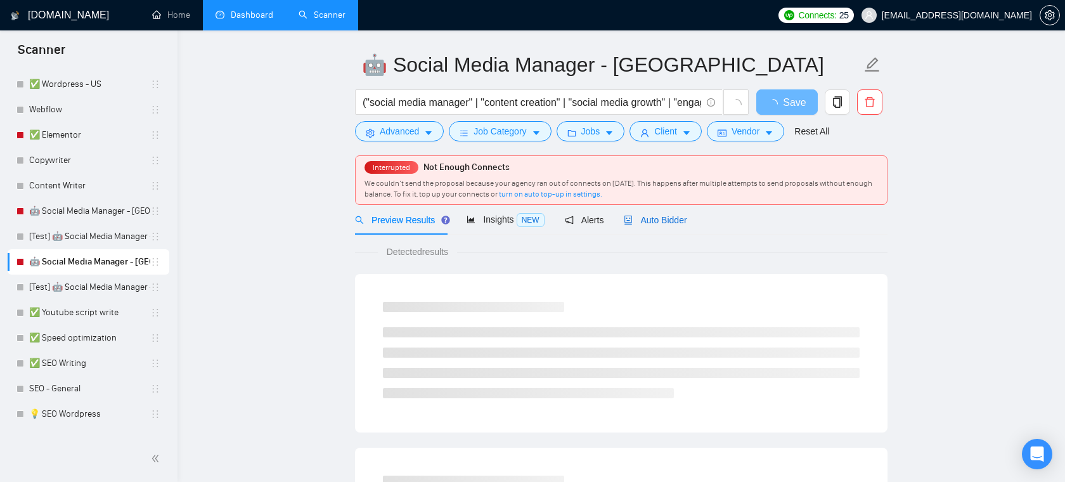
click at [666, 223] on span "Auto Bidder" at bounding box center [655, 220] width 63 height 10
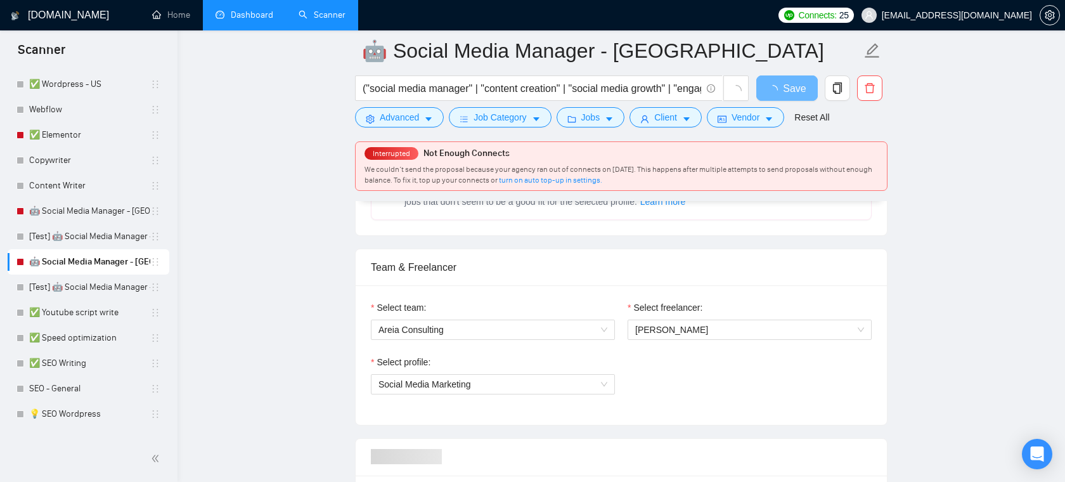
scroll to position [620, 0]
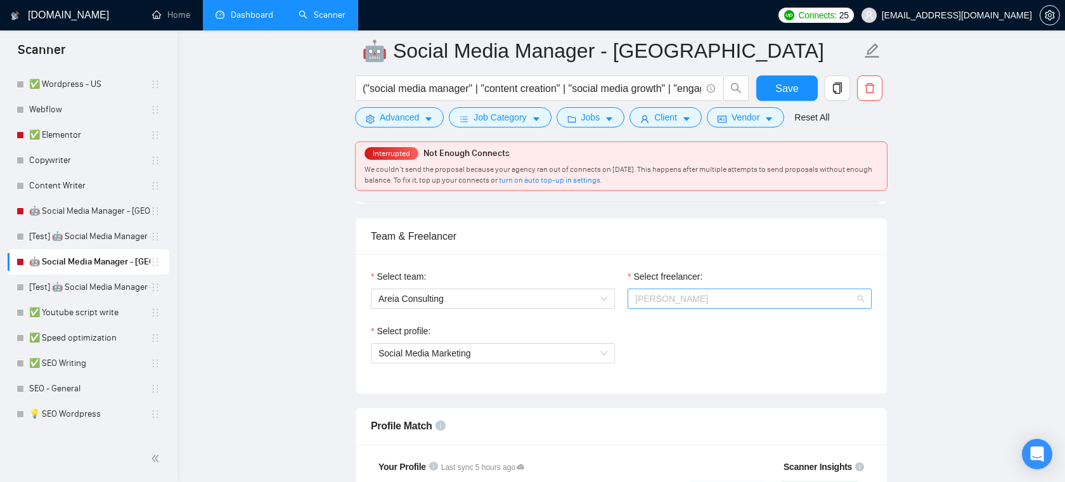
click at [676, 301] on span "Alejandro Rodriguez Puerta" at bounding box center [671, 299] width 73 height 10
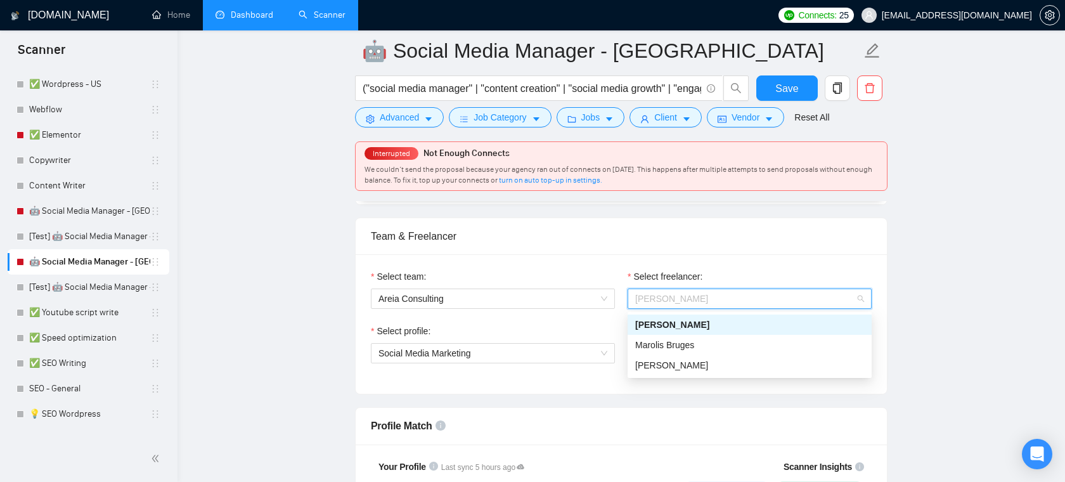
click at [716, 245] on div "Team & Freelancer" at bounding box center [621, 236] width 501 height 36
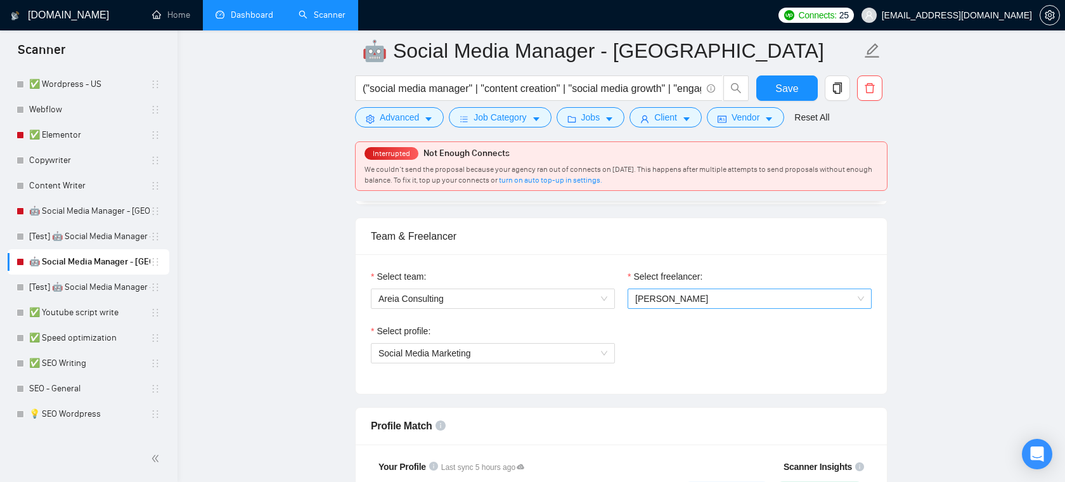
click at [696, 294] on span "Alejandro Rodriguez Puerta" at bounding box center [671, 299] width 73 height 10
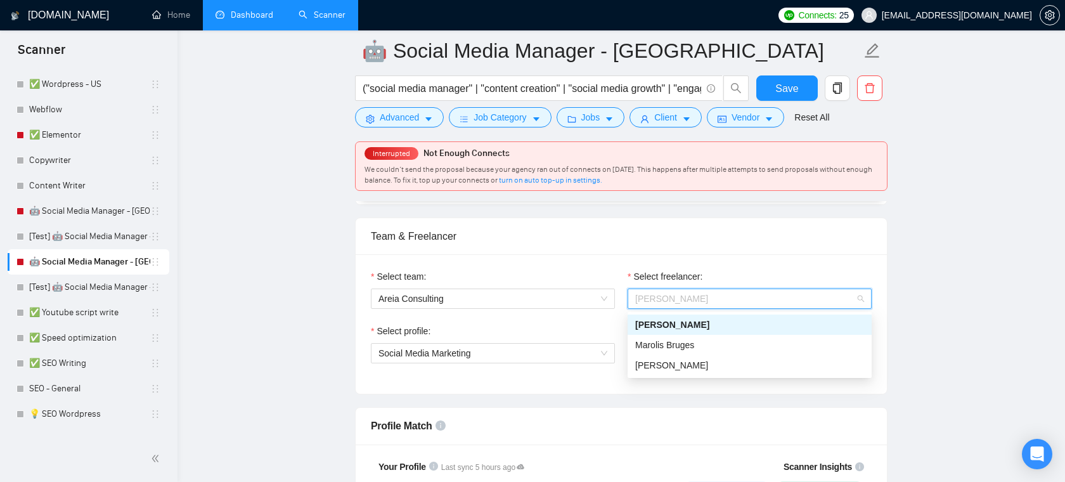
click at [703, 245] on div "Team & Freelancer" at bounding box center [621, 236] width 501 height 36
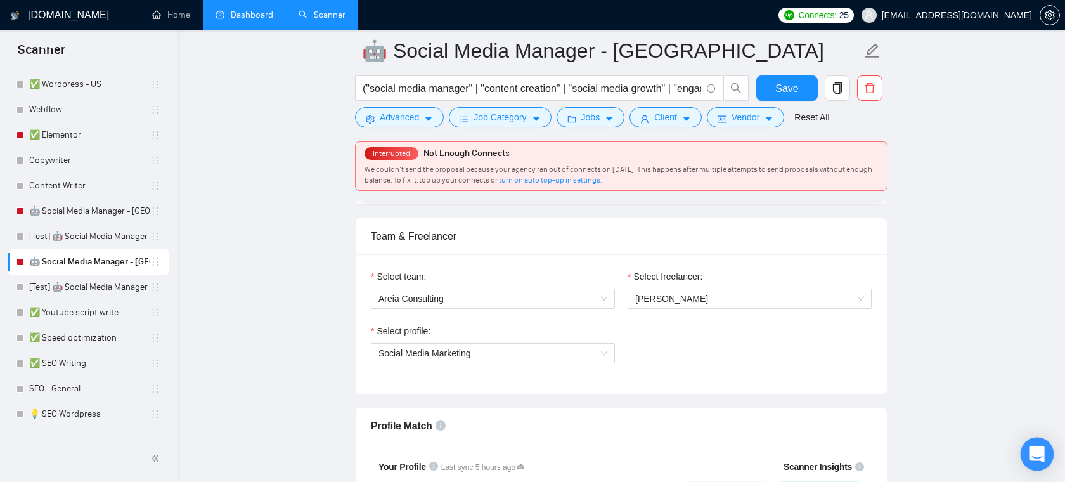
click at [1043, 454] on icon "Open Intercom Messenger" at bounding box center [1037, 454] width 15 height 16
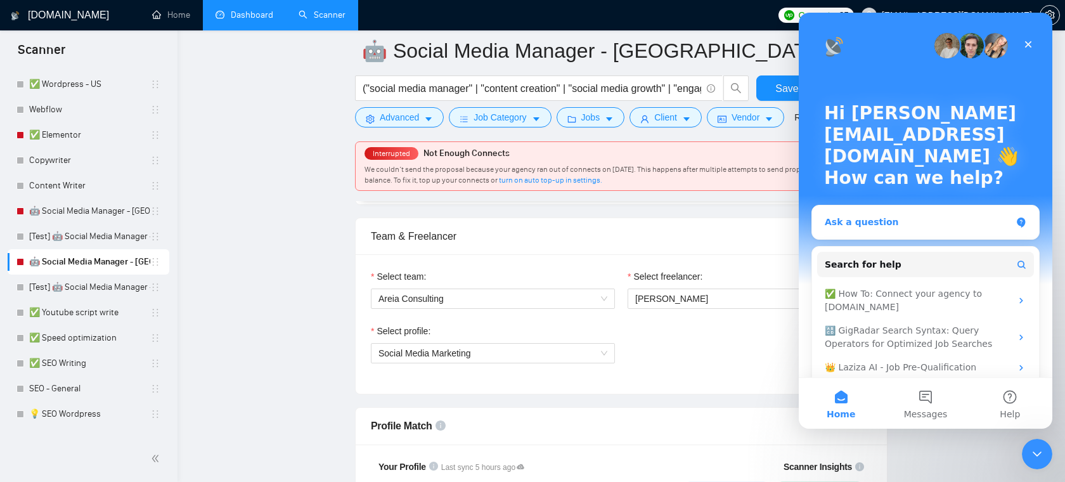
scroll to position [0, 0]
click at [1025, 42] on icon "Close" at bounding box center [1029, 44] width 10 height 10
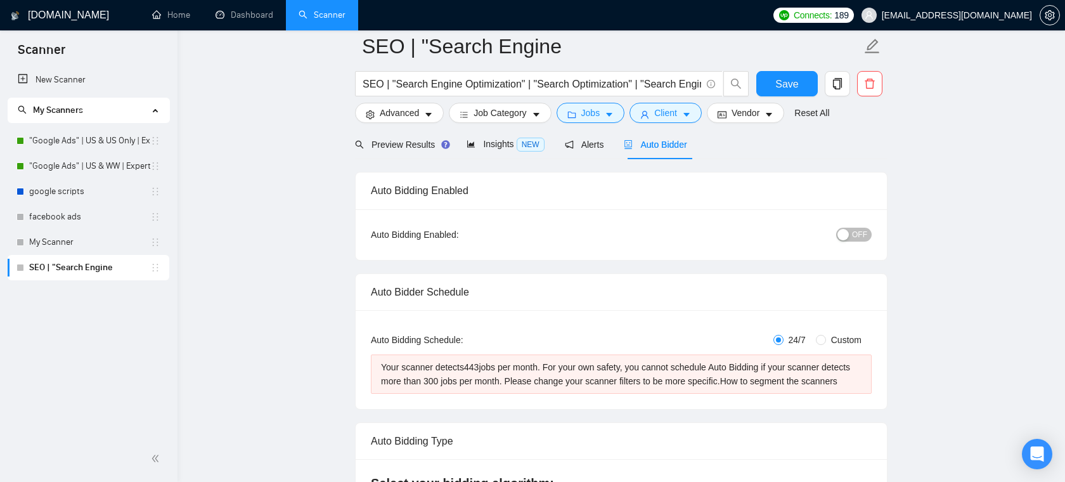
scroll to position [34, 0]
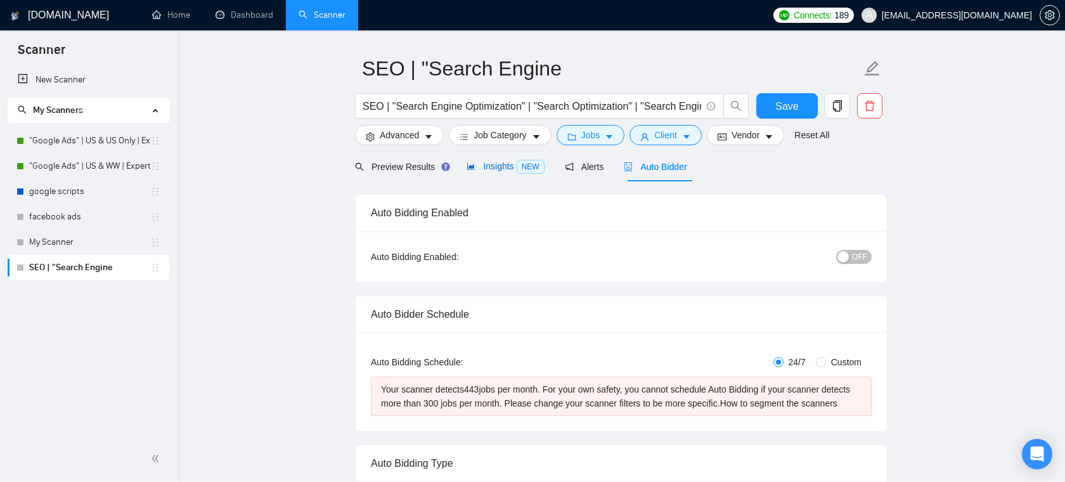
click at [506, 163] on span "Insights NEW" at bounding box center [505, 166] width 77 height 10
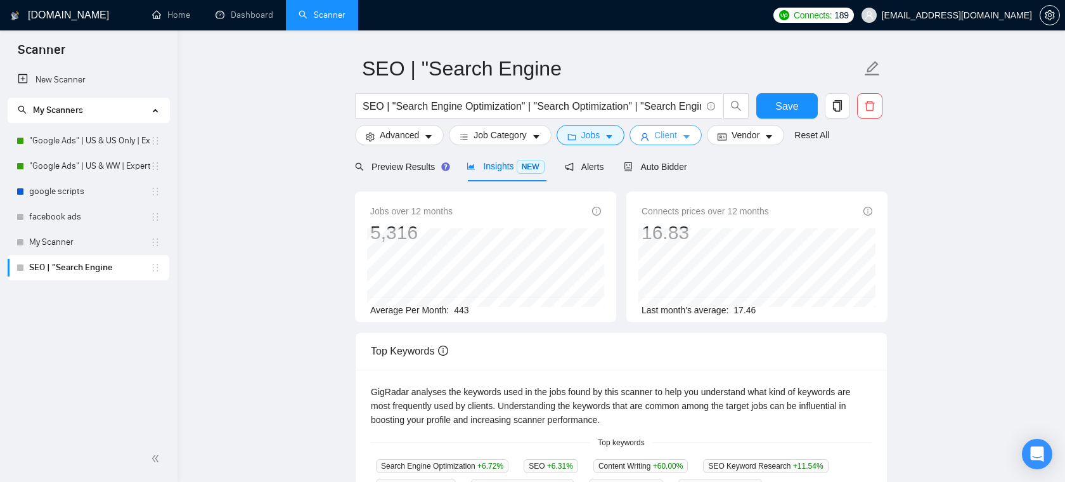
click at [656, 134] on button "Client" at bounding box center [666, 135] width 72 height 20
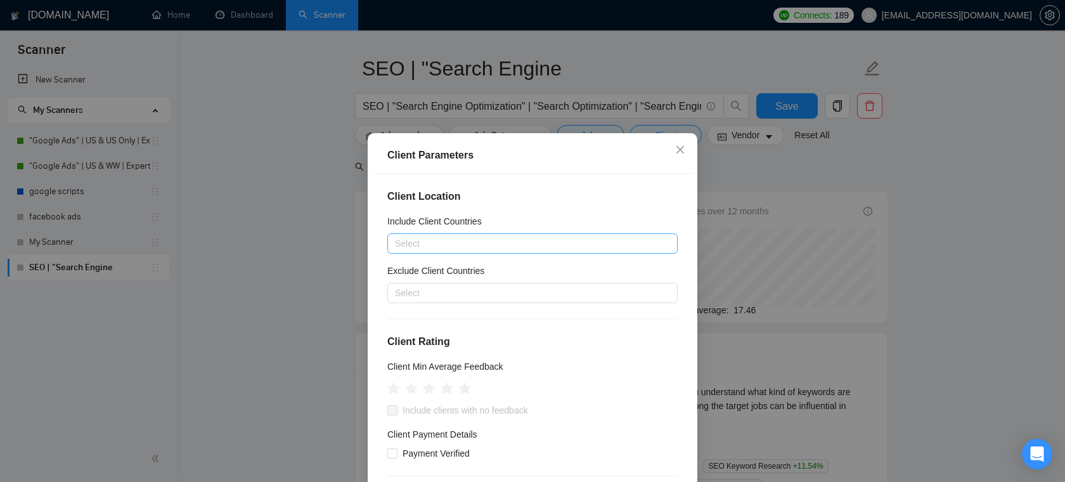
click at [500, 238] on div at bounding box center [526, 243] width 271 height 15
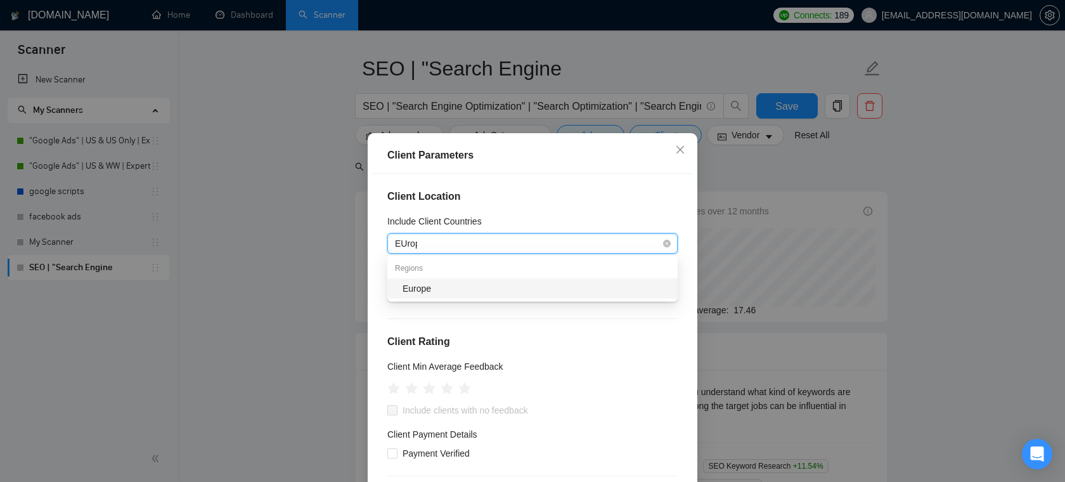
type input "EUrope"
click at [461, 286] on div "Europe" at bounding box center [537, 289] width 268 height 14
type input "Germa"
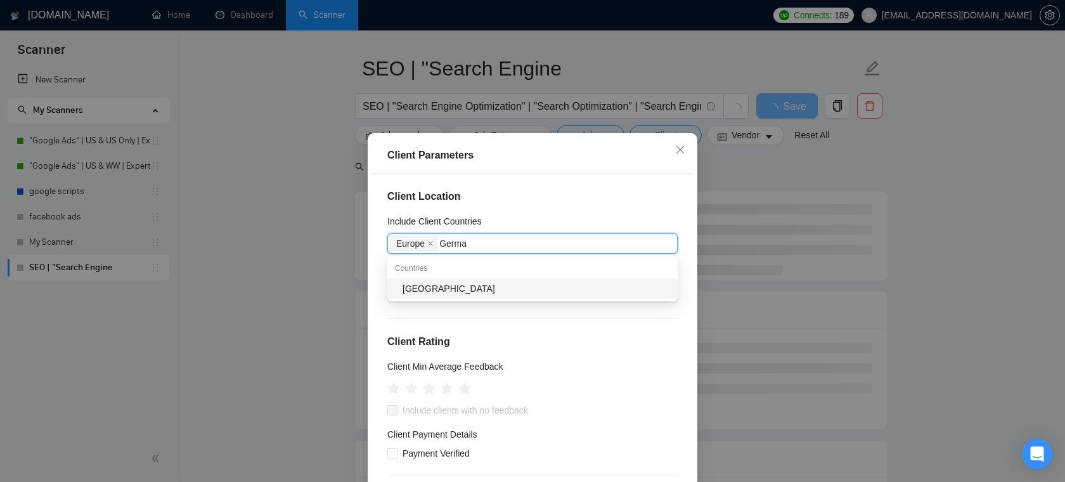
click at [465, 280] on div "[GEOGRAPHIC_DATA]" at bounding box center [532, 288] width 290 height 20
type input "[GEOGRAPHIC_DATA]"
click at [474, 292] on div "[GEOGRAPHIC_DATA]" at bounding box center [537, 289] width 268 height 14
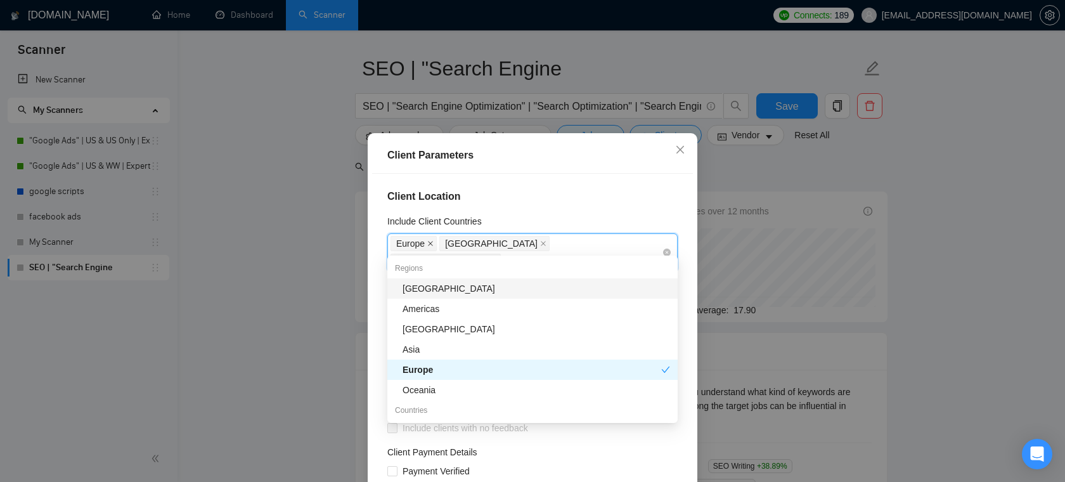
click at [431, 243] on icon "close" at bounding box center [430, 243] width 5 height 5
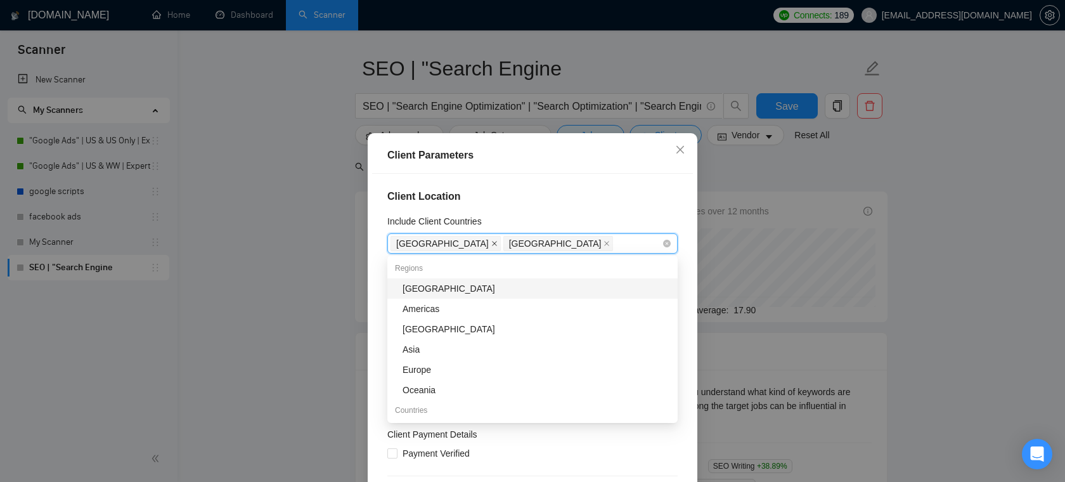
click at [491, 242] on icon "close" at bounding box center [494, 243] width 6 height 6
click at [480, 247] on div "[GEOGRAPHIC_DATA]" at bounding box center [526, 244] width 271 height 18
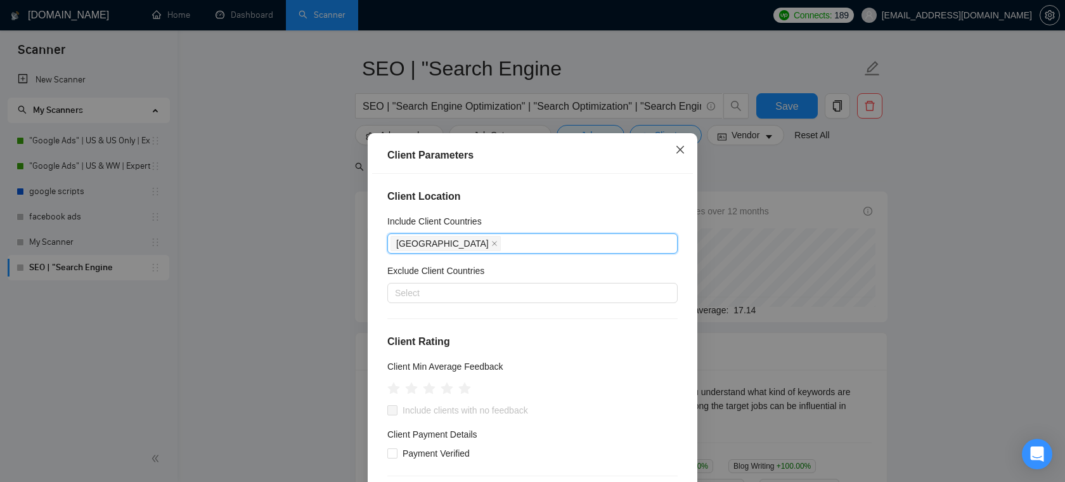
click at [676, 148] on icon "close" at bounding box center [680, 150] width 10 height 10
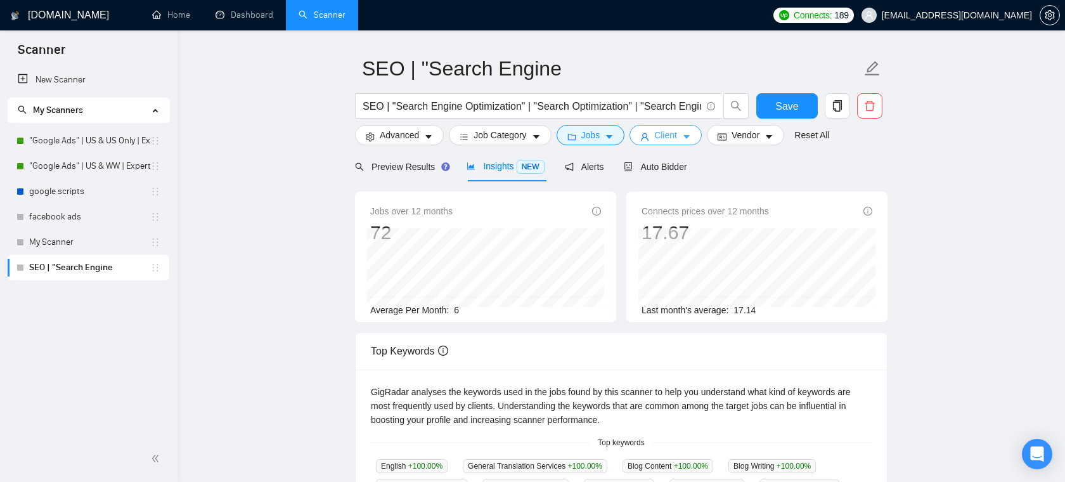
click at [690, 136] on icon "caret-down" at bounding box center [687, 138] width 6 height 4
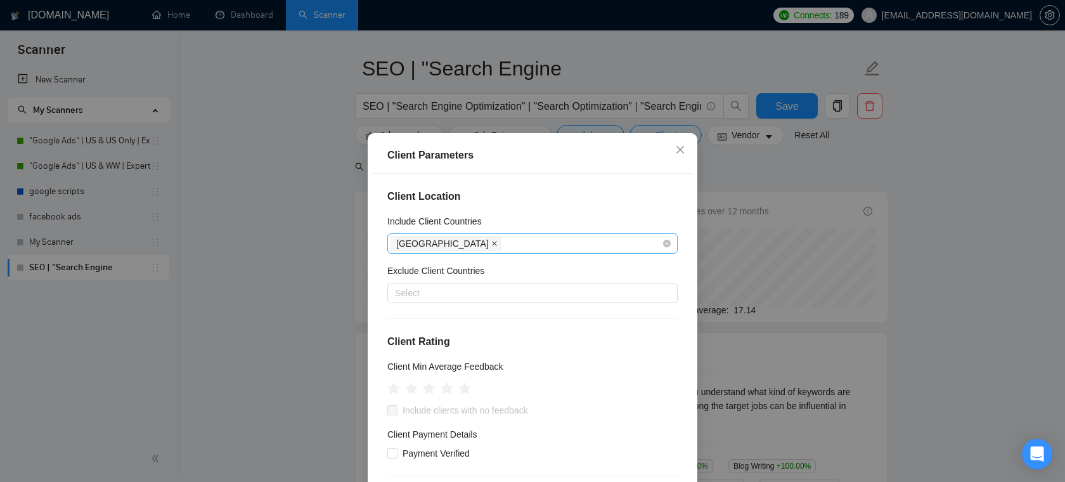
click at [491, 247] on span at bounding box center [494, 244] width 6 height 14
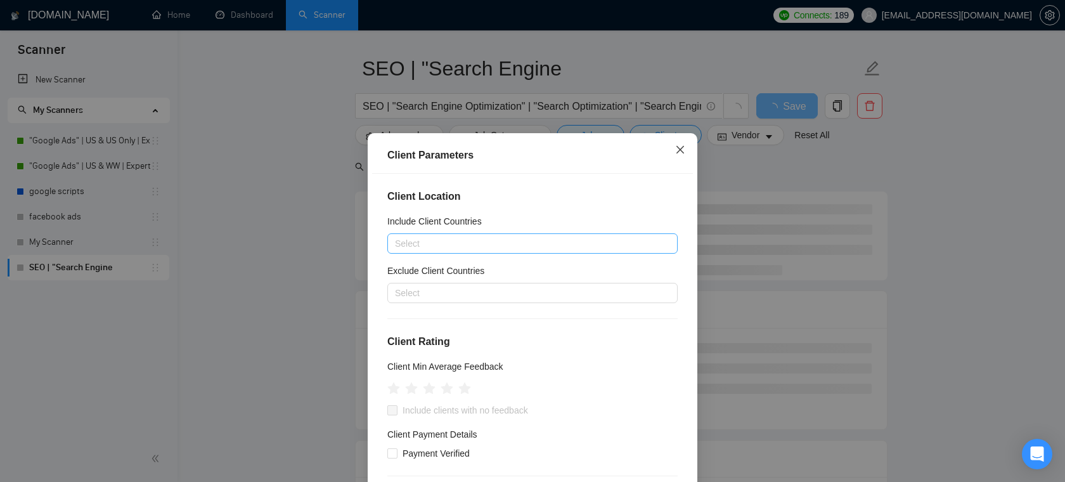
click at [682, 148] on icon "close" at bounding box center [681, 149] width 8 height 8
